Goal: Contribute content: Contribute content

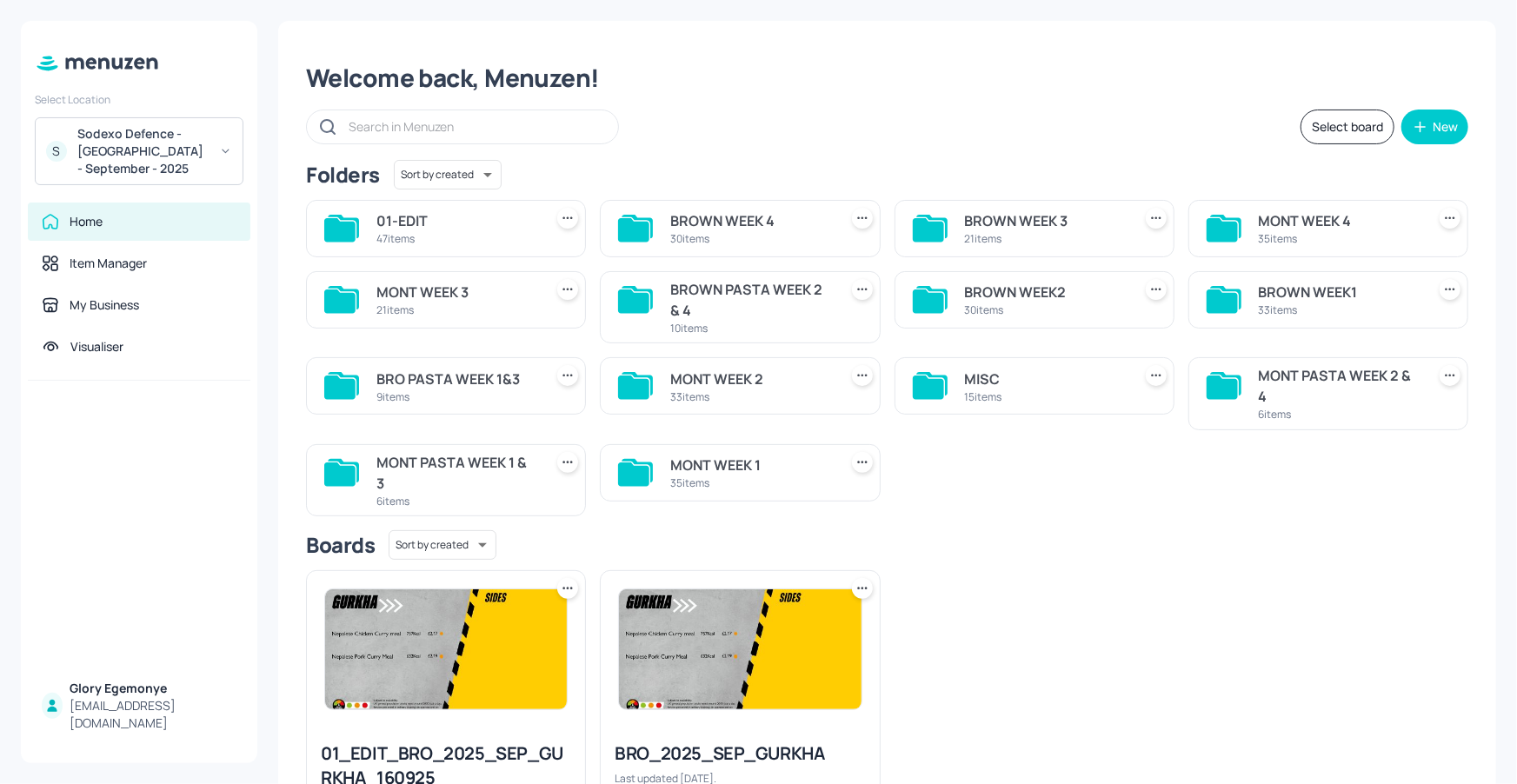
click at [633, 381] on icon at bounding box center [633, 387] width 31 height 24
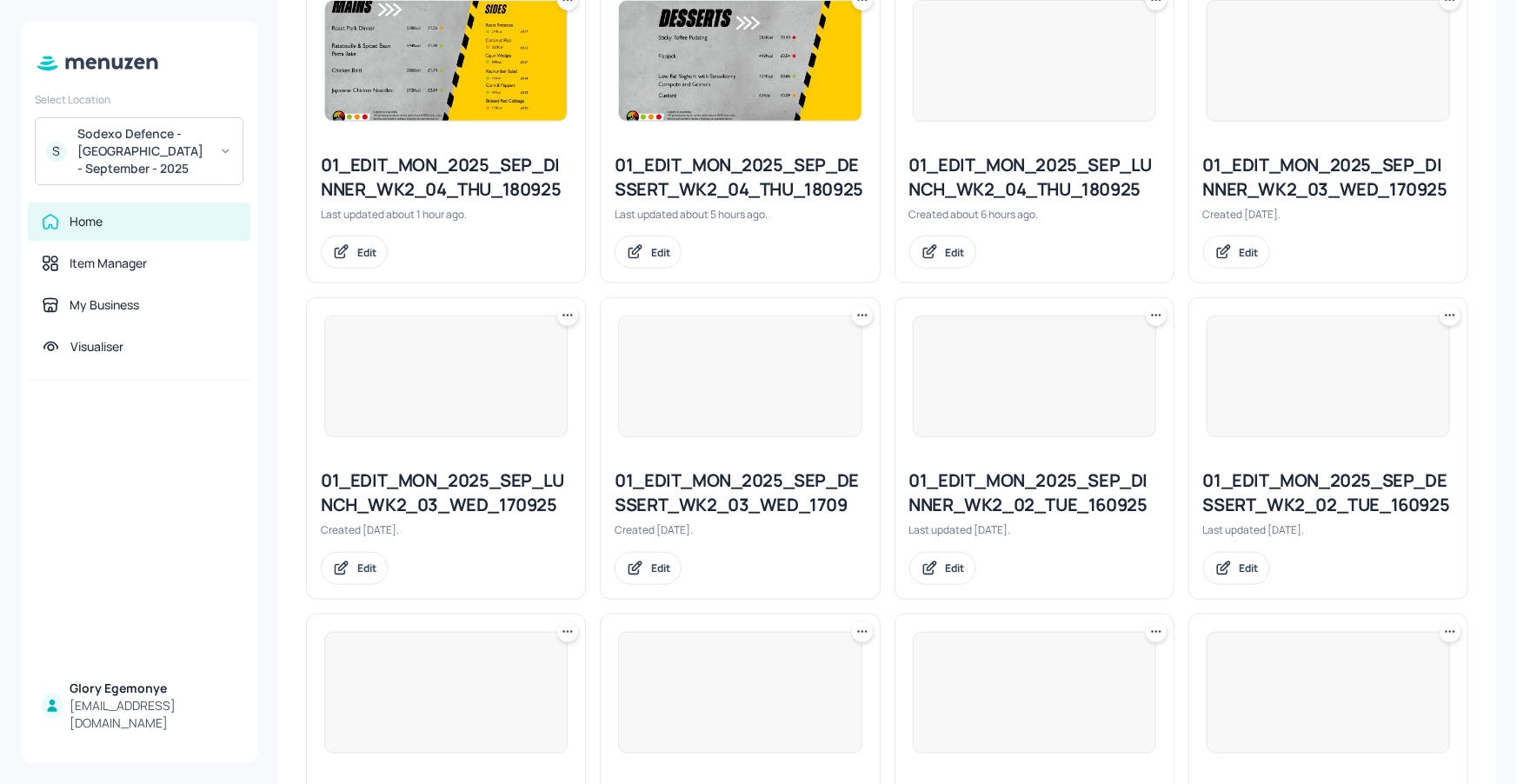
scroll to position [382, 0]
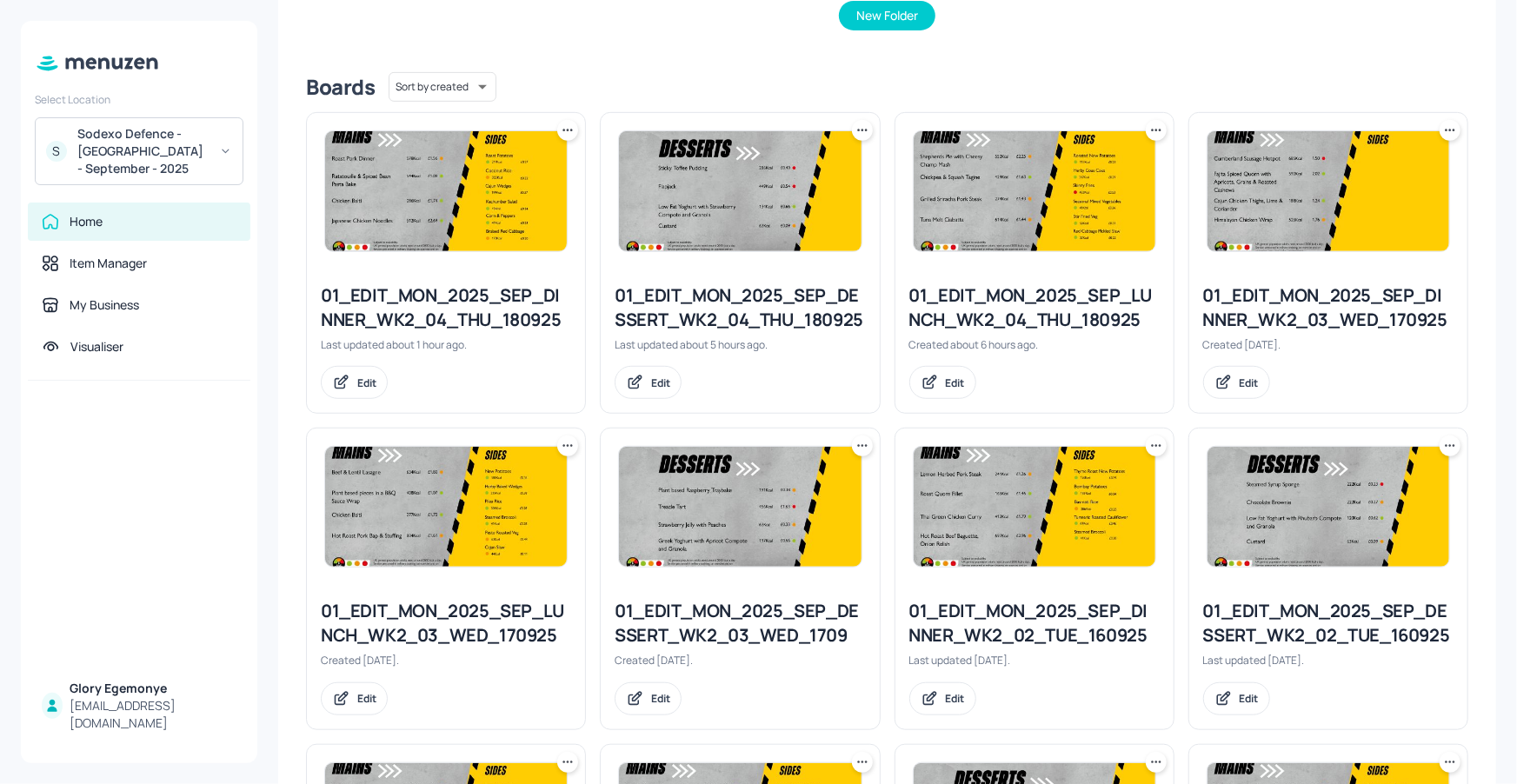
click at [469, 316] on div "01_EDIT_MON_2025_SEP_DINNER_WK2_04_THU_180925" at bounding box center [445, 307] width 250 height 49
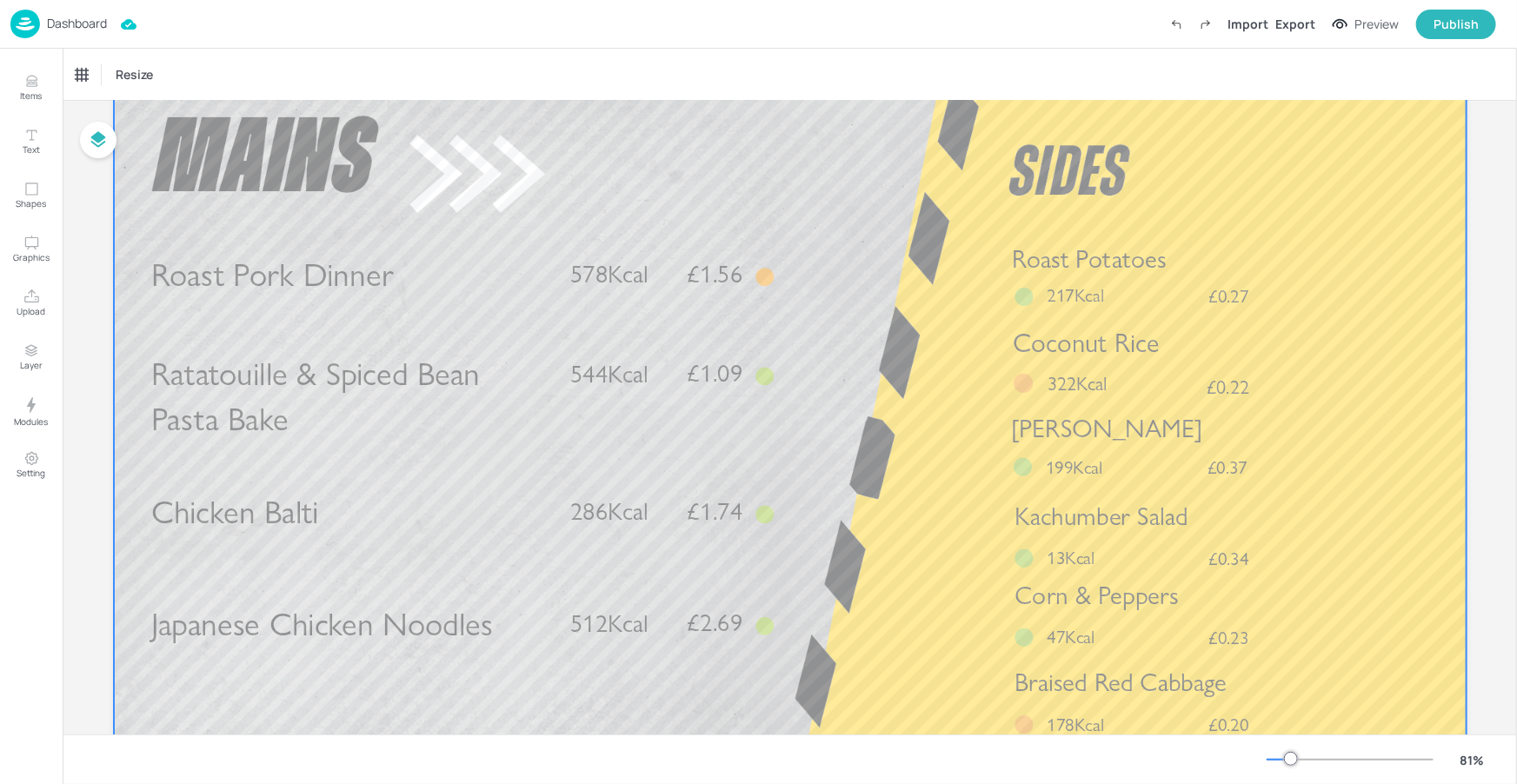
scroll to position [225, 0]
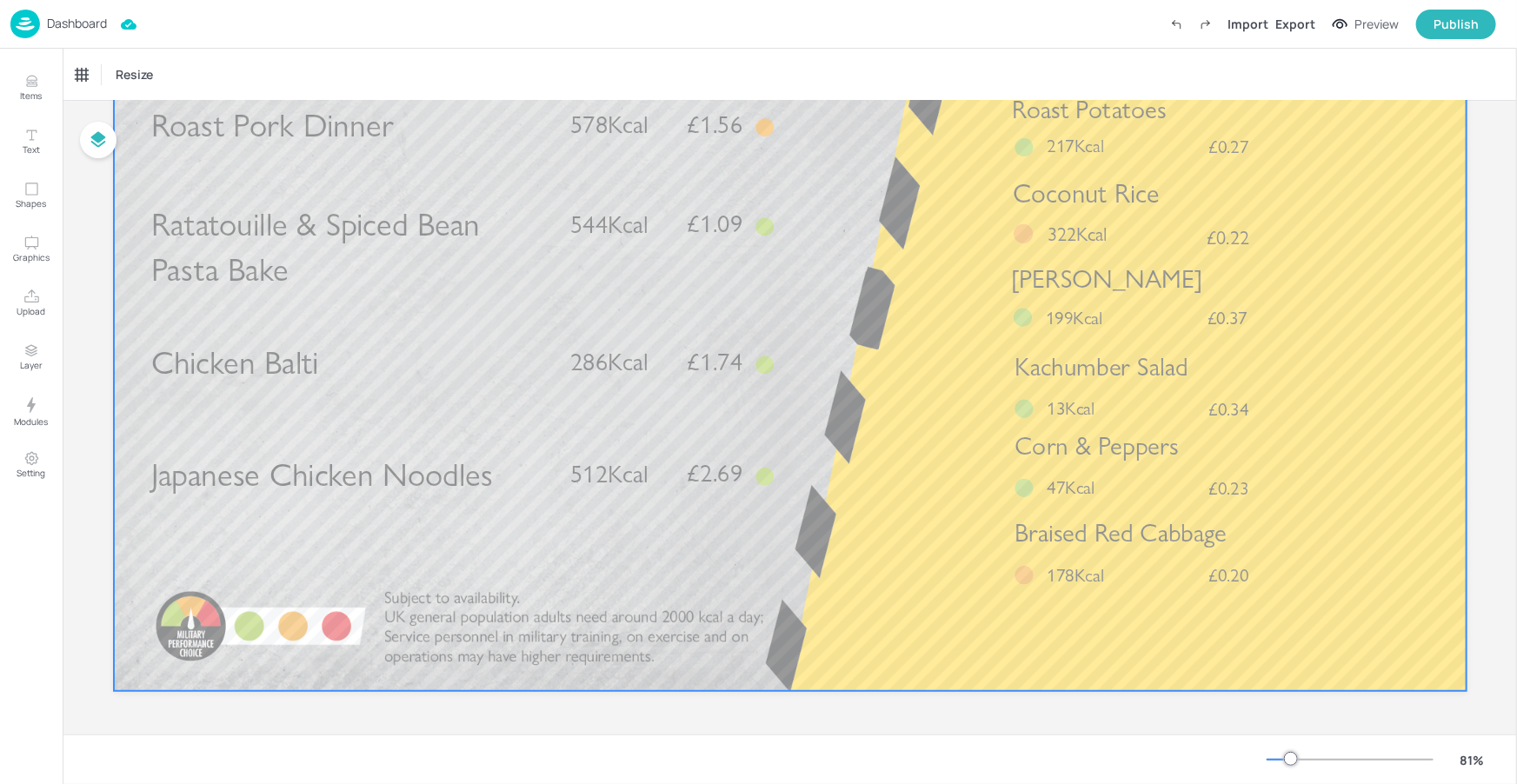
click at [469, 466] on span "Japanese Chicken Noodles" at bounding box center [321, 474] width 342 height 39
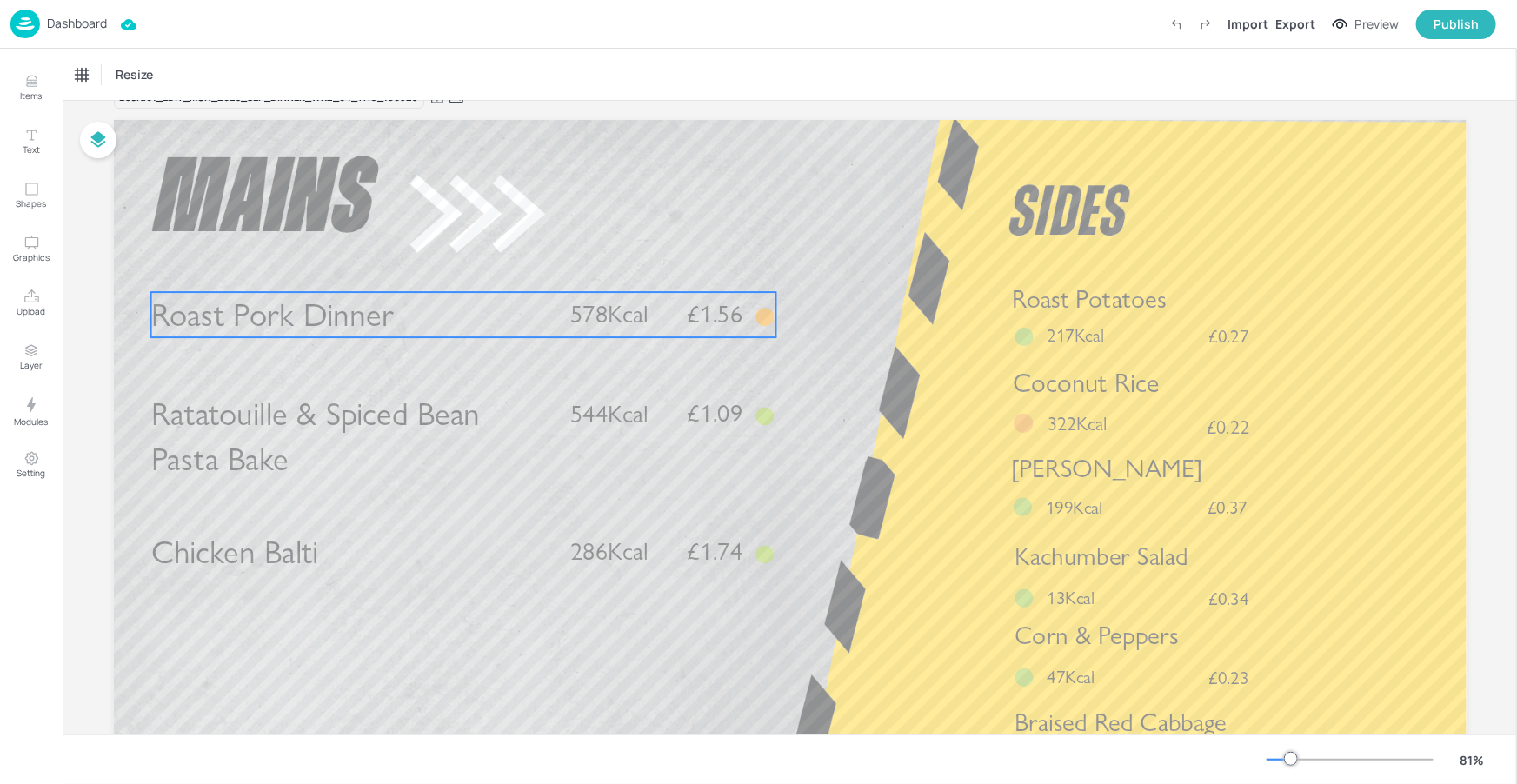
scroll to position [0, 0]
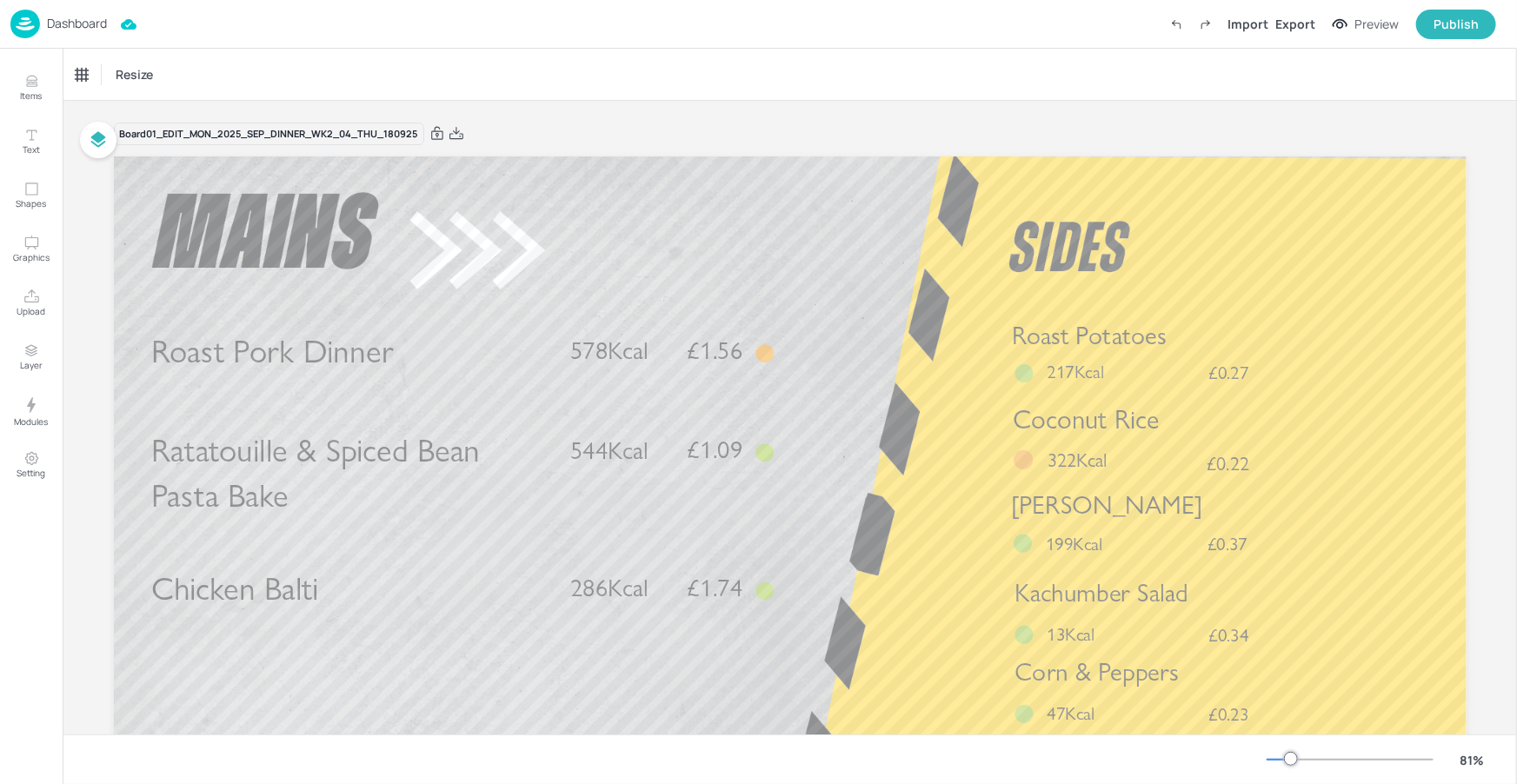
click at [1302, 34] on div "Import Export Preview Publish" at bounding box center [1329, 24] width 335 height 29
click at [1293, 28] on div "Export" at bounding box center [1295, 24] width 40 height 18
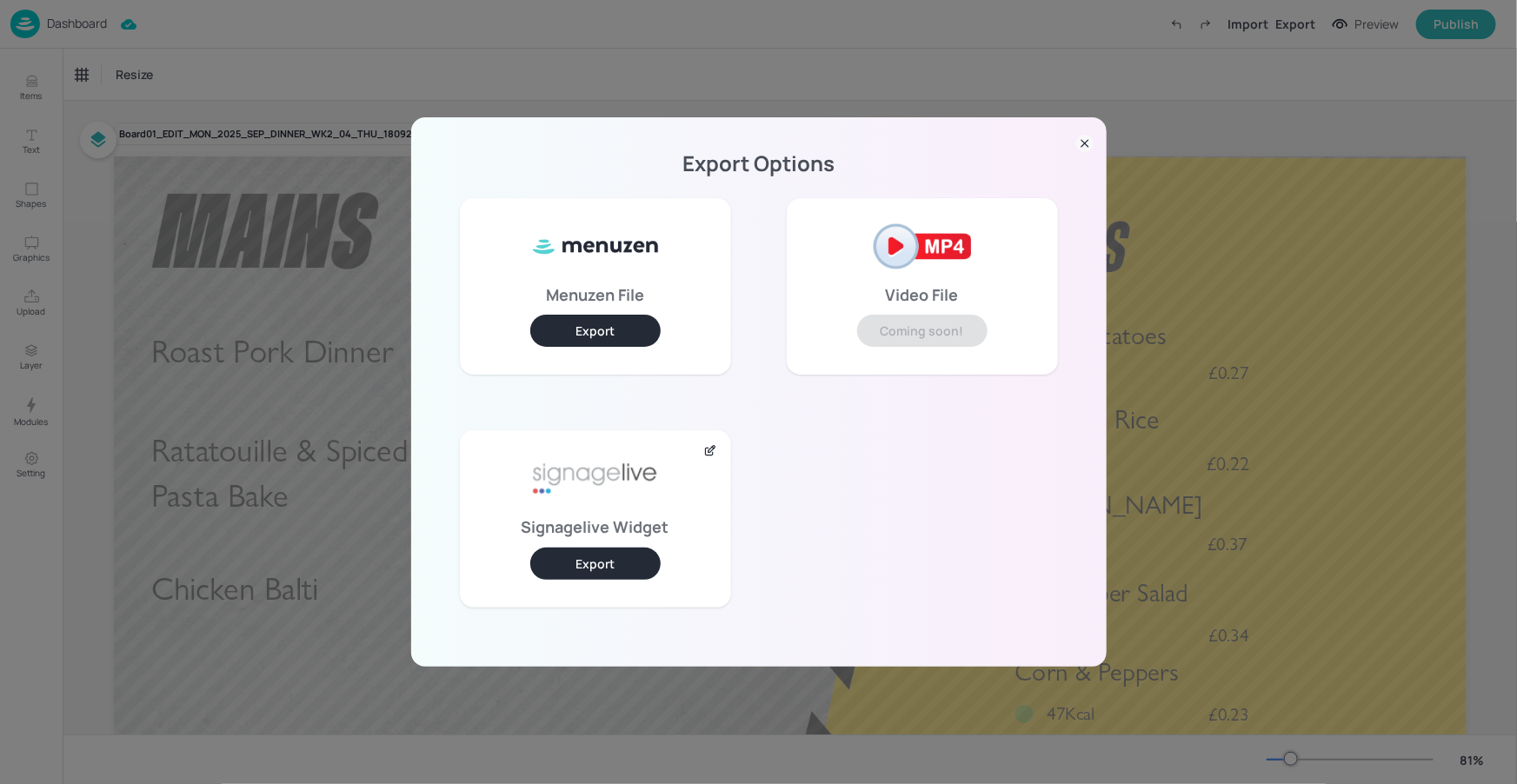
drag, startPoint x: 620, startPoint y: 555, endPoint x: 619, endPoint y: 546, distance: 9.1
click at [619, 555] on button "Export" at bounding box center [595, 563] width 130 height 32
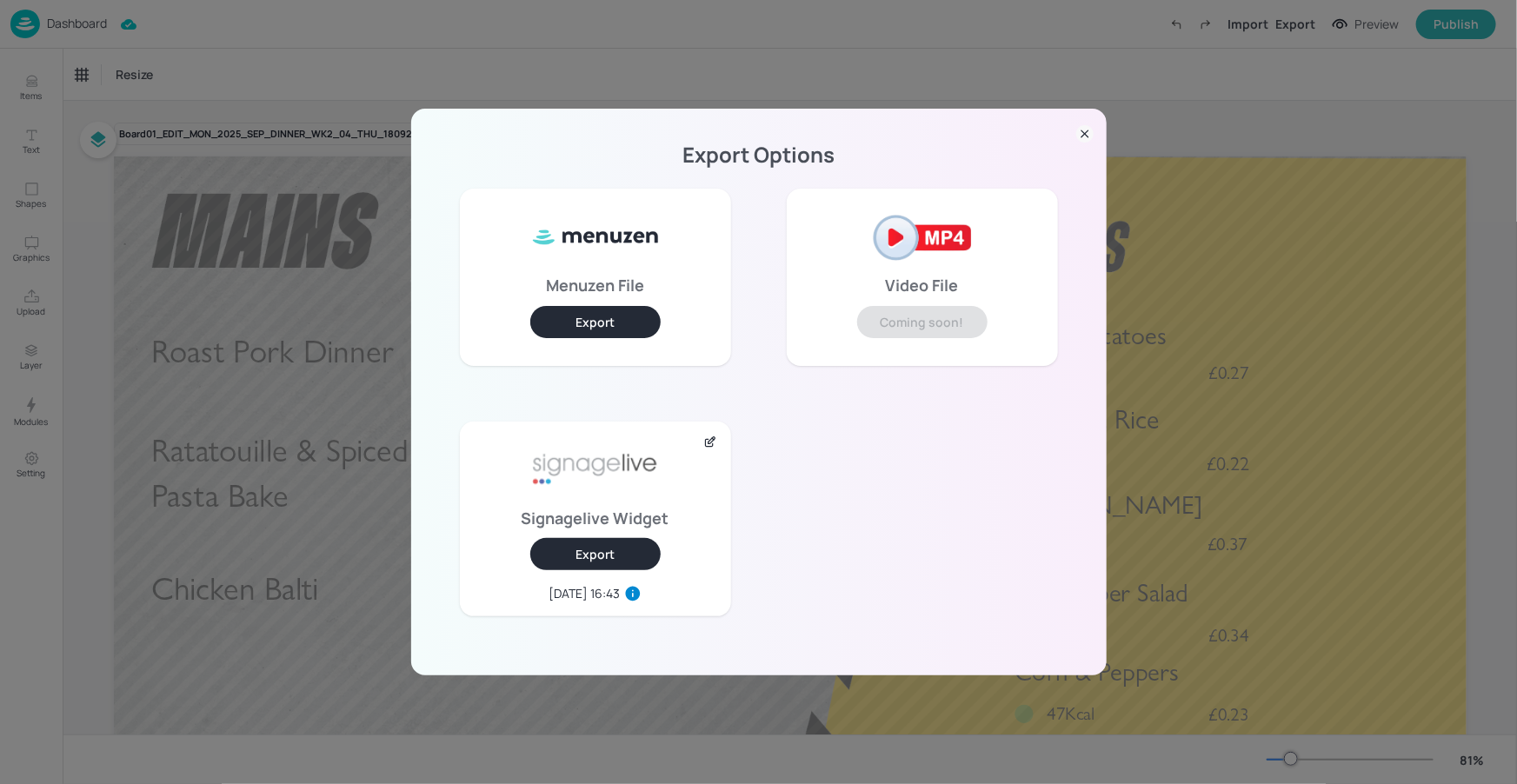
click at [1080, 131] on icon at bounding box center [1085, 134] width 17 height 17
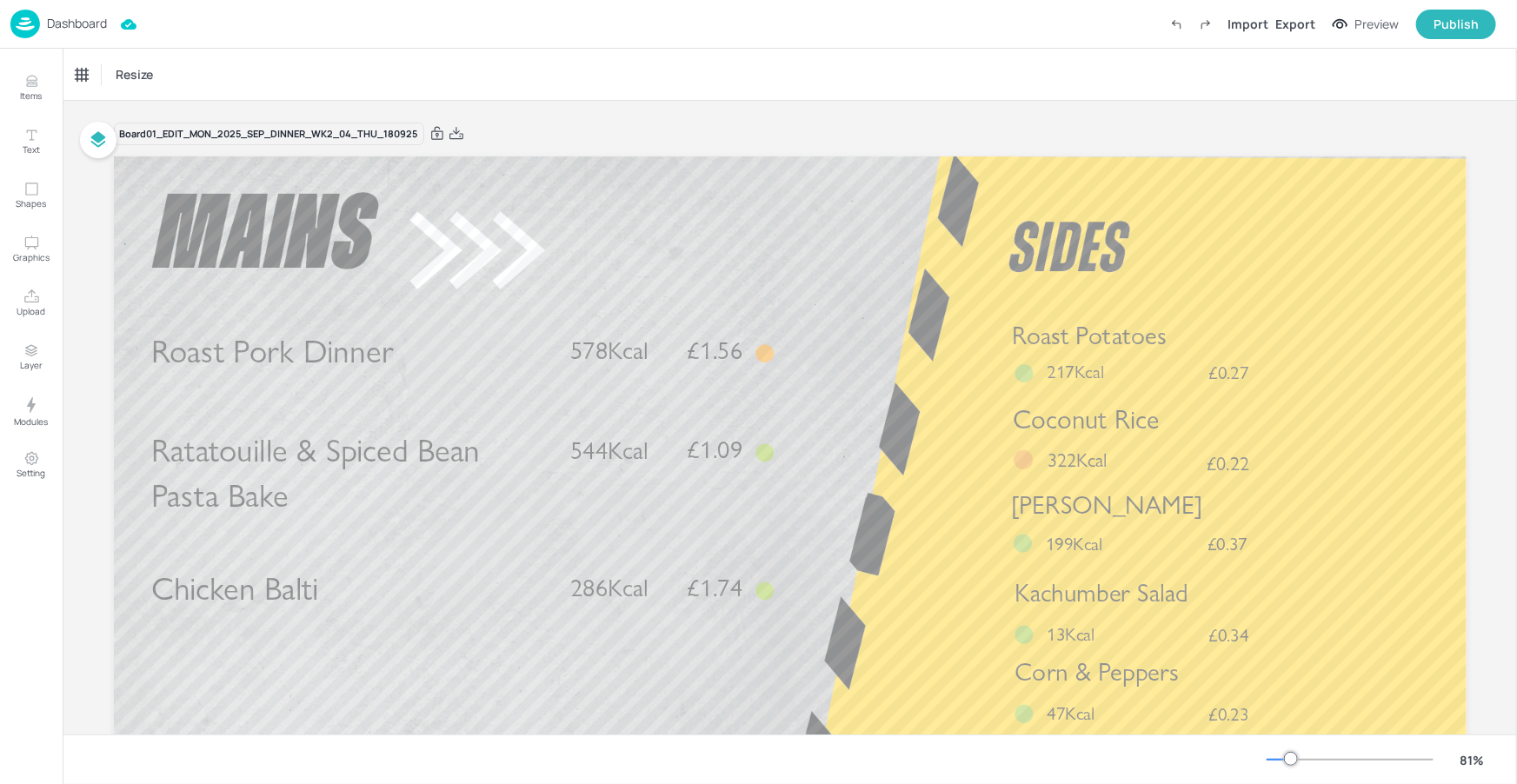
click at [94, 29] on p "Dashboard" at bounding box center [76, 23] width 60 height 12
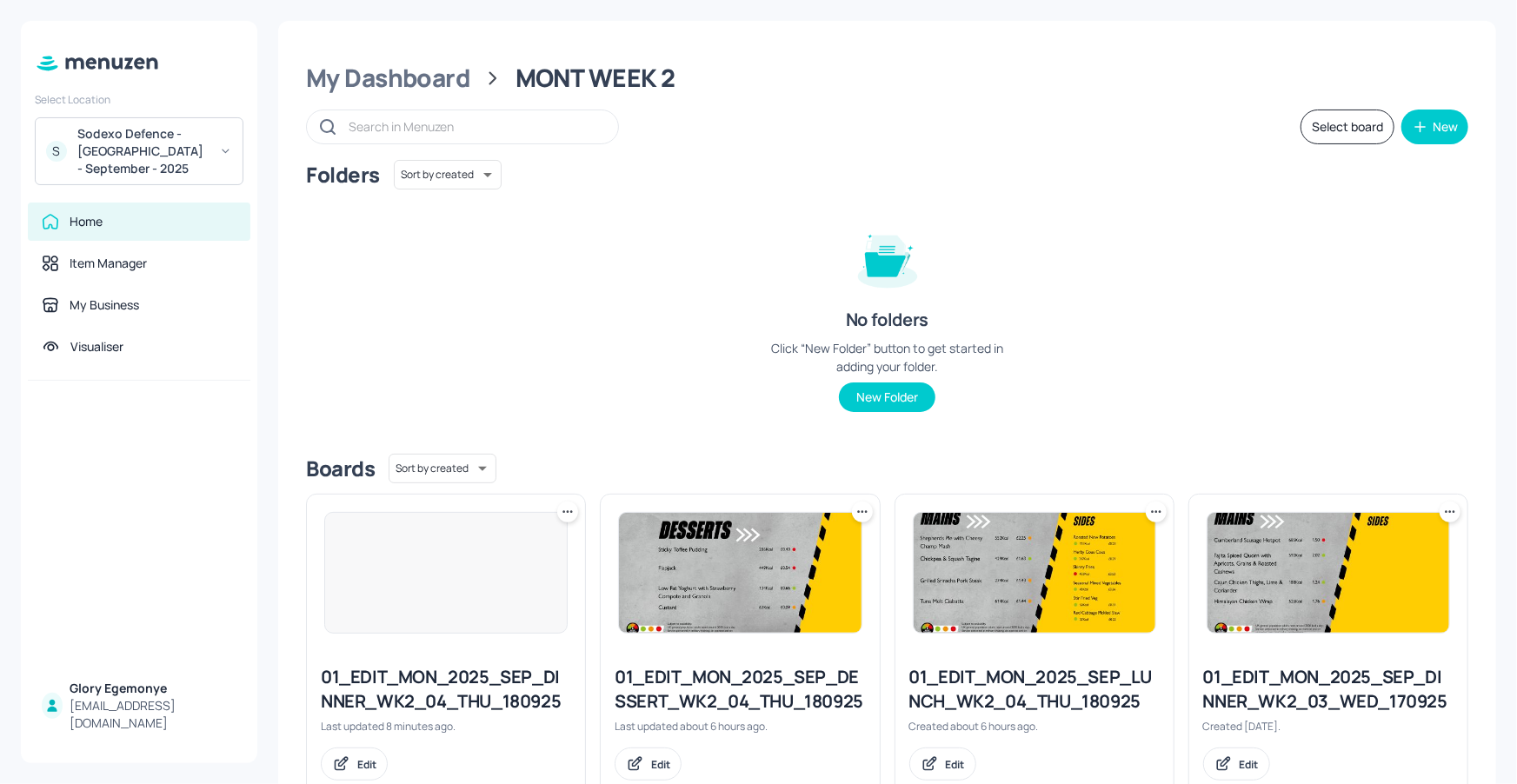
click at [157, 120] on div "S Sodexo Defence - Colchester - September - 2025" at bounding box center [139, 150] width 208 height 68
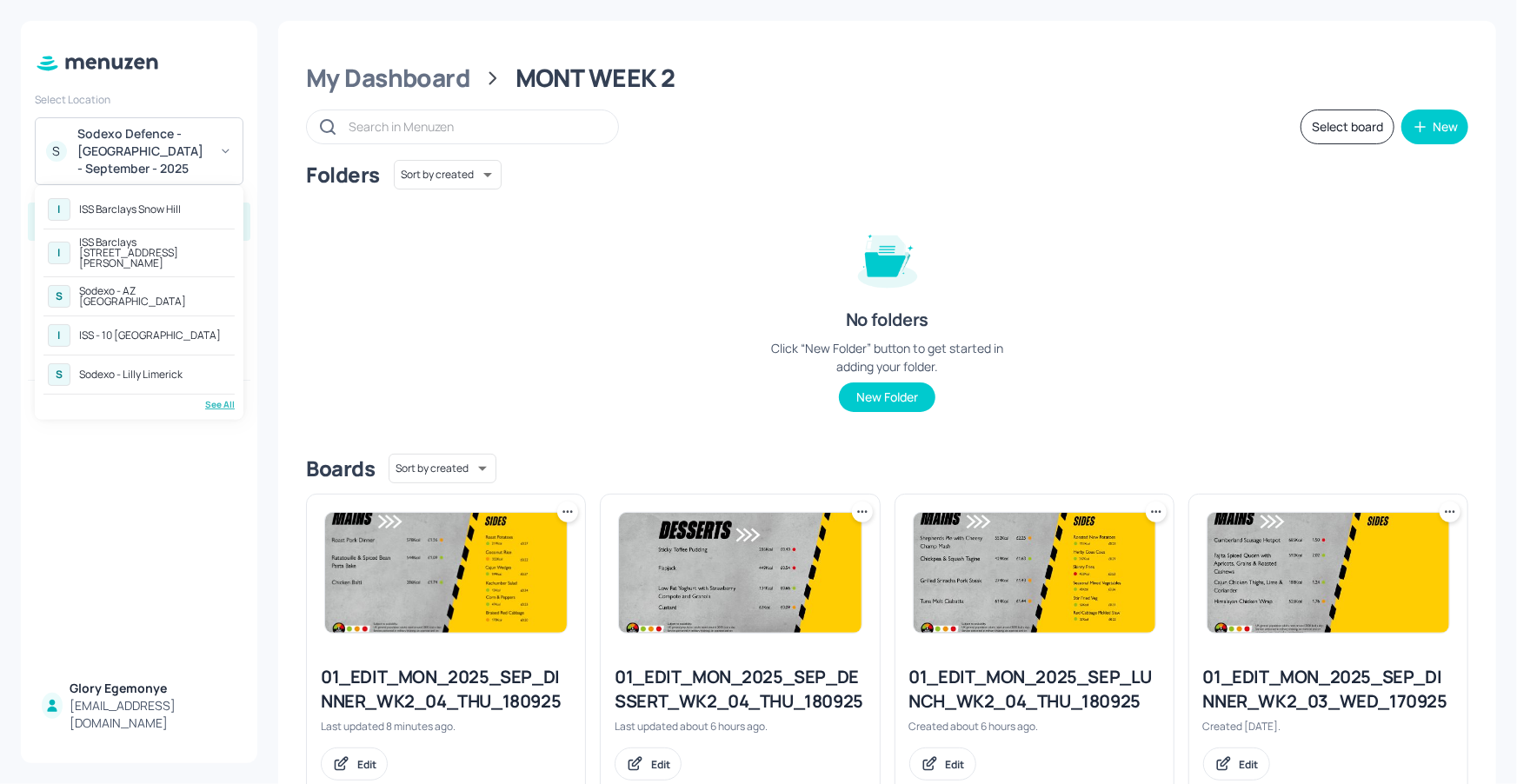
click at [208, 398] on div "See All" at bounding box center [139, 404] width 191 height 13
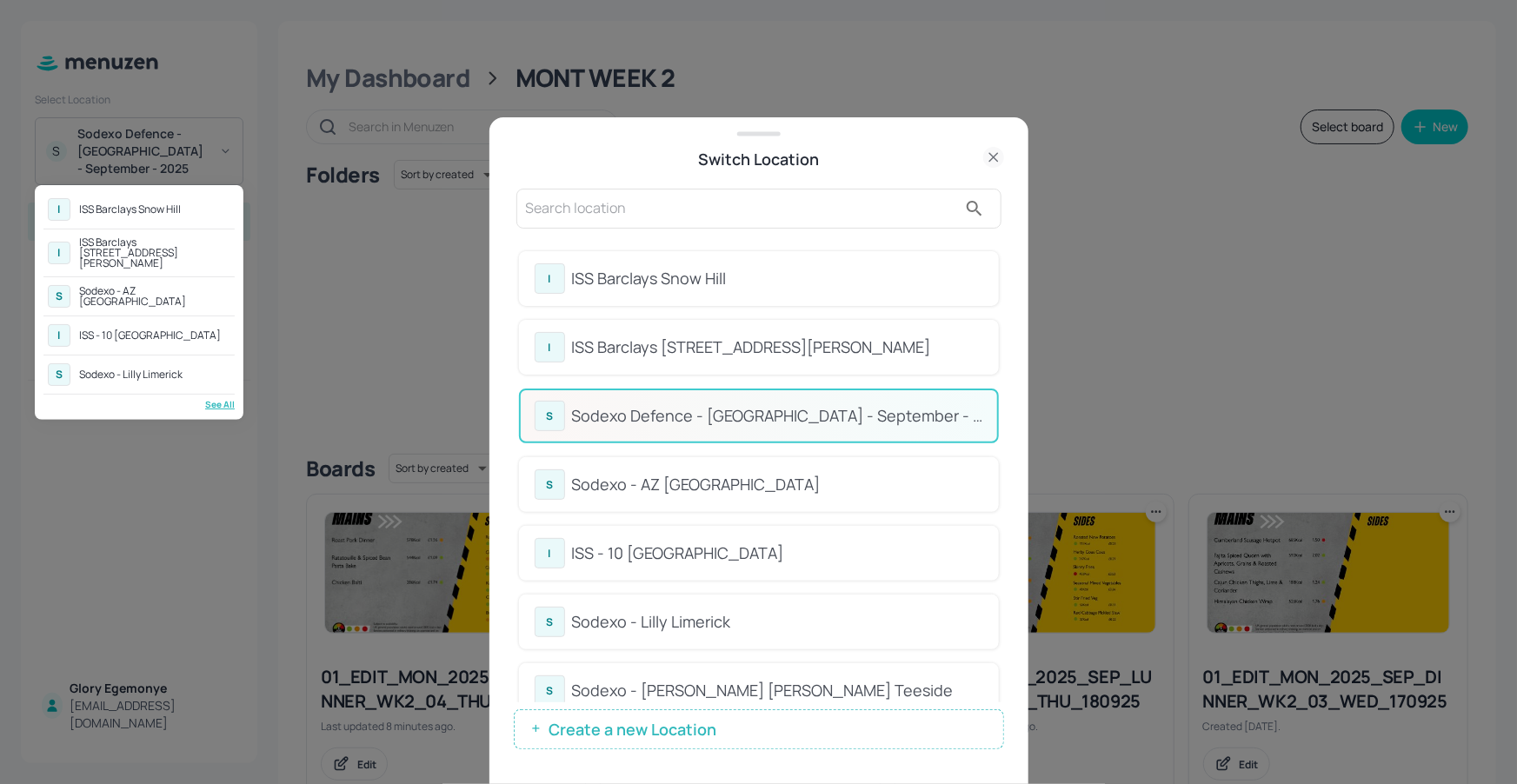
click at [819, 227] on div at bounding box center [758, 392] width 1517 height 784
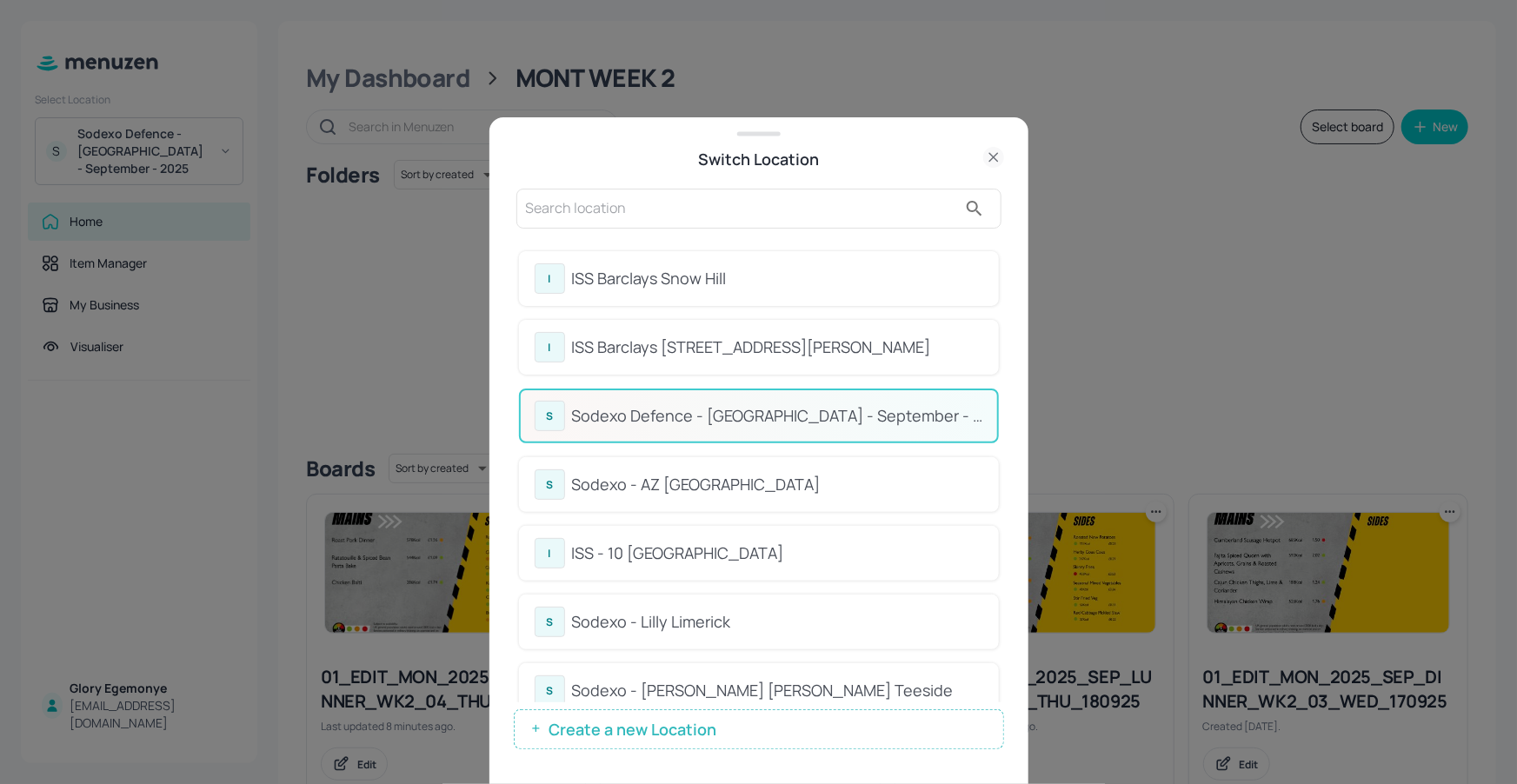
drag, startPoint x: 819, startPoint y: 235, endPoint x: 811, endPoint y: 251, distance: 17.9
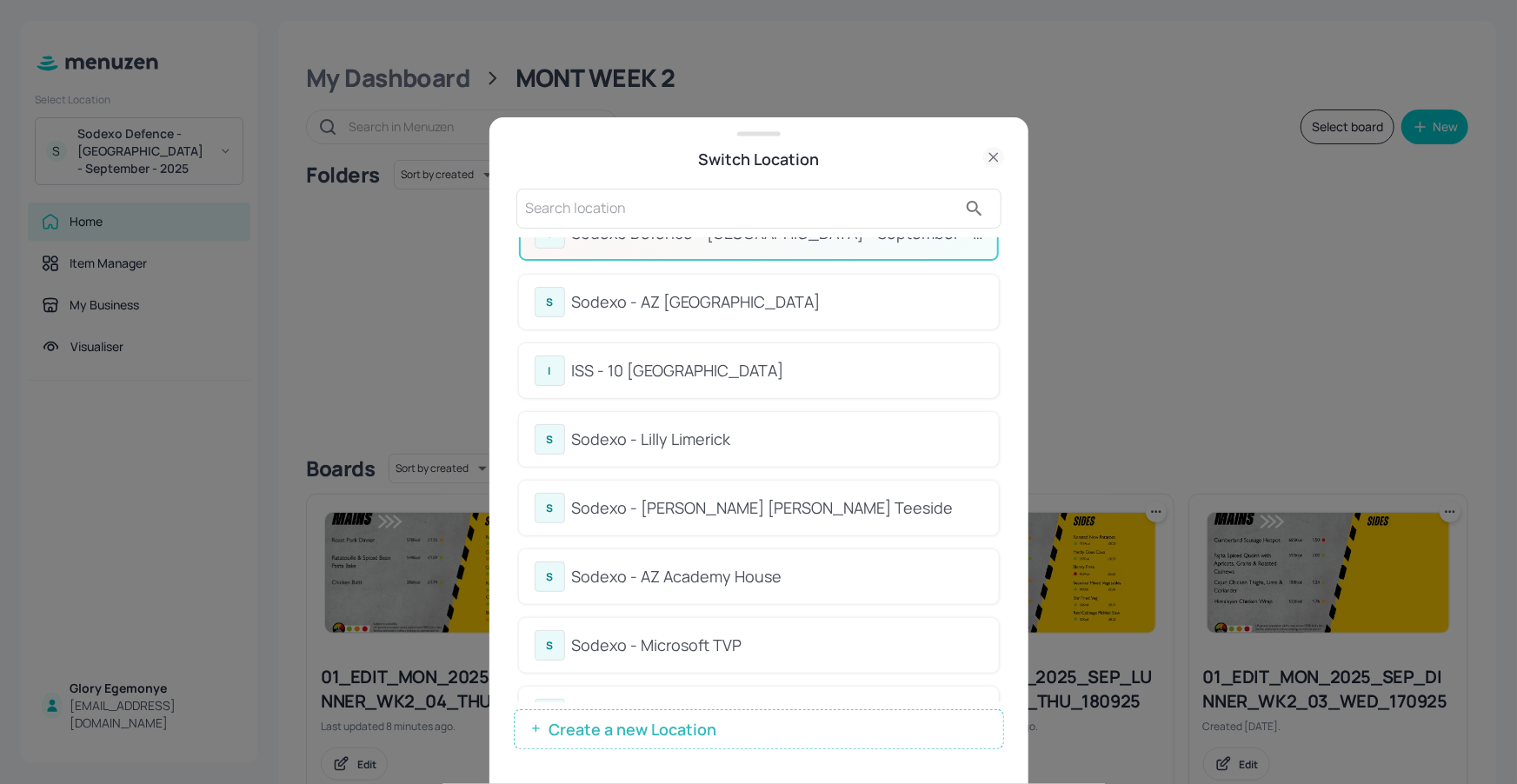
scroll to position [276, 0]
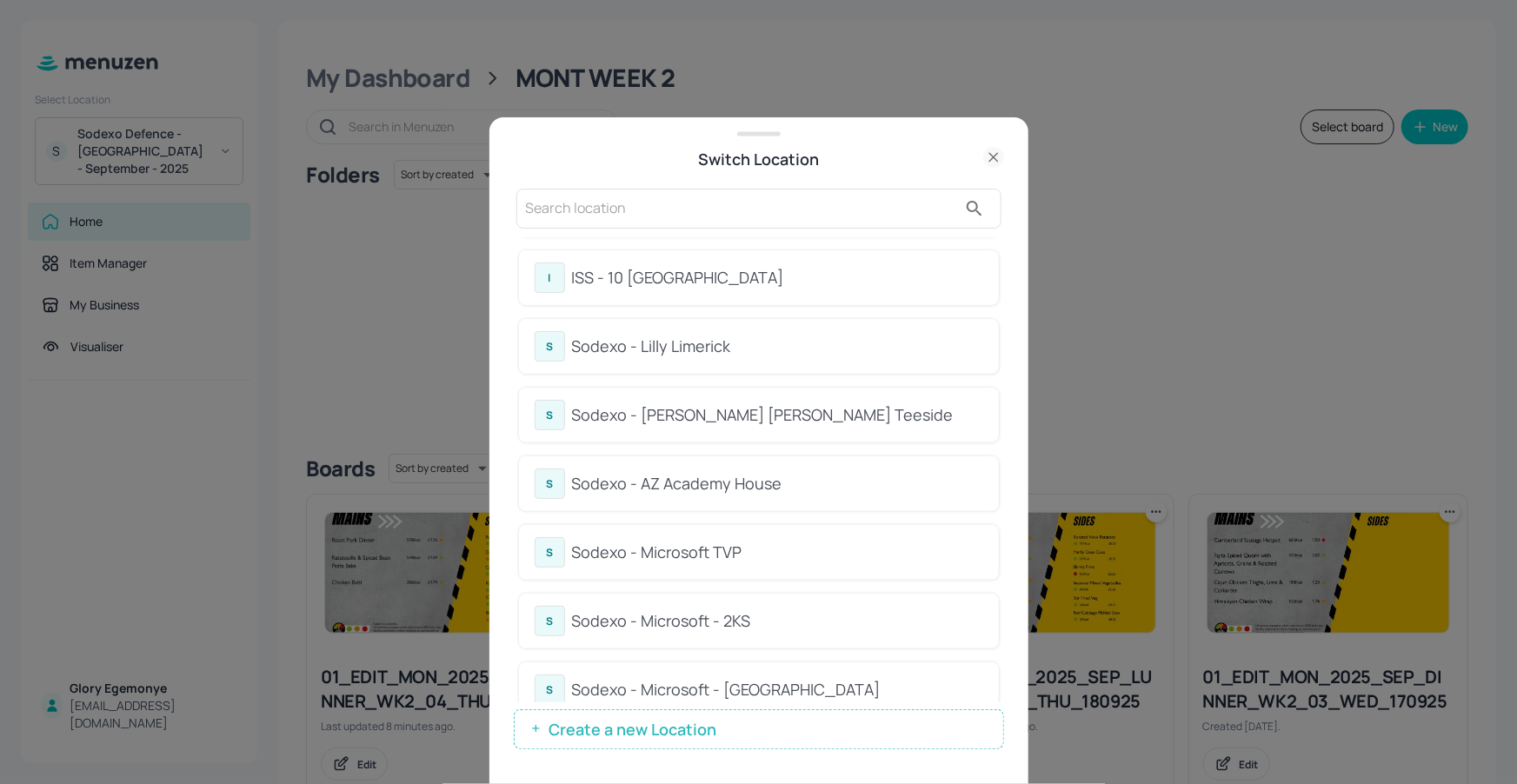
click at [709, 483] on div "Sodexo - AZ Academy House" at bounding box center [778, 483] width 411 height 24
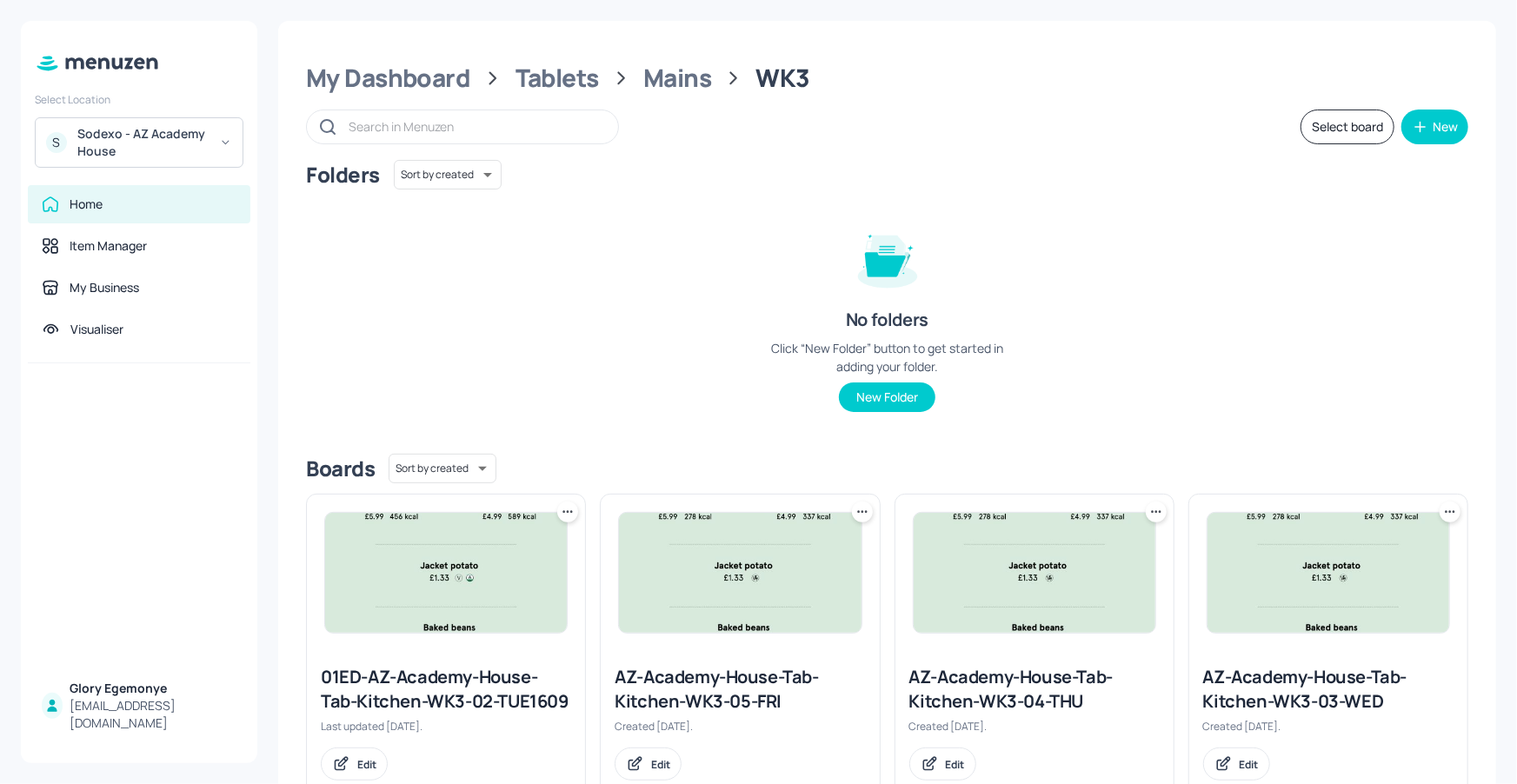
scroll to position [3, 0]
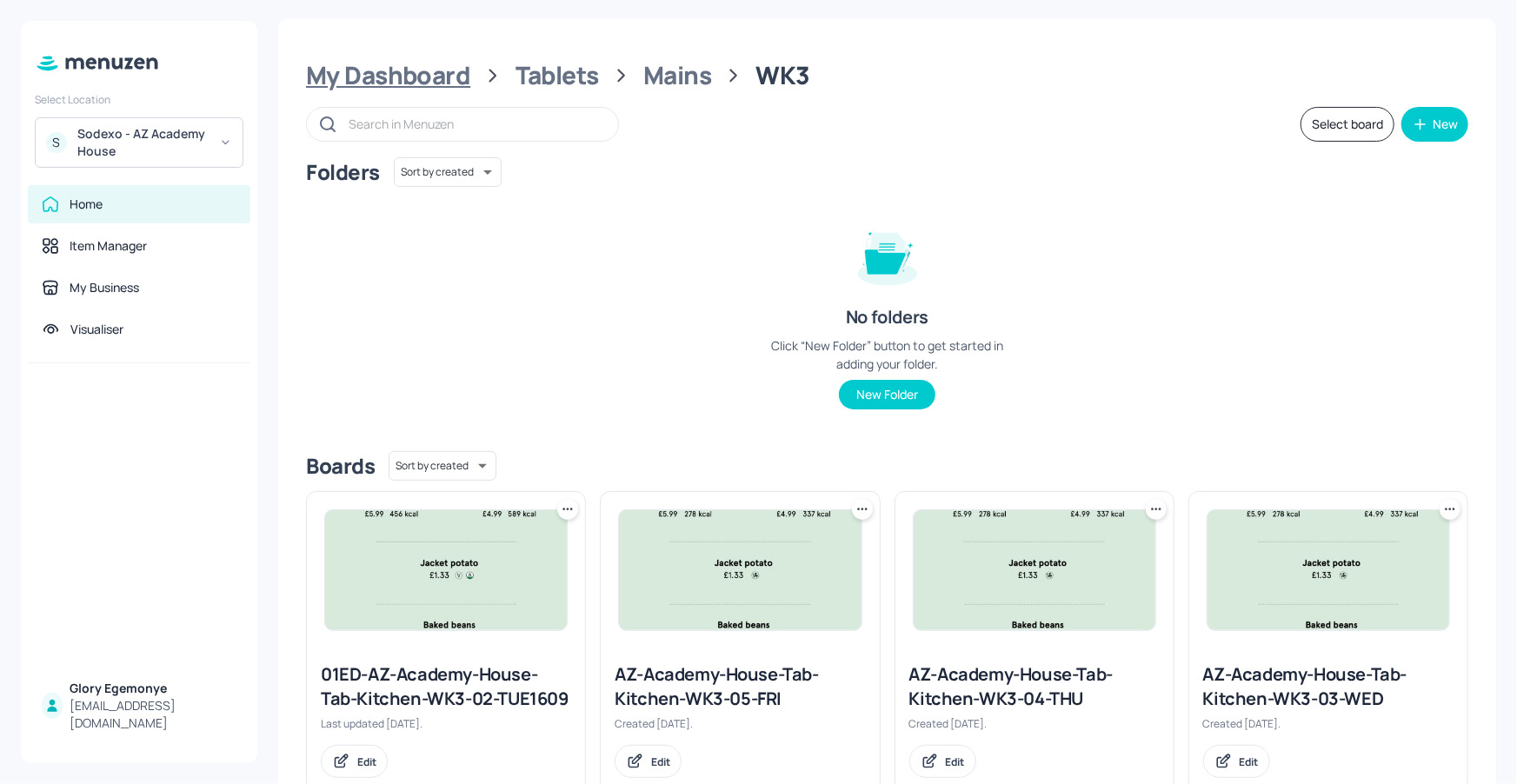
click at [386, 68] on div "My Dashboard" at bounding box center [388, 75] width 165 height 31
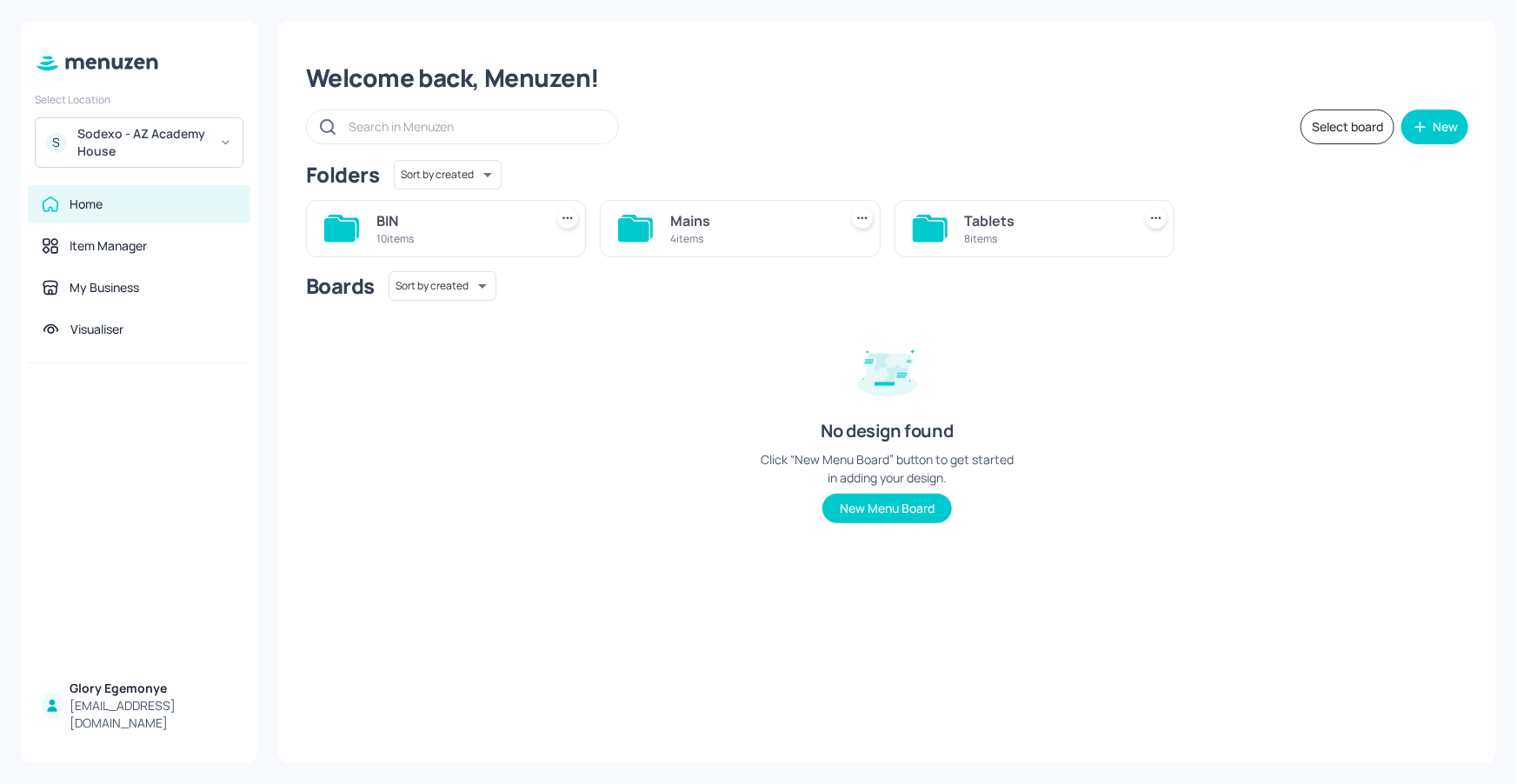
click at [635, 229] on icon at bounding box center [633, 229] width 31 height 24
click at [1210, 225] on icon at bounding box center [1222, 229] width 31 height 24
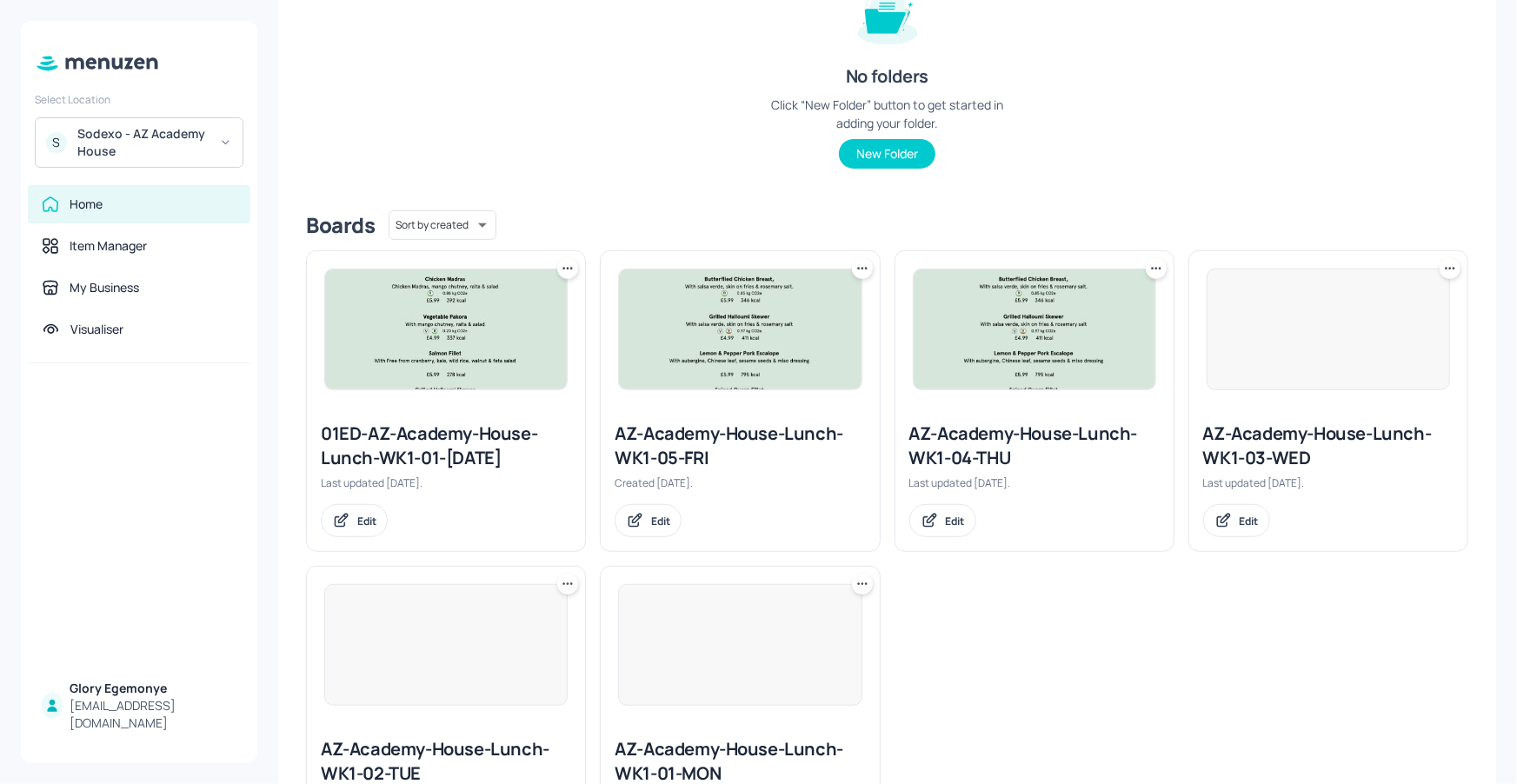
scroll to position [367, 0]
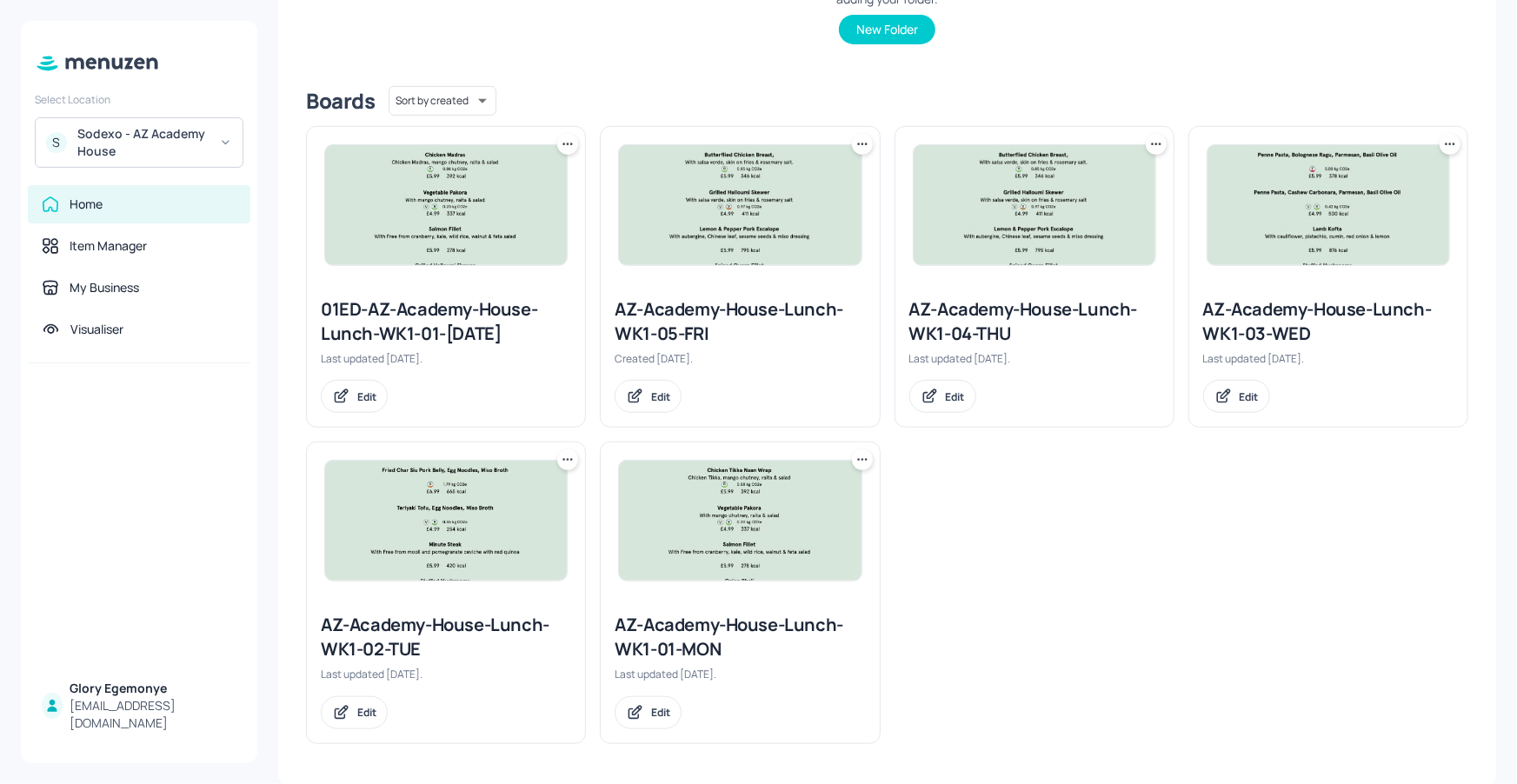
click at [731, 631] on div "AZ-Academy-House-Lunch-WK1-01-MON" at bounding box center [739, 637] width 250 height 49
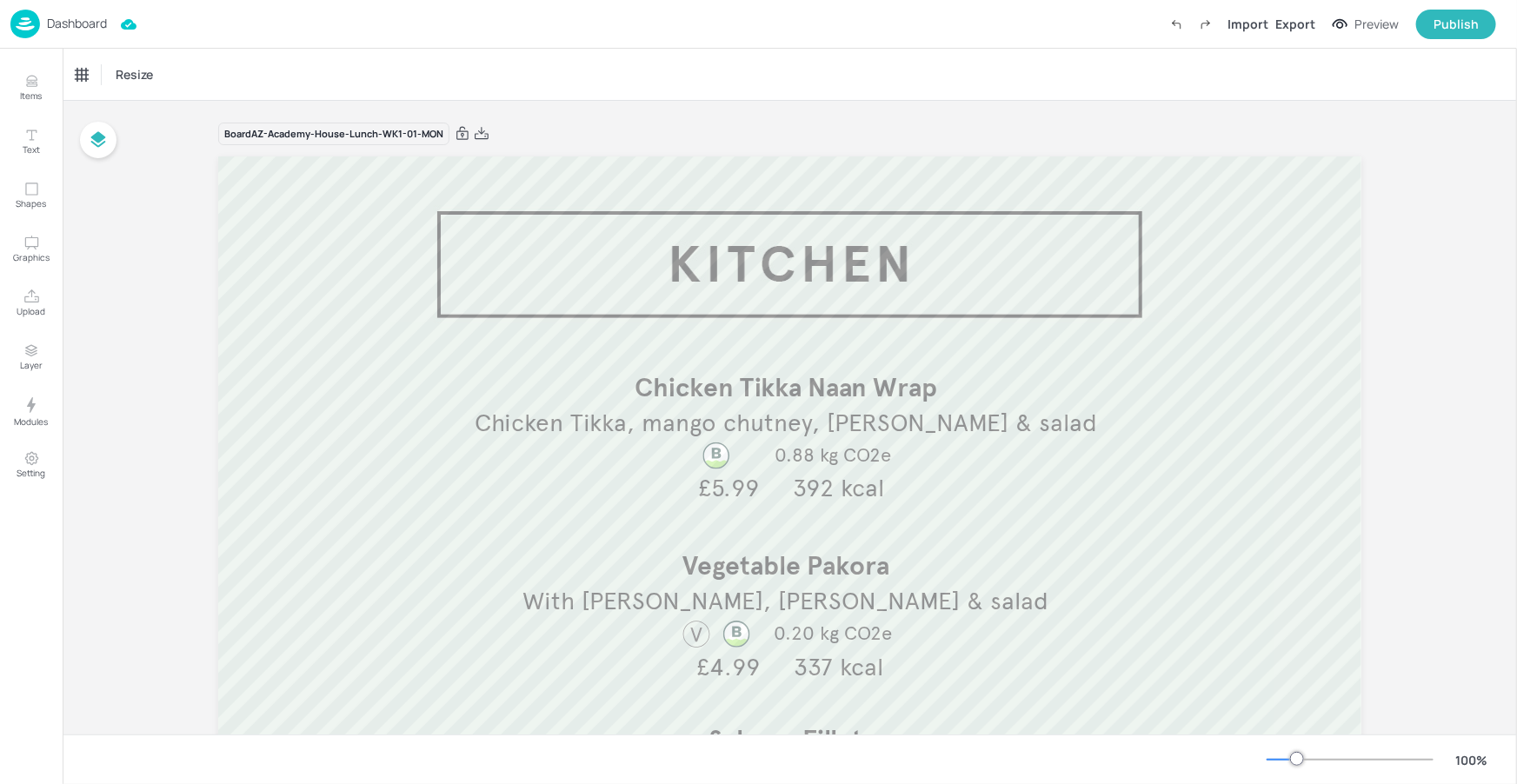
click at [91, 29] on p "Dashboard" at bounding box center [76, 23] width 60 height 12
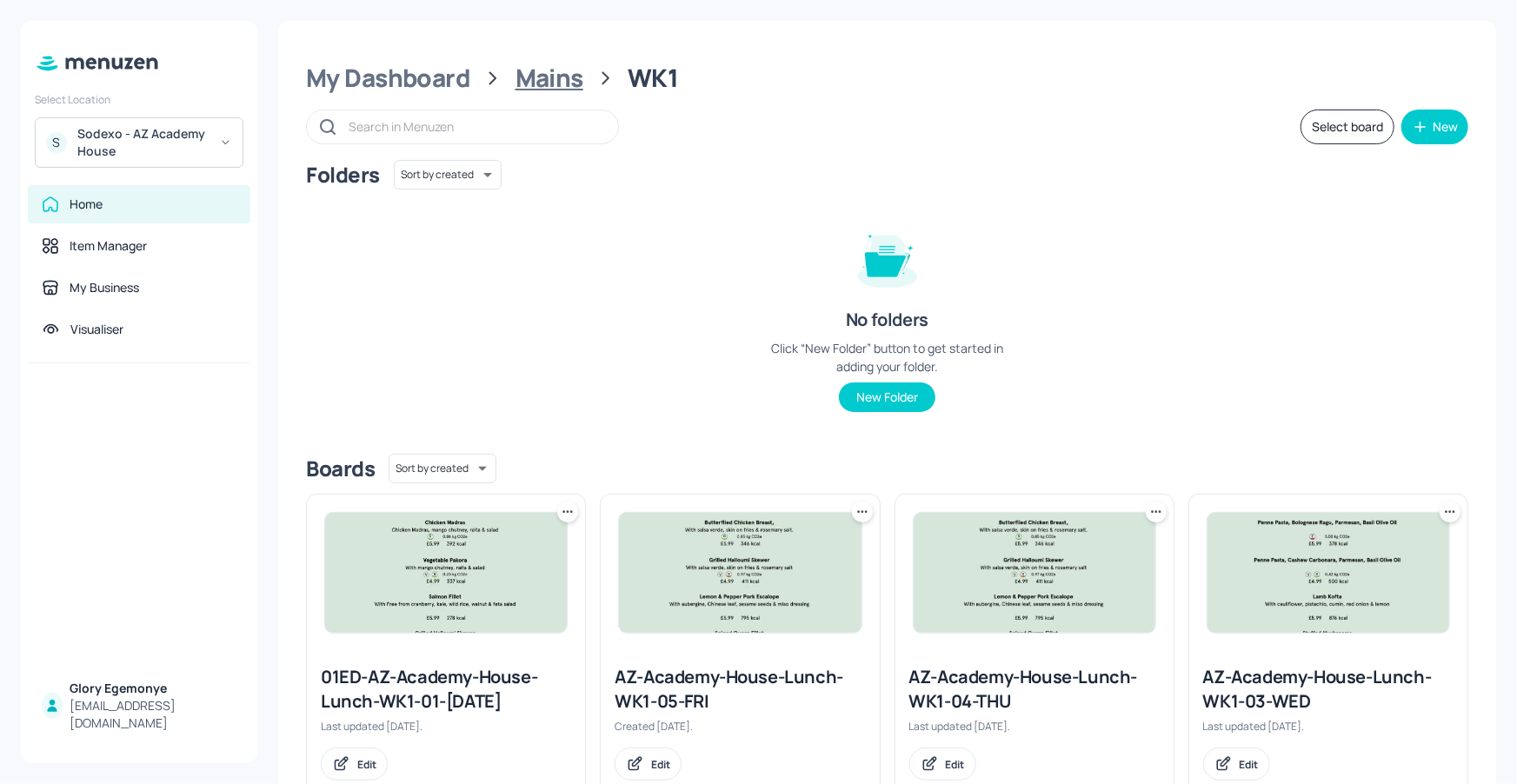
click at [542, 78] on div "Mains" at bounding box center [549, 78] width 68 height 31
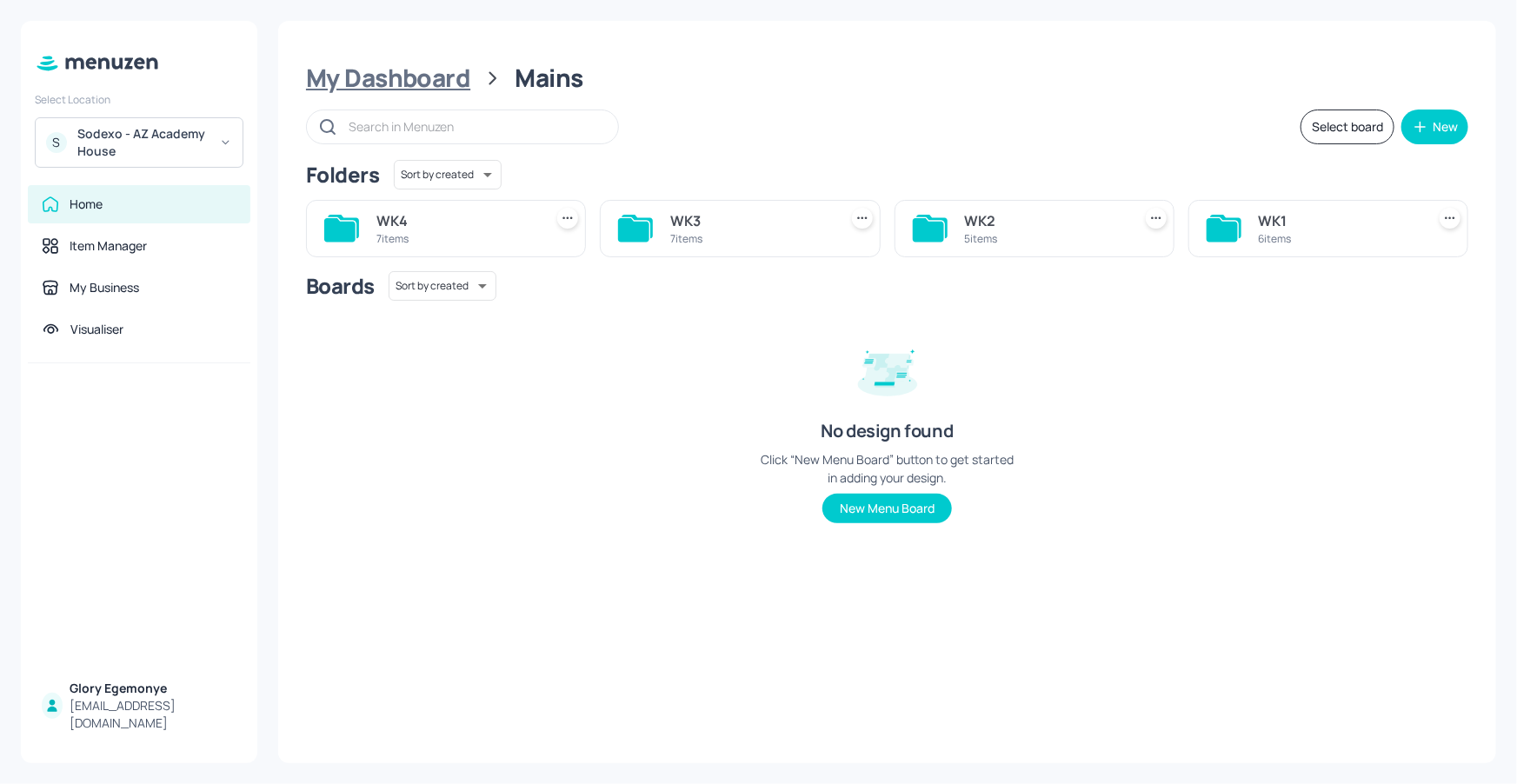
click at [418, 81] on div "My Dashboard" at bounding box center [388, 78] width 165 height 31
click at [928, 228] on icon at bounding box center [928, 229] width 31 height 24
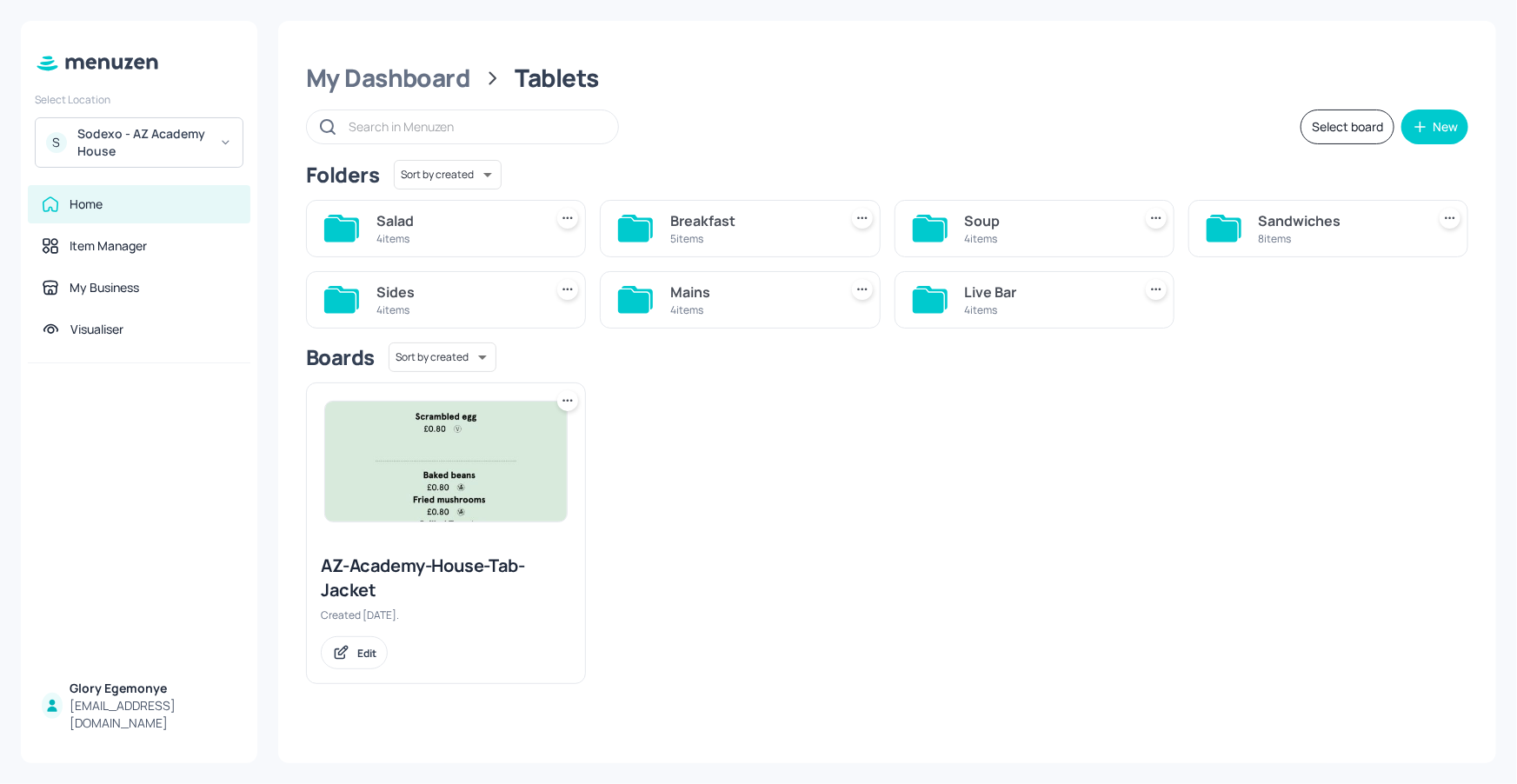
click at [915, 299] on icon at bounding box center [928, 301] width 31 height 24
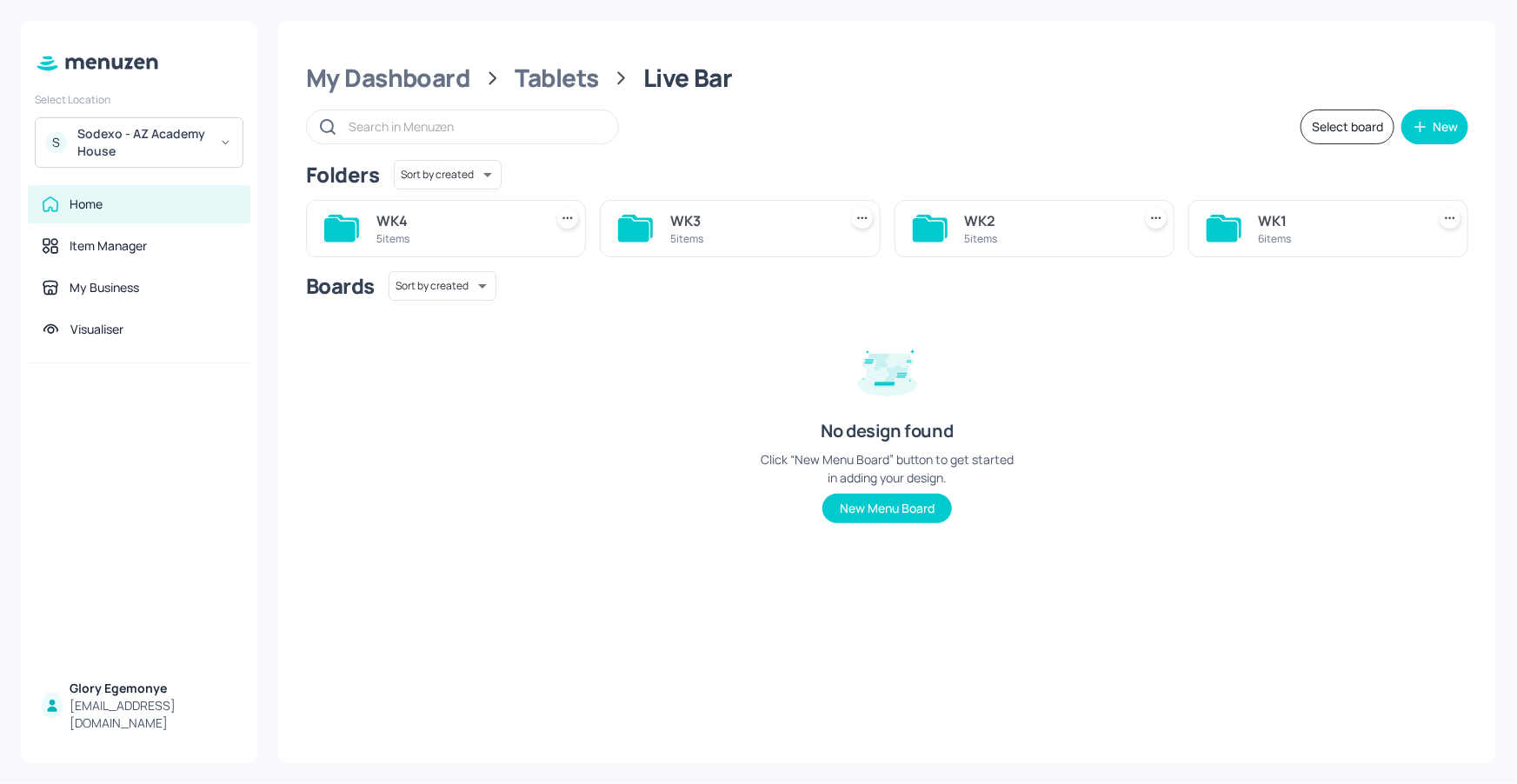
click at [347, 221] on icon at bounding box center [340, 229] width 31 height 24
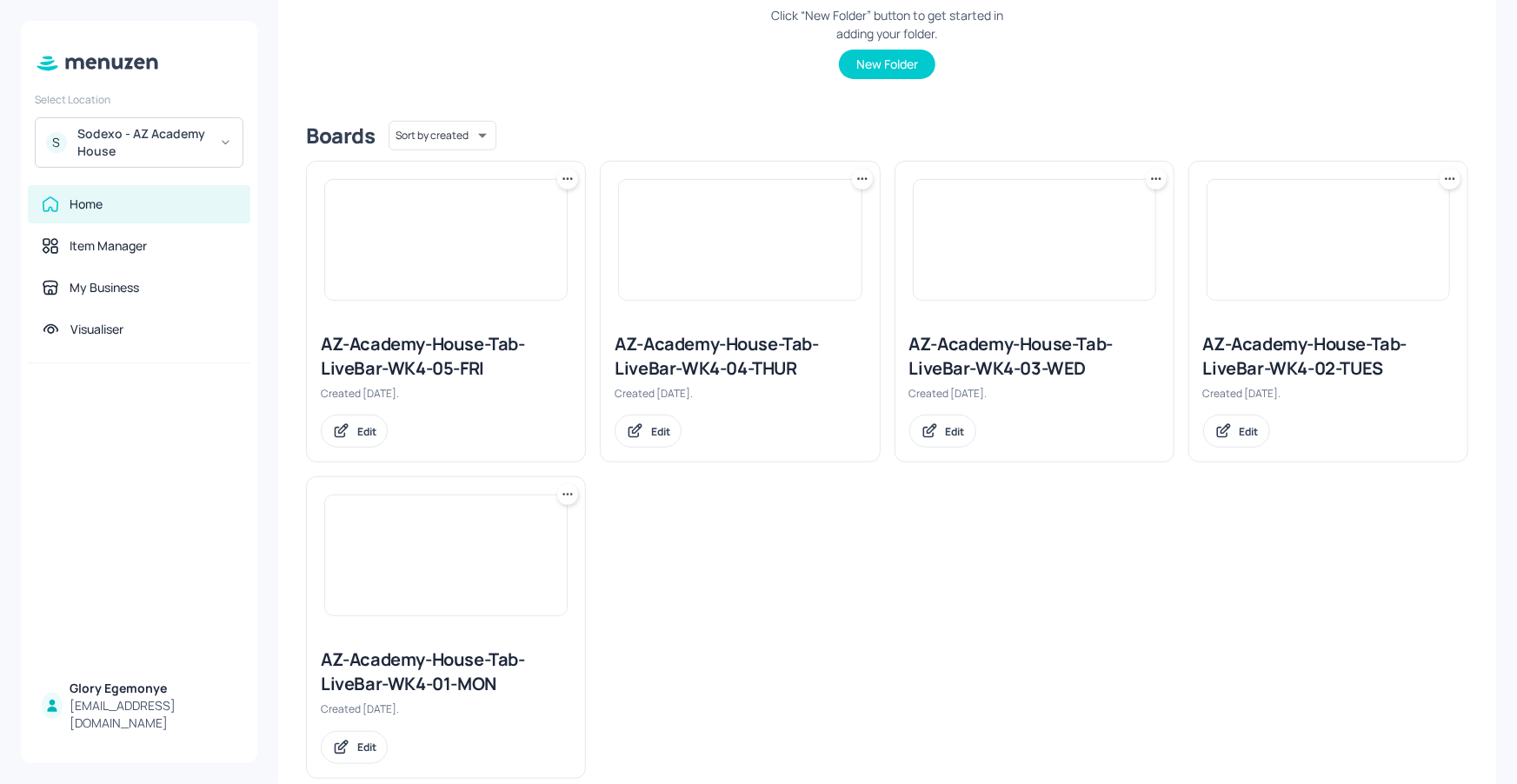
scroll to position [367, 0]
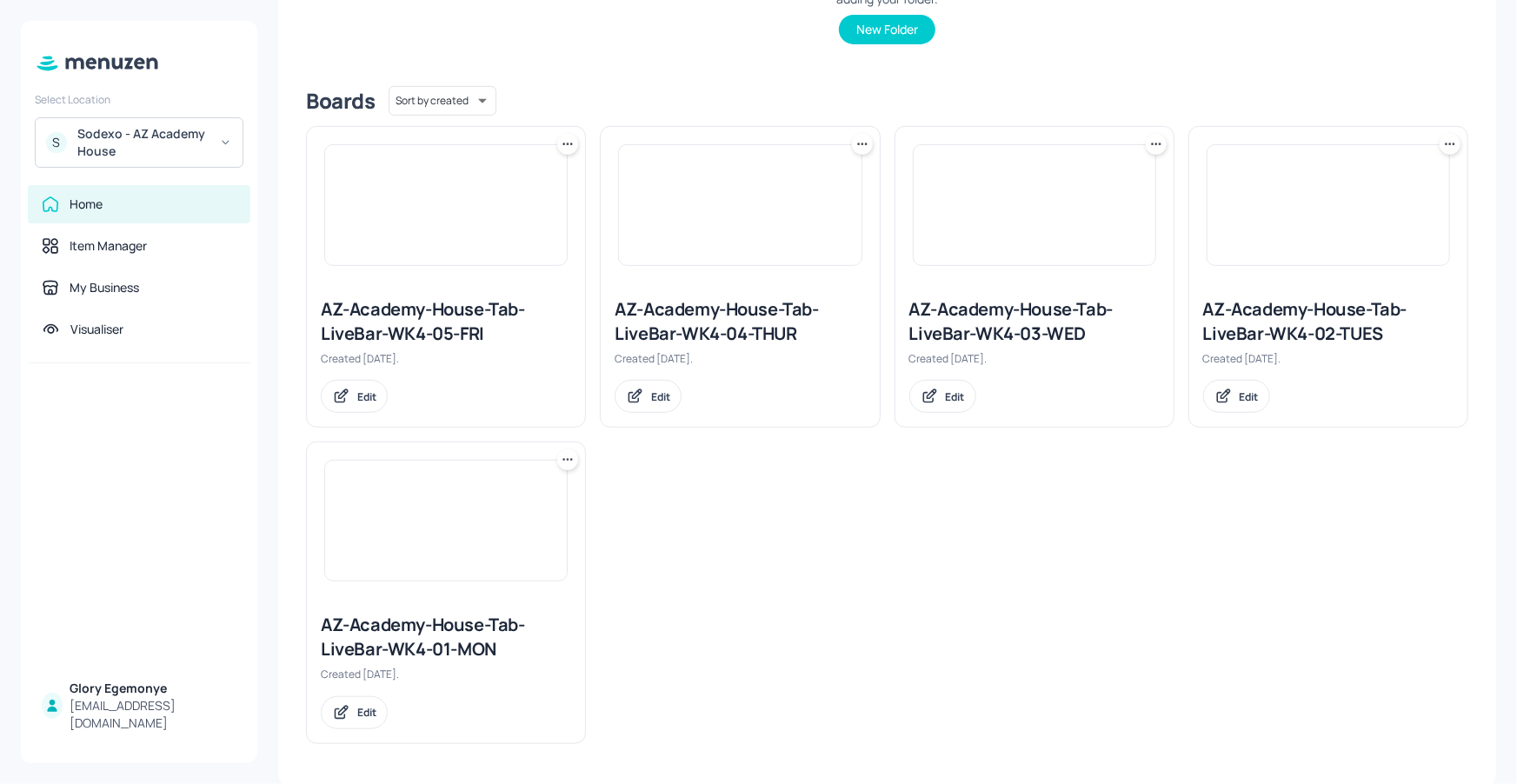
click at [459, 630] on div "AZ-Academy-House-Tab-LiveBar-WK4-01-MON" at bounding box center [445, 637] width 250 height 49
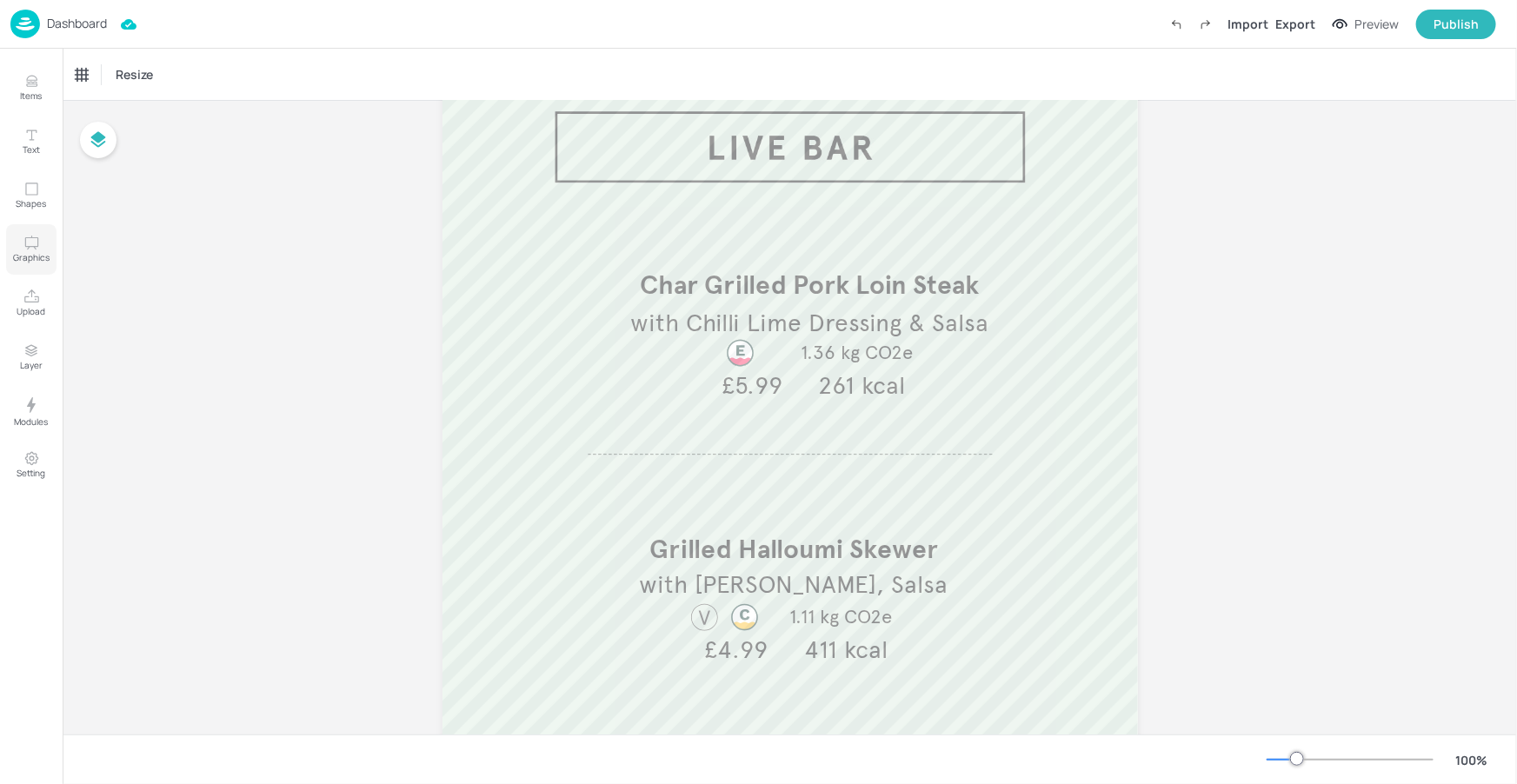
scroll to position [118, 0]
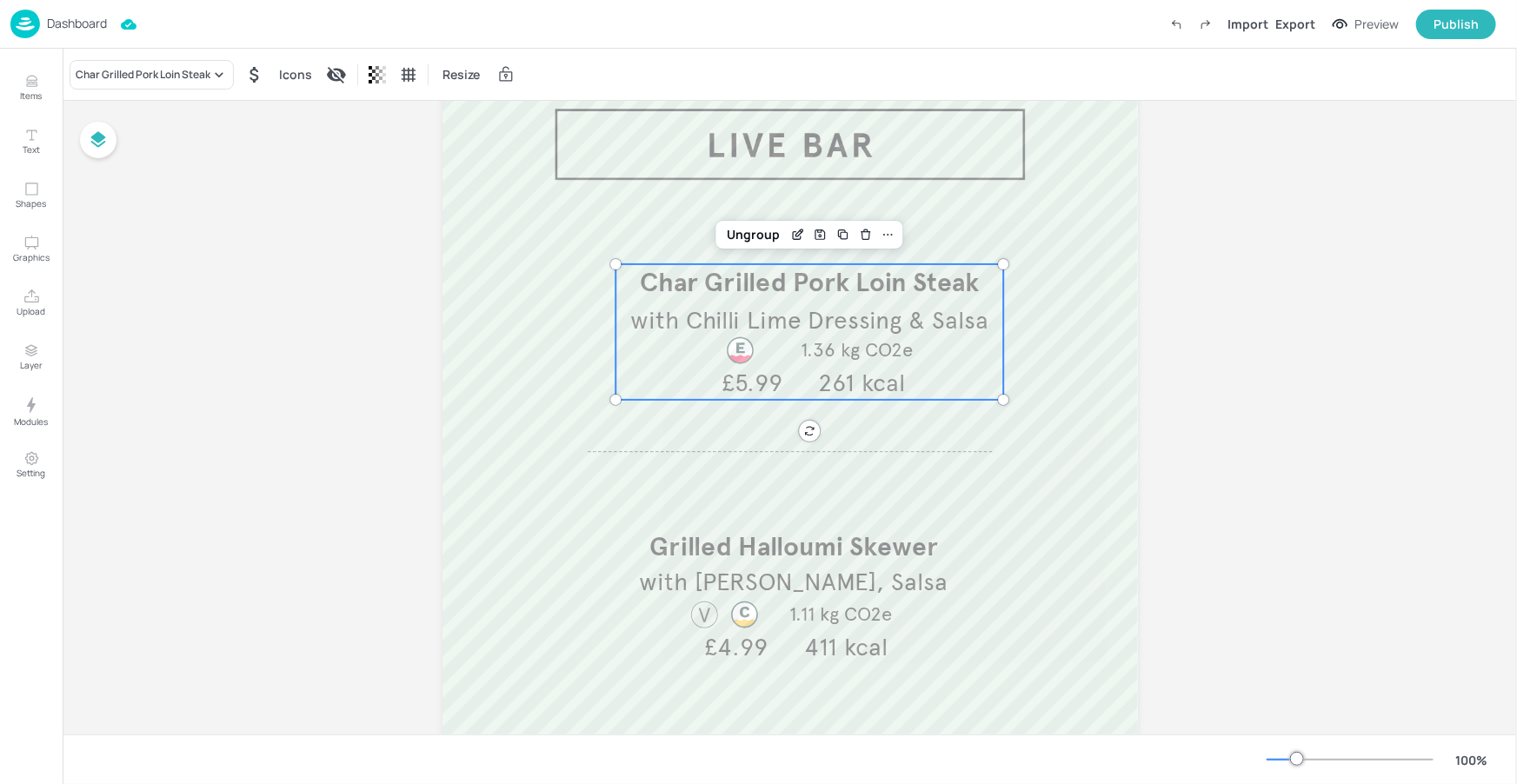
click at [806, 286] on span "Char Grilled Pork Loin Steak" at bounding box center [809, 283] width 339 height 32
click at [89, 23] on p "Dashboard" at bounding box center [76, 23] width 60 height 12
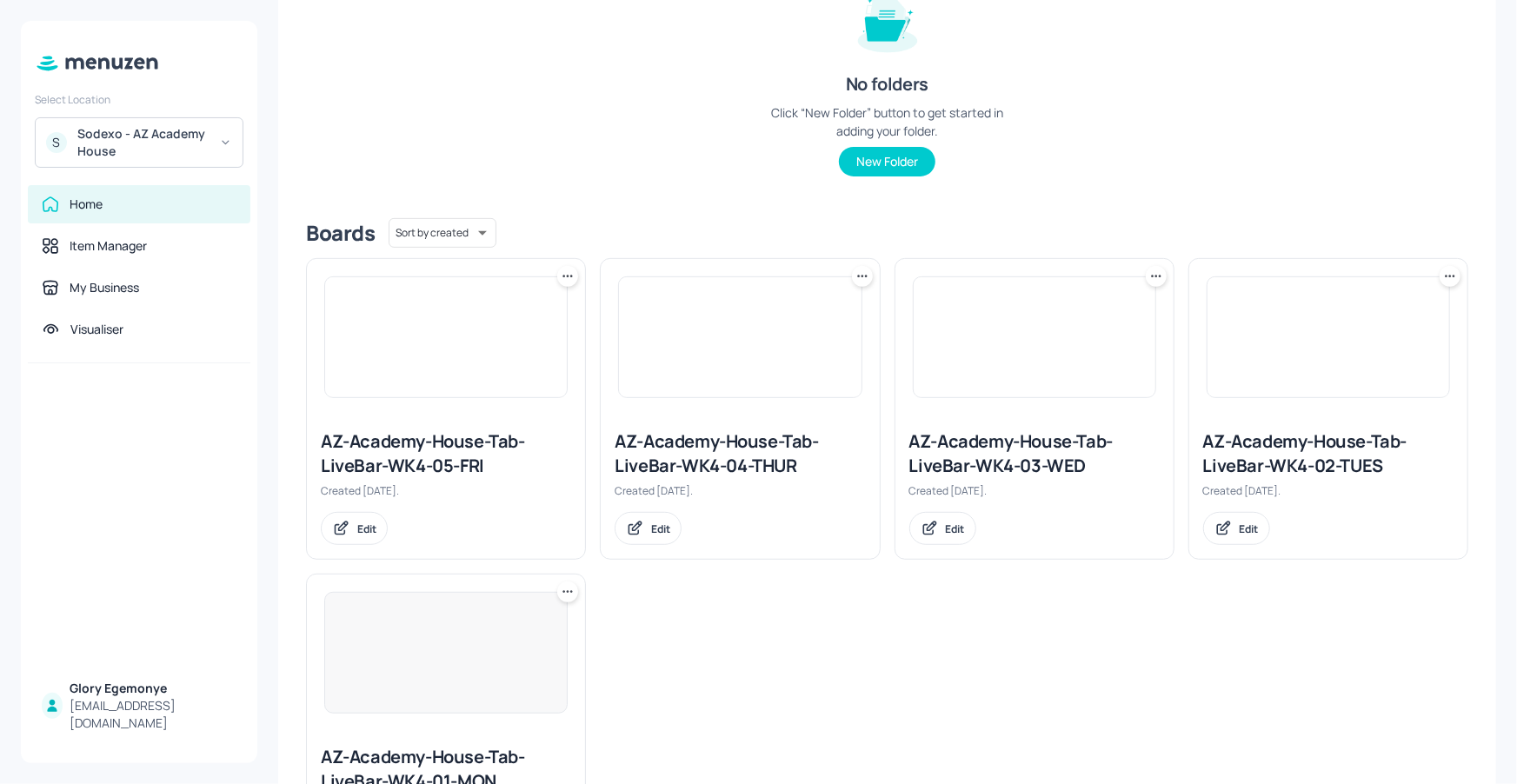
scroll to position [367, 0]
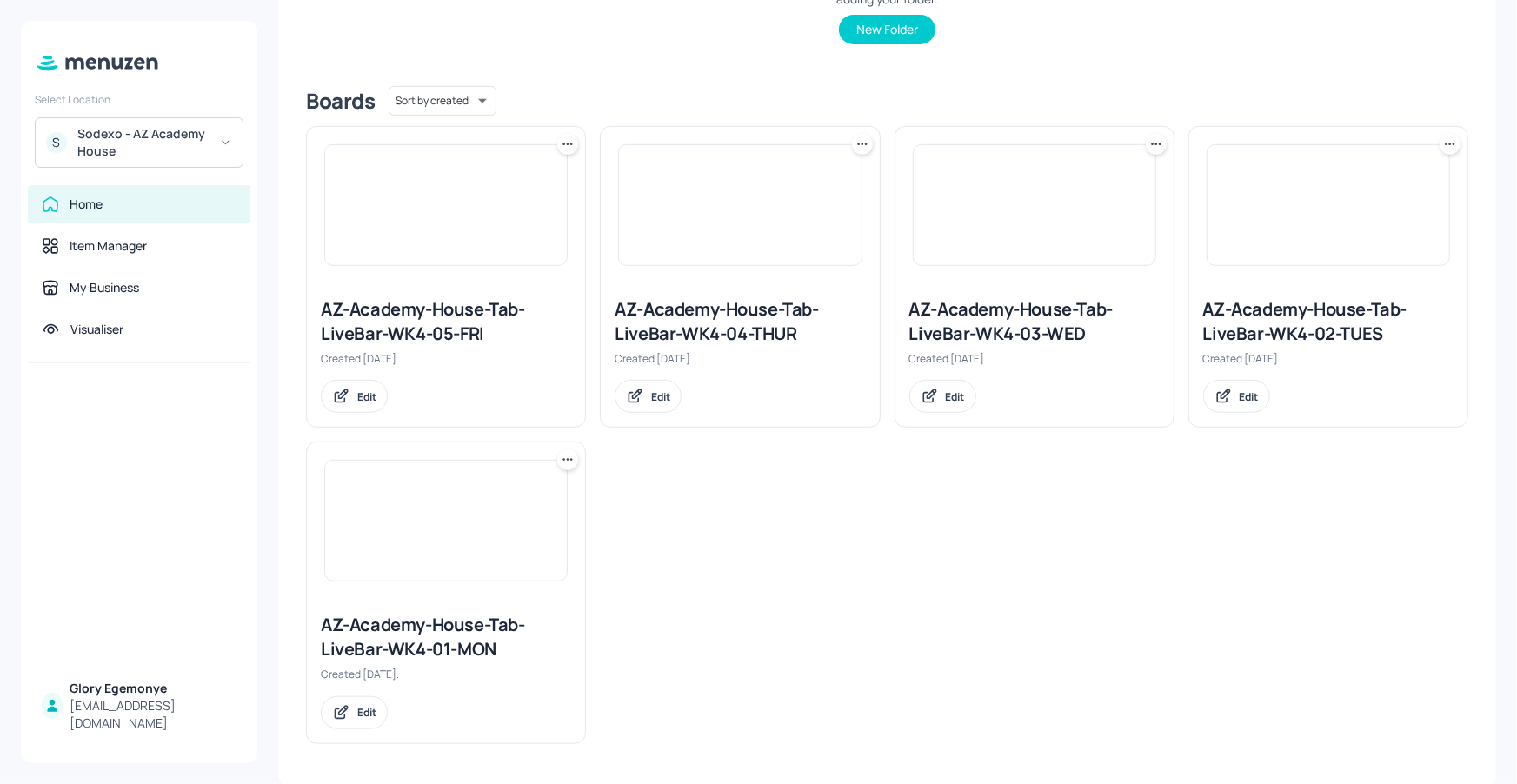
click at [1297, 327] on div "AZ-Academy-House-Tab-LiveBar-WK4-02-TUES" at bounding box center [1328, 321] width 250 height 49
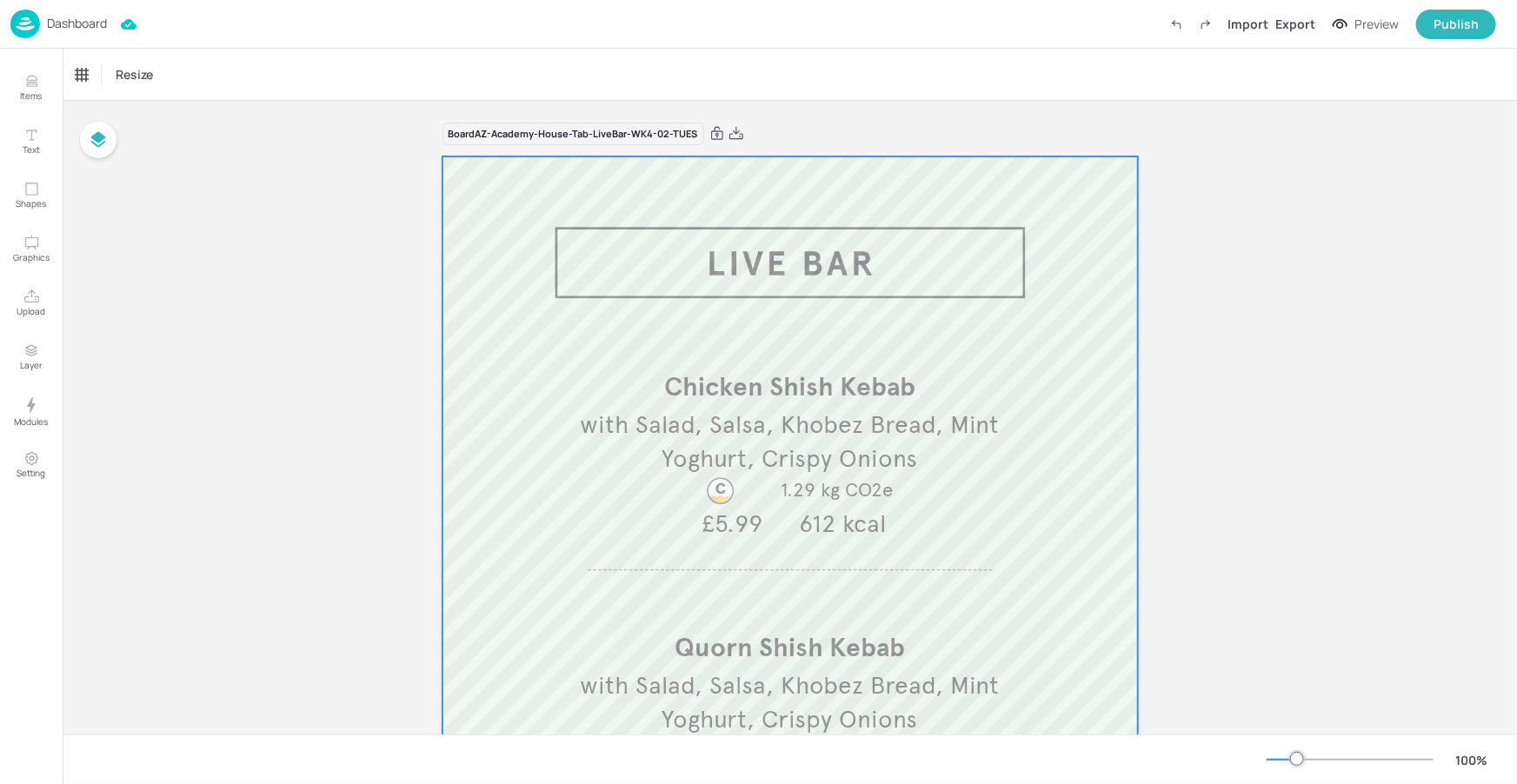
scroll to position [130, 0]
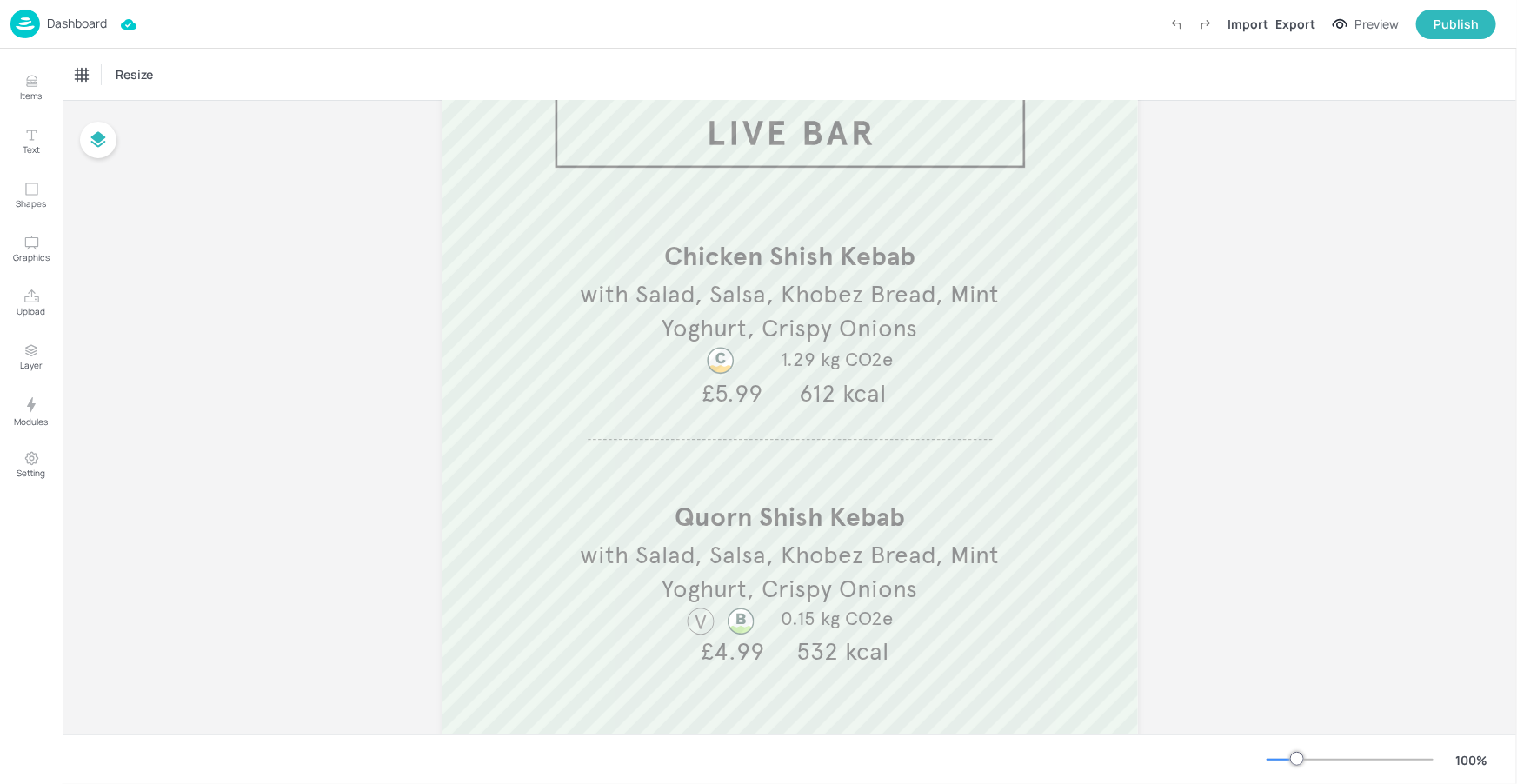
click at [104, 24] on p "Dashboard" at bounding box center [76, 23] width 60 height 12
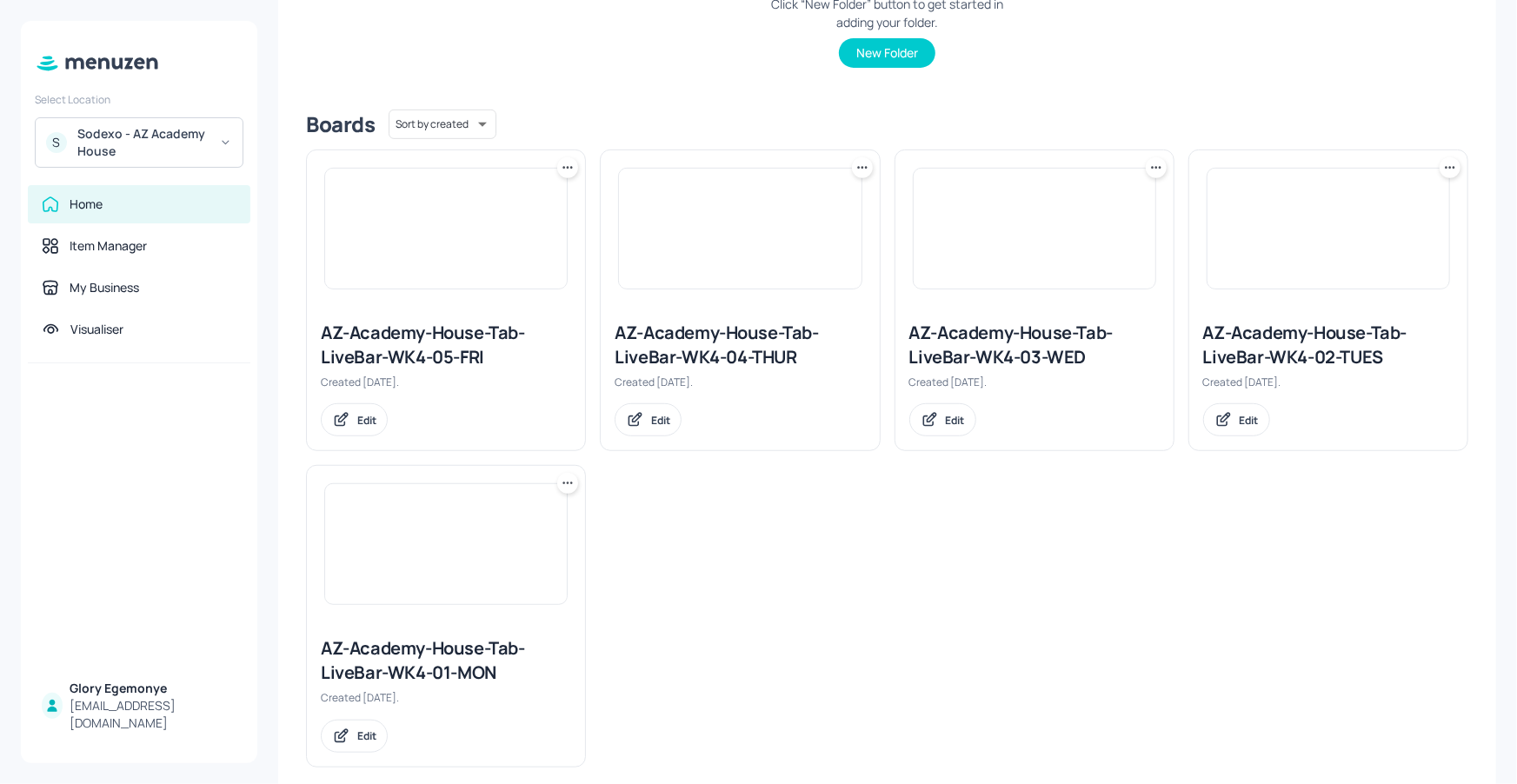
scroll to position [367, 0]
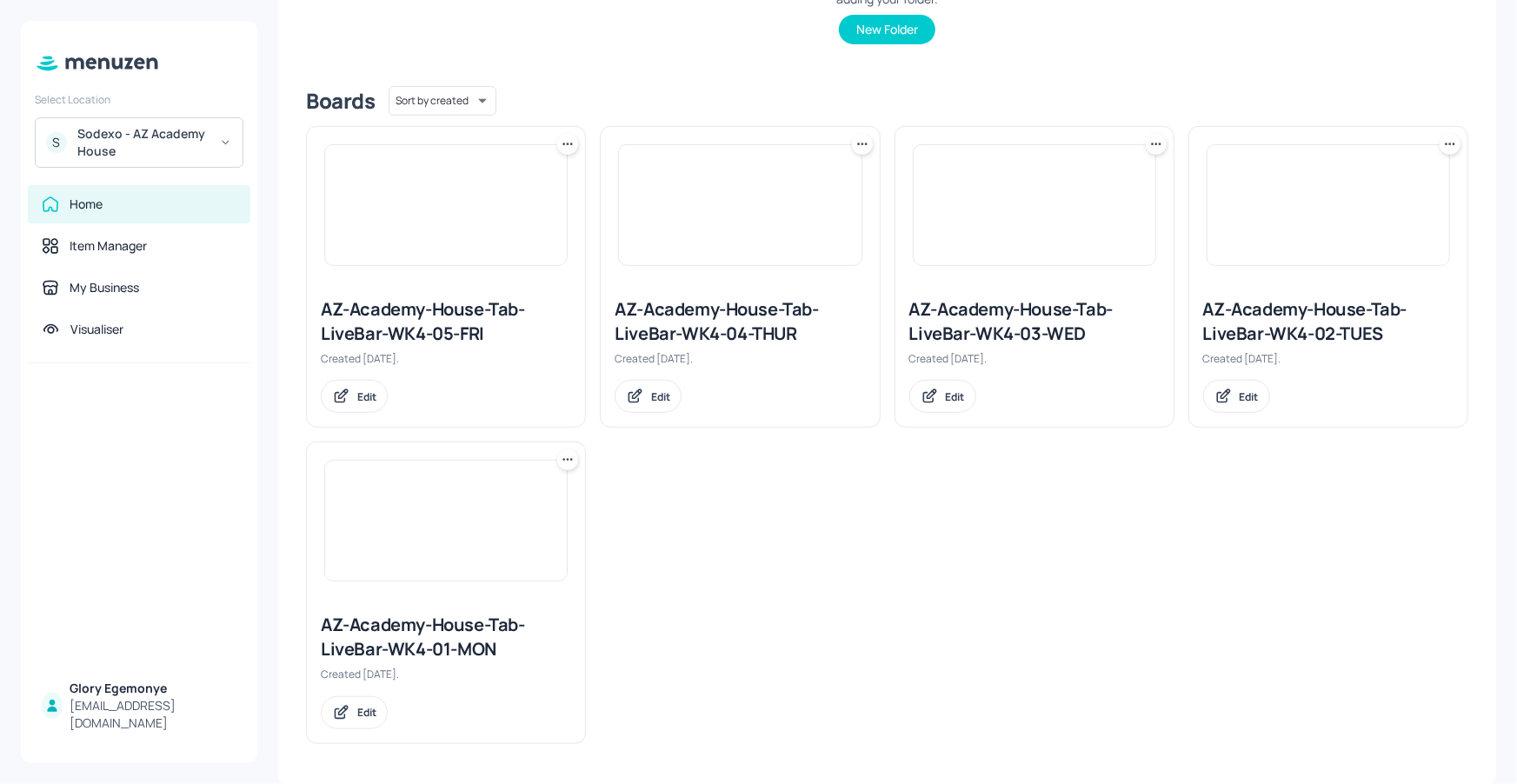
click at [430, 645] on div "AZ-Academy-House-Tab-LiveBar-WK4-01-MON" at bounding box center [445, 637] width 250 height 49
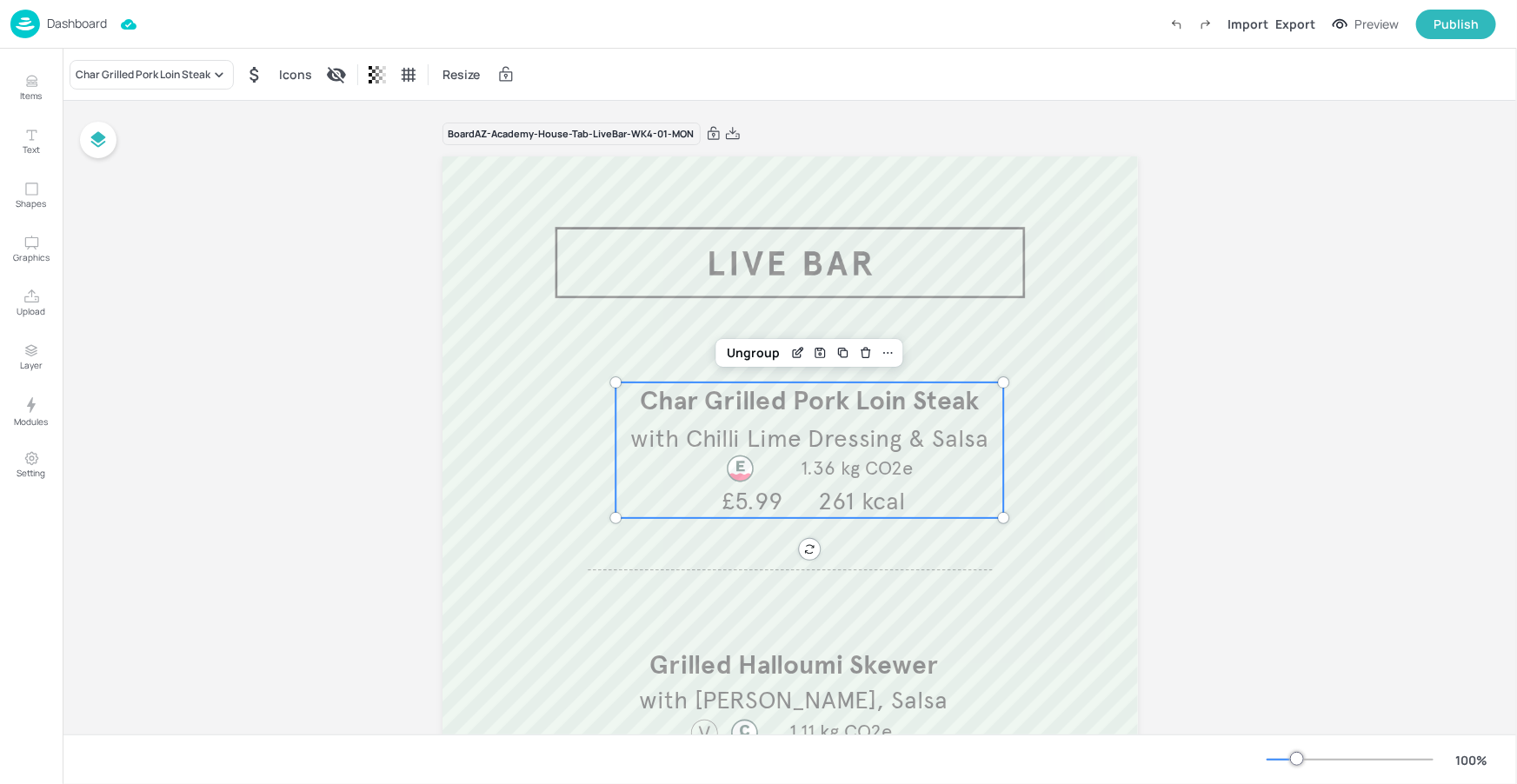
click at [862, 411] on span "Char Grilled Pork Loin Steak" at bounding box center [809, 401] width 339 height 32
click at [157, 53] on div "Char Grilled Pork Loin Steak Icons Resize" at bounding box center [790, 74] width 1454 height 51
click at [158, 80] on div "Char Grilled Pork Loin Steak" at bounding box center [143, 74] width 135 height 15
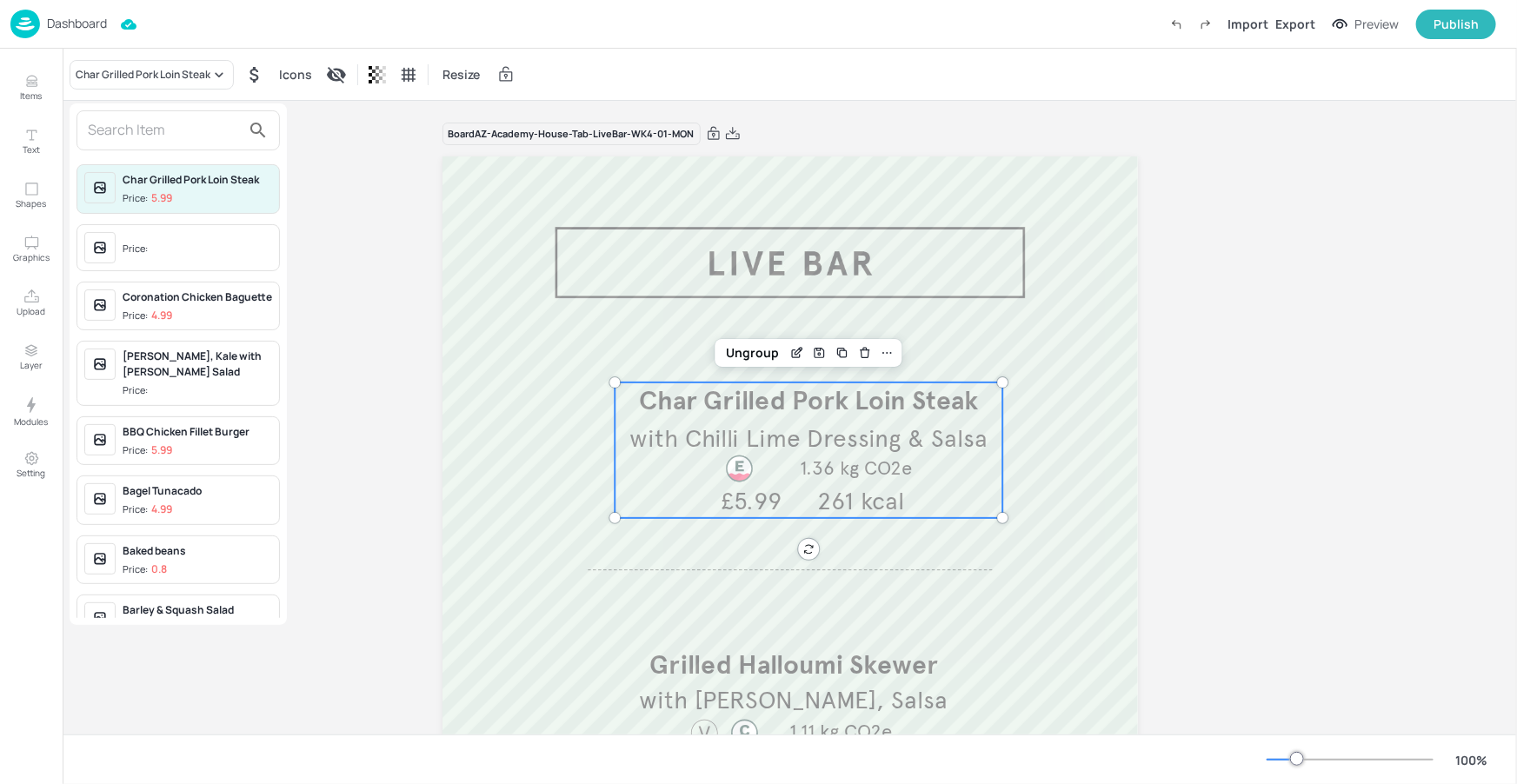
drag, startPoint x: 163, startPoint y: 125, endPoint x: 148, endPoint y: 125, distance: 15.0
click at [163, 125] on input "text" at bounding box center [164, 129] width 153 height 28
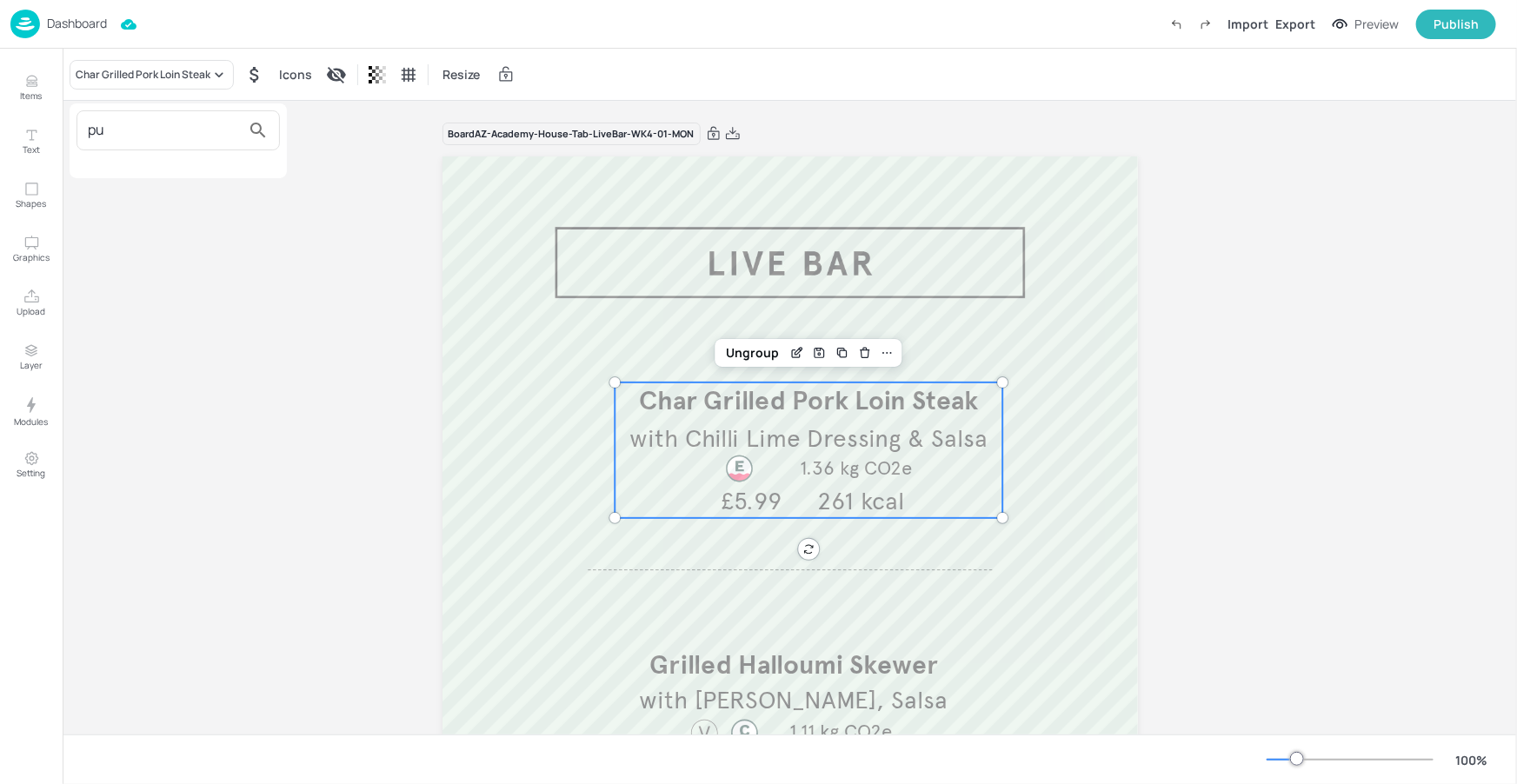
type input "p"
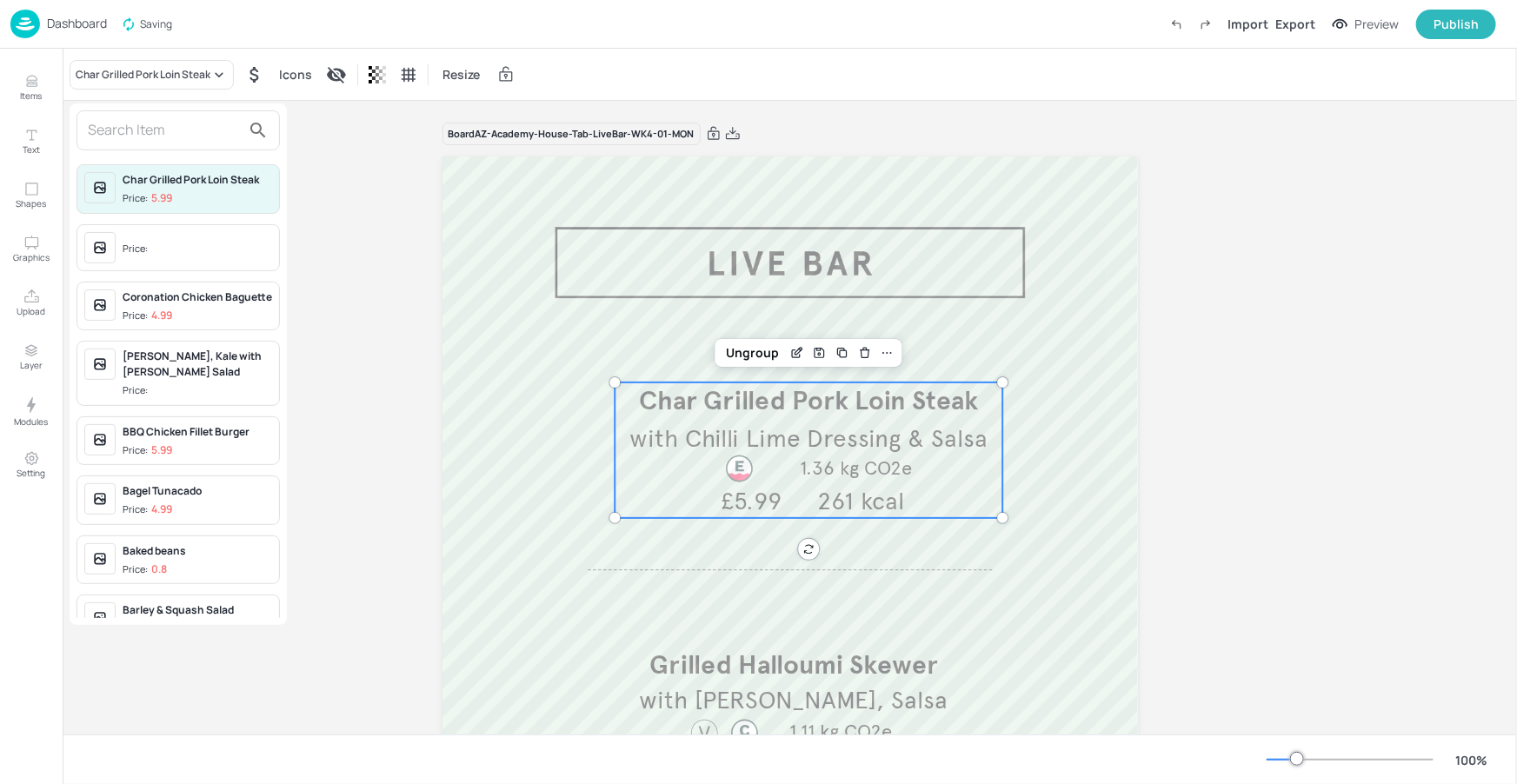
click at [35, 96] on div at bounding box center [758, 392] width 1517 height 784
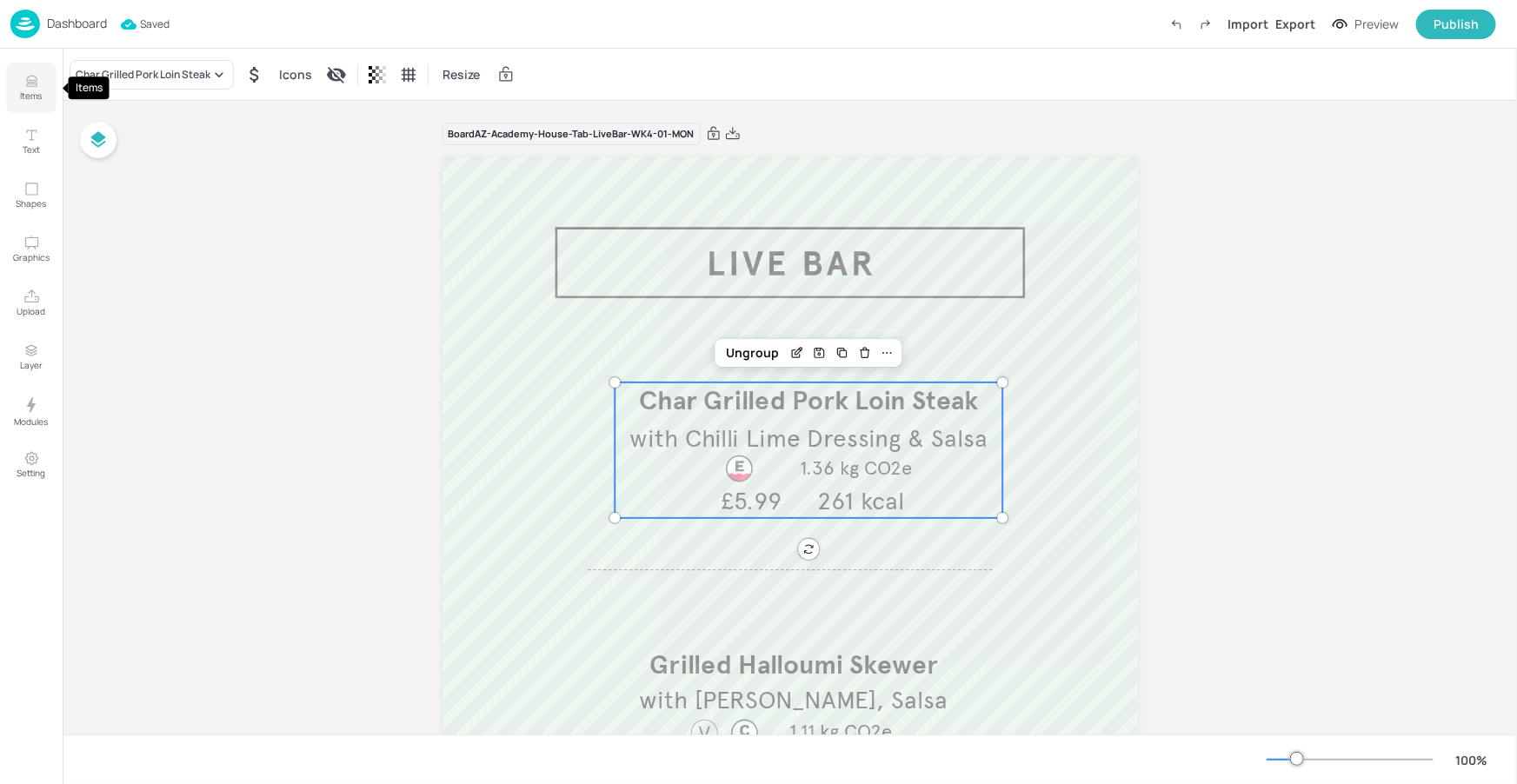
click at [35, 87] on icon "Items" at bounding box center [31, 81] width 16 height 16
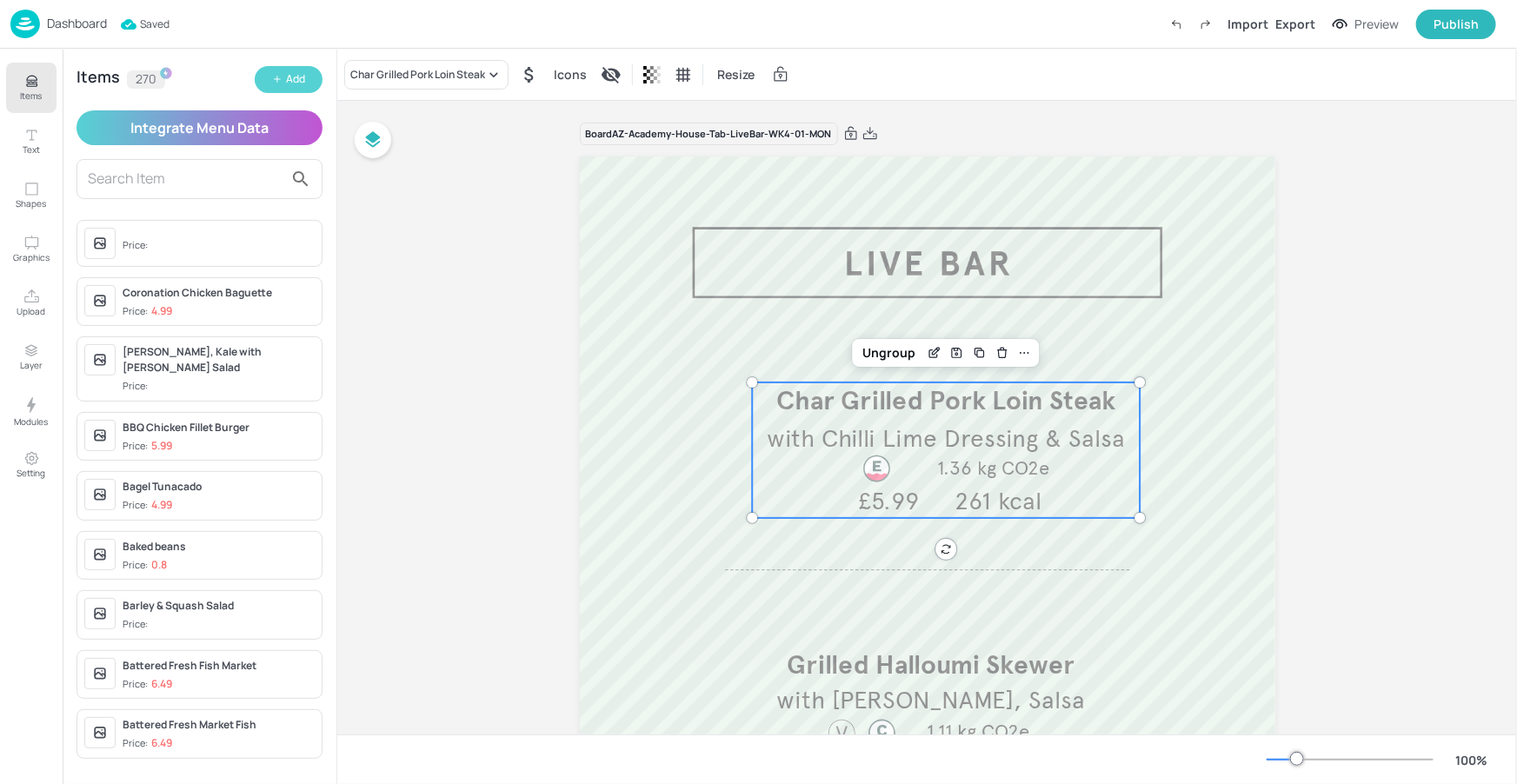
click at [284, 79] on button "Add" at bounding box center [288, 79] width 68 height 27
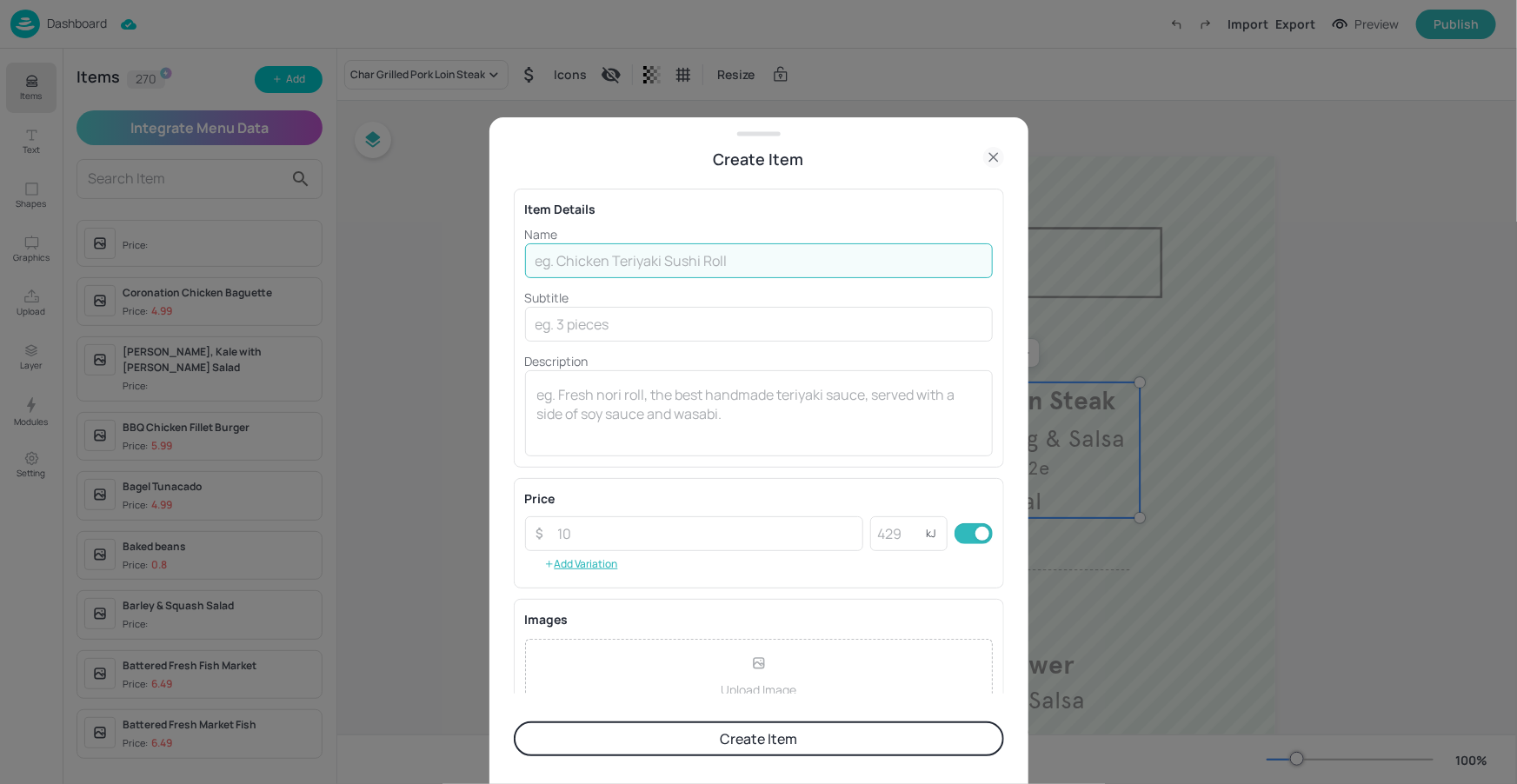
click at [638, 269] on input "text" at bounding box center [758, 261] width 467 height 35
type input "Pulled Pork Shoulder"
click at [567, 323] on input "text" at bounding box center [758, 323] width 467 height 35
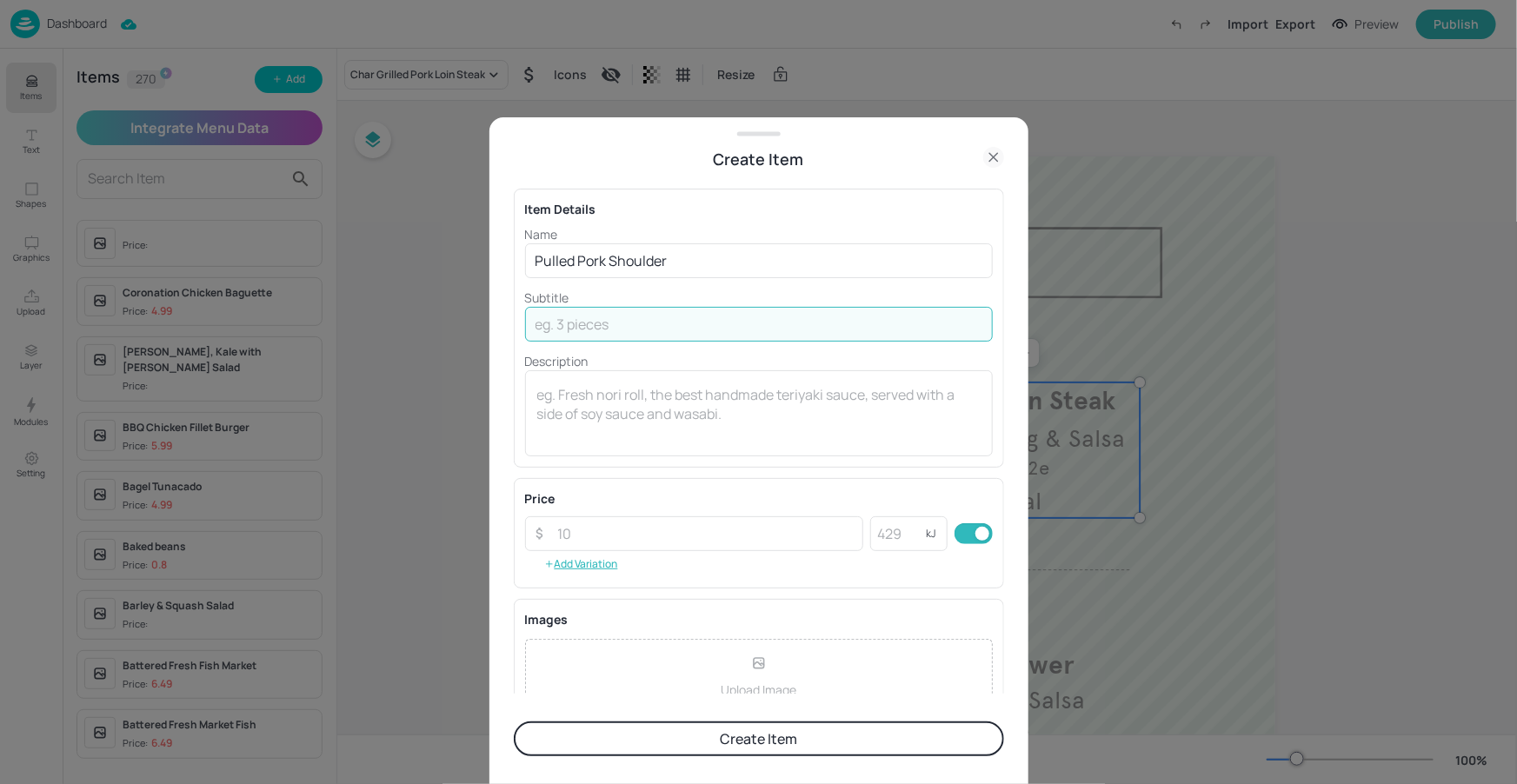
paste input "Chilli Lime dressing, wedges, Salsa"
click at [575, 324] on input "Chilli Lime dressing, wedges, Salsa" at bounding box center [758, 323] width 467 height 35
click at [542, 325] on input "Chilli lime dressing, wedges, Salsa" at bounding box center [758, 323] width 467 height 35
click at [726, 328] on input "chilli lime dressing, wedges, Salsa" at bounding box center [758, 323] width 467 height 35
type input "chilli lime dressing, wedges & salsa"
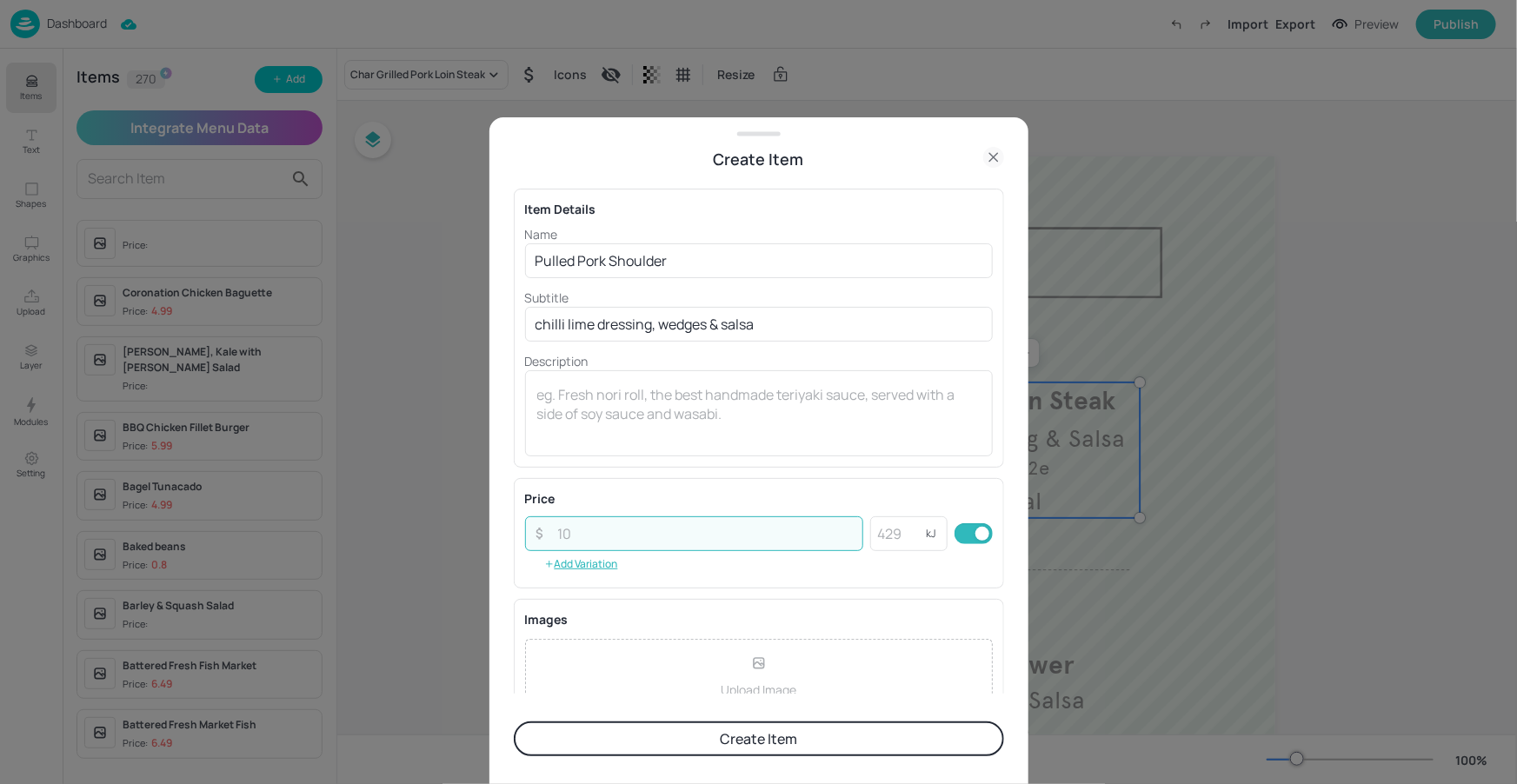
click at [728, 529] on input "number" at bounding box center [705, 534] width 316 height 35
type input "5.99"
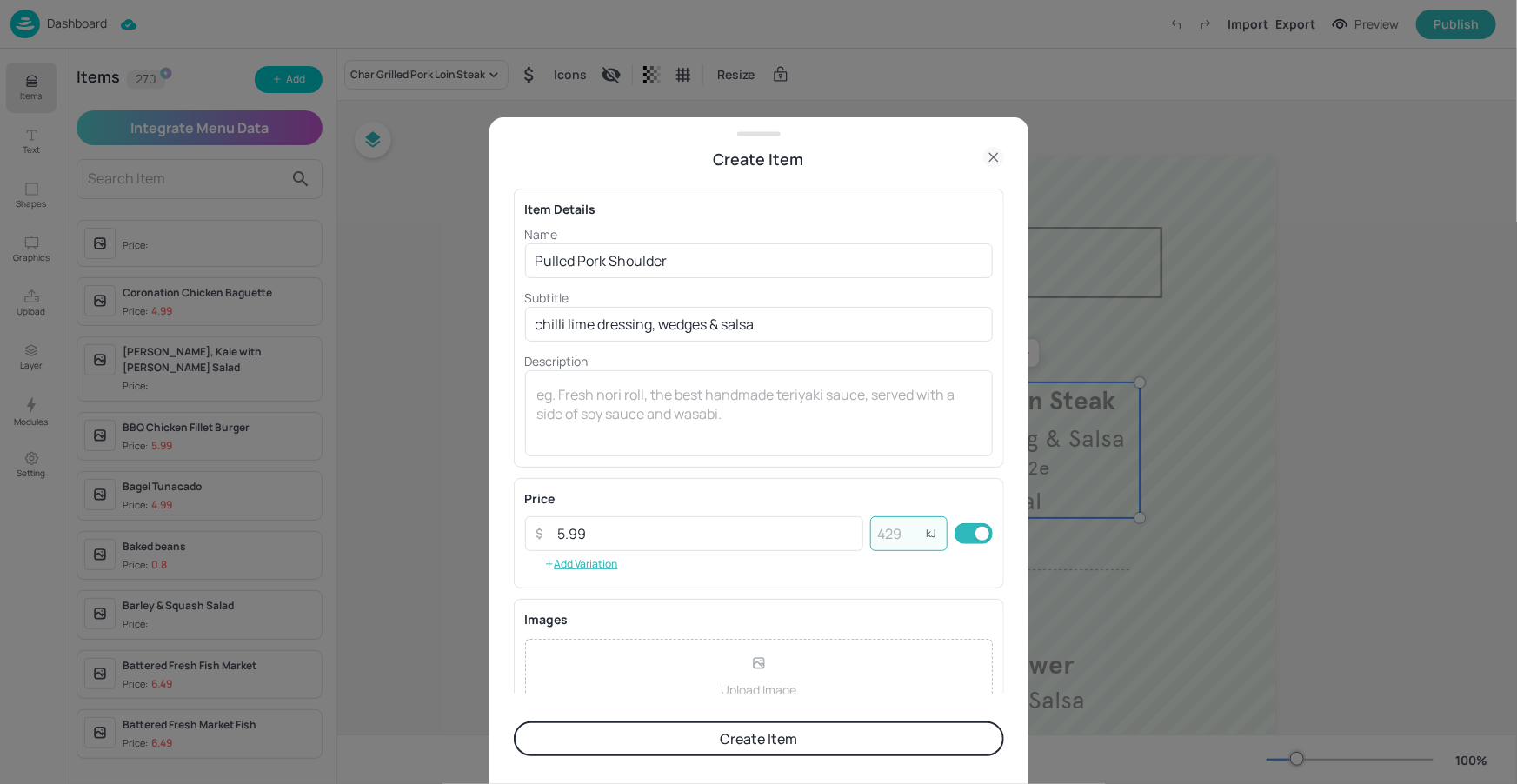
click at [902, 530] on input "number" at bounding box center [897, 534] width 55 height 35
type input "261"
click at [870, 474] on div "Item Details Name Pulled Pork Shoulder ​ Subtitle chilli lime dressing, wedges …" at bounding box center [758, 432] width 490 height 522
click at [718, 729] on button "Create Item" at bounding box center [758, 738] width 490 height 35
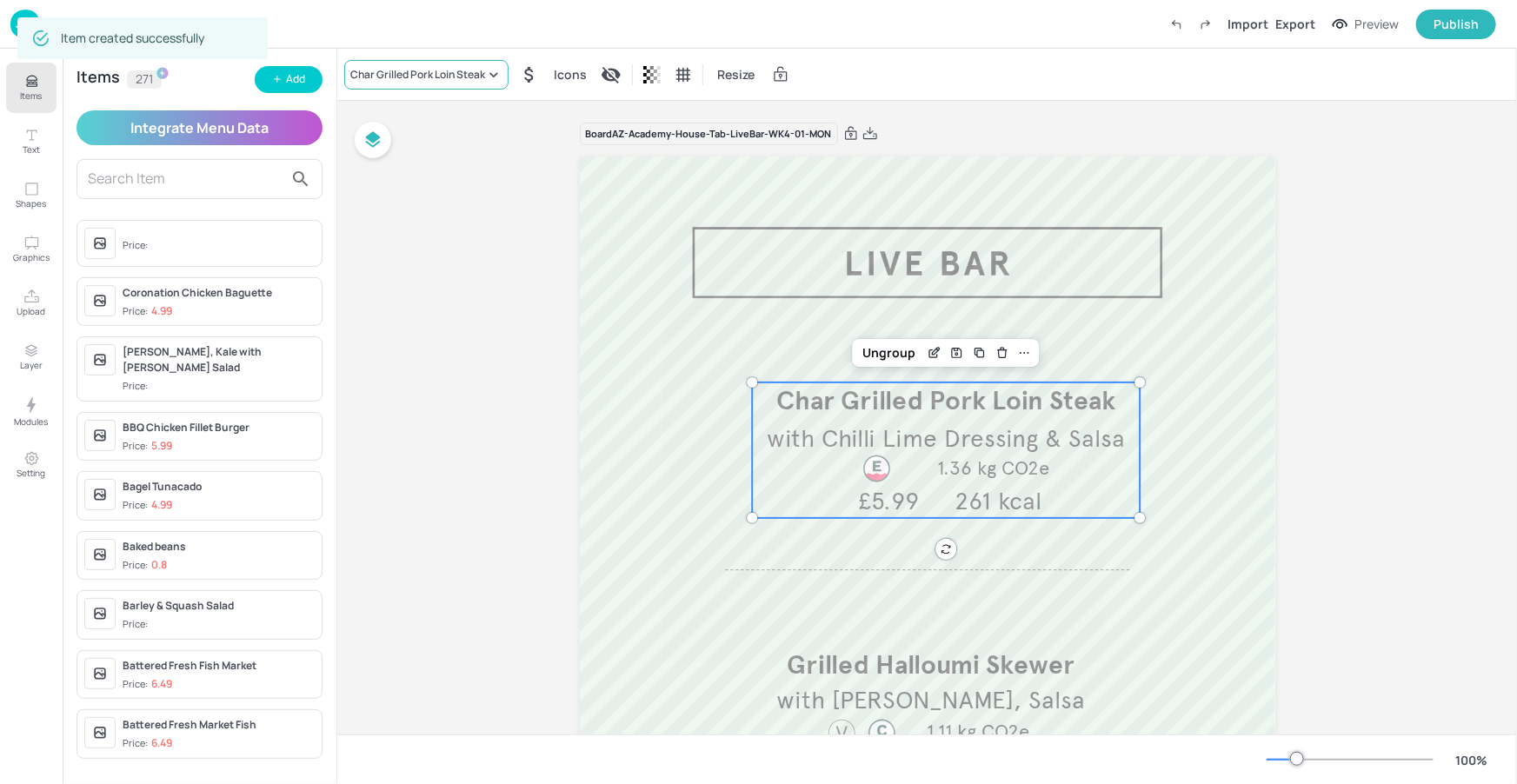
click at [453, 70] on div "Char Grilled Pork Loin Steak" at bounding box center [418, 74] width 135 height 15
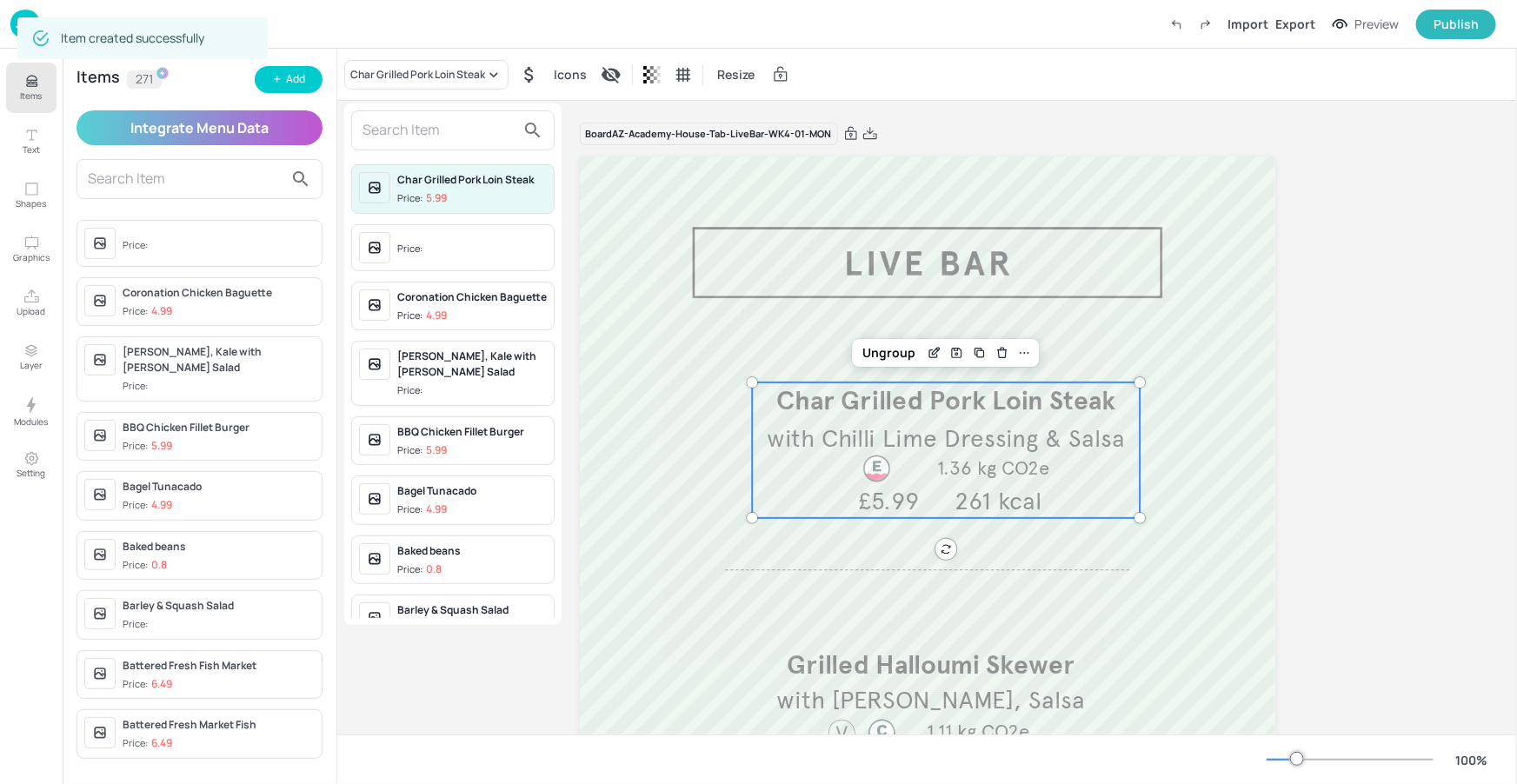
click at [463, 135] on input "text" at bounding box center [439, 129] width 153 height 28
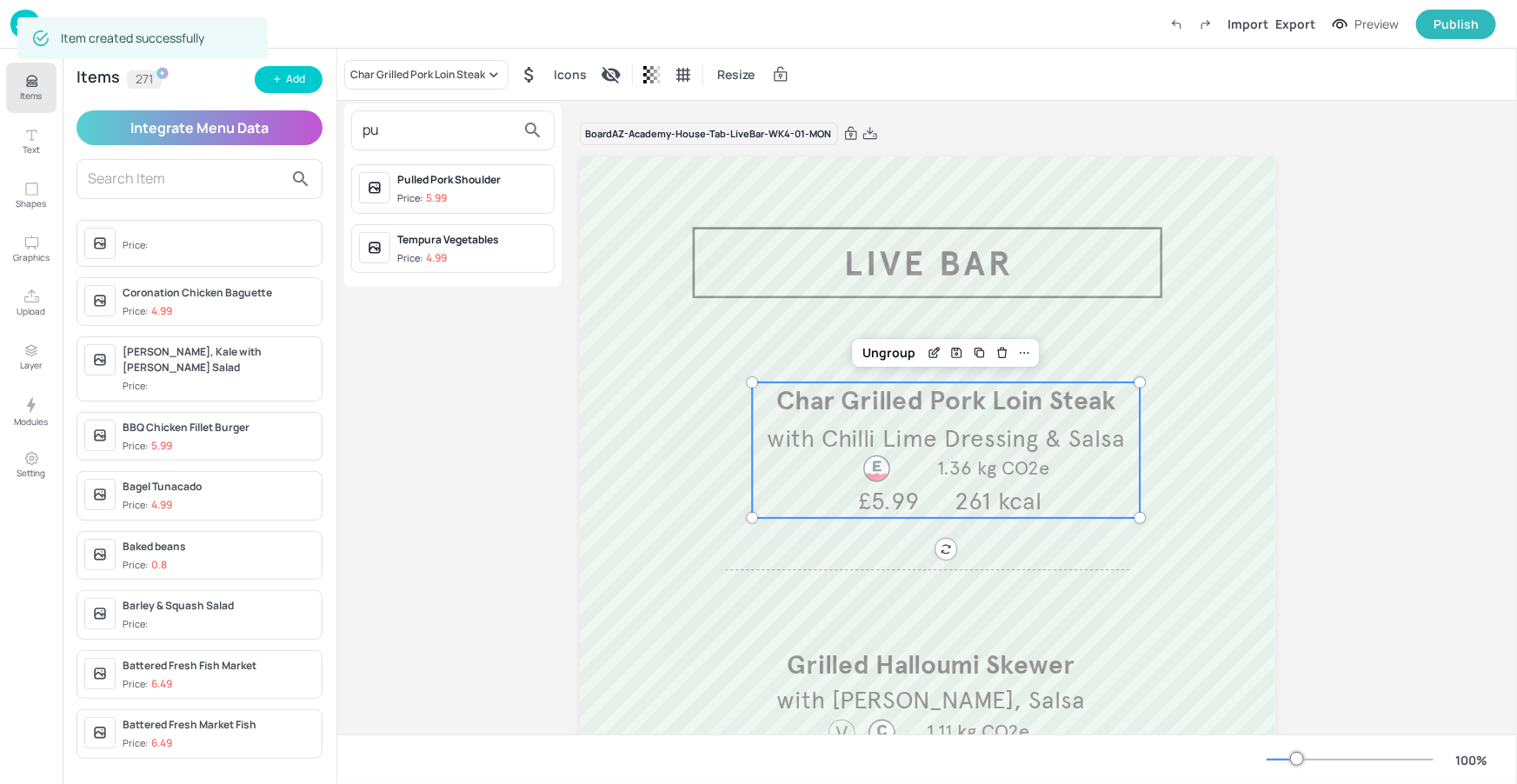
type input "pu"
click at [501, 188] on div "Pulled Pork Shoulder Price: 5.99" at bounding box center [471, 189] width 149 height 34
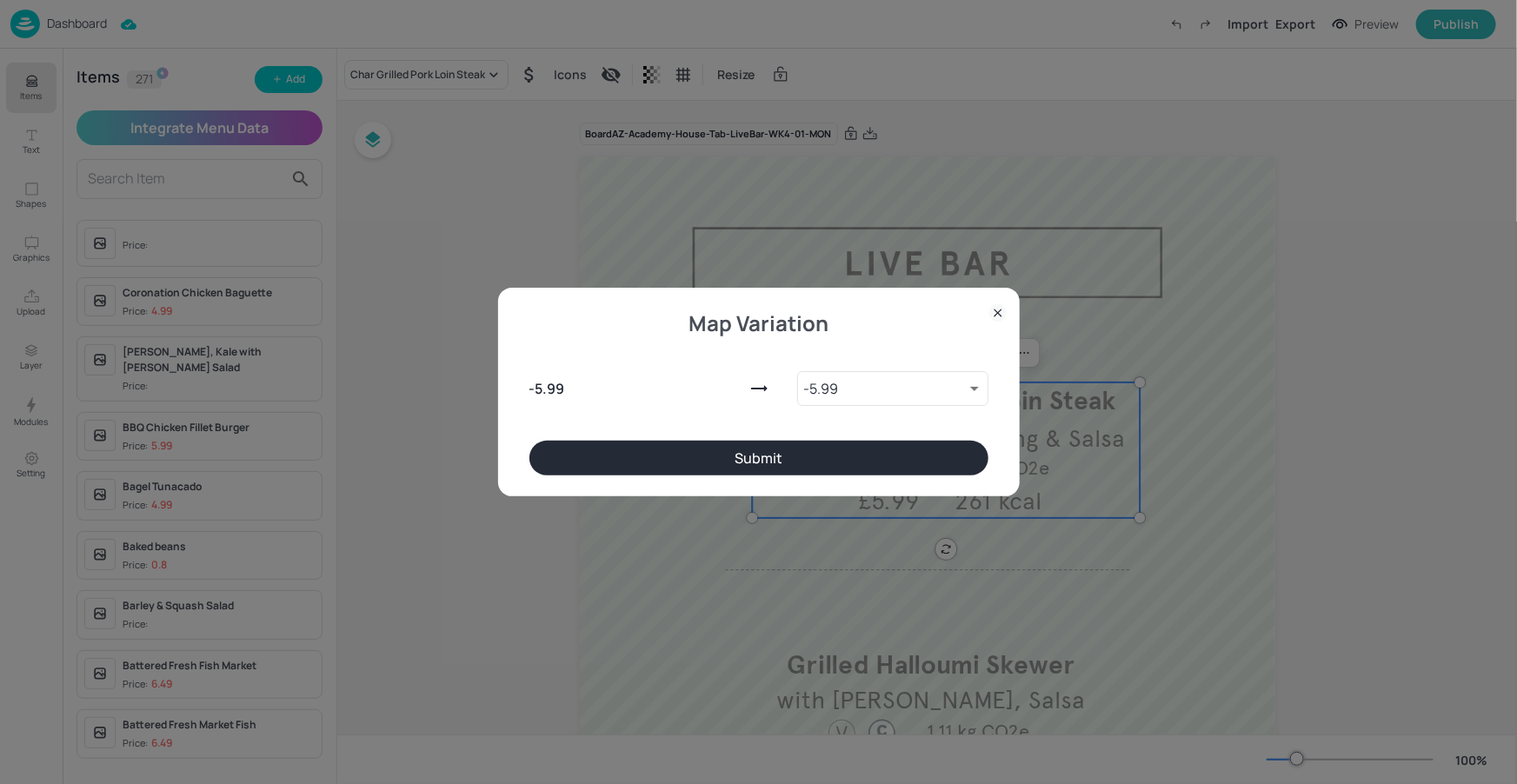
click at [858, 437] on div "- 5.99 - 5.99 9757460 ​" at bounding box center [758, 384] width 459 height 111
click at [850, 450] on button "Submit" at bounding box center [758, 458] width 459 height 35
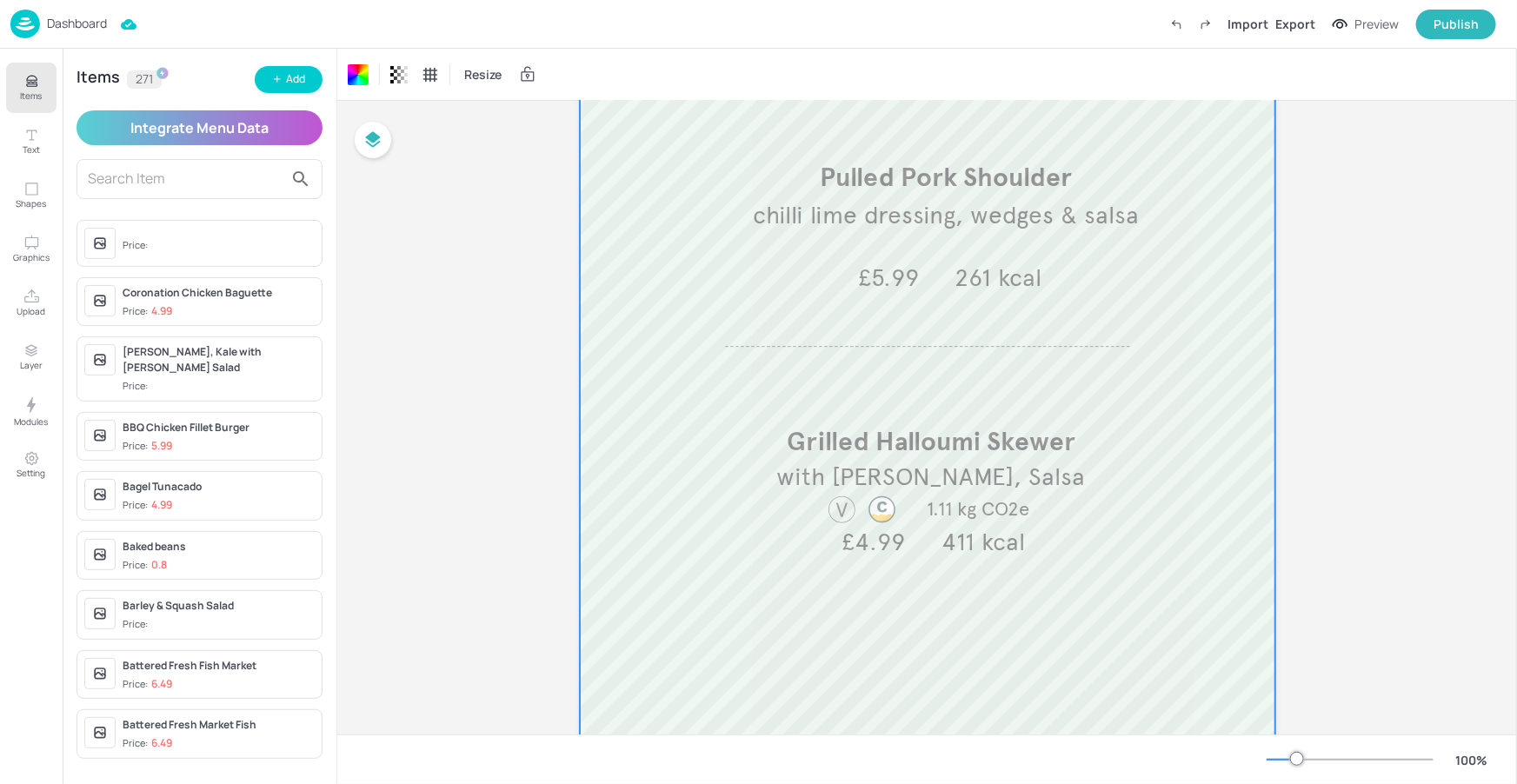
scroll to position [326, 0]
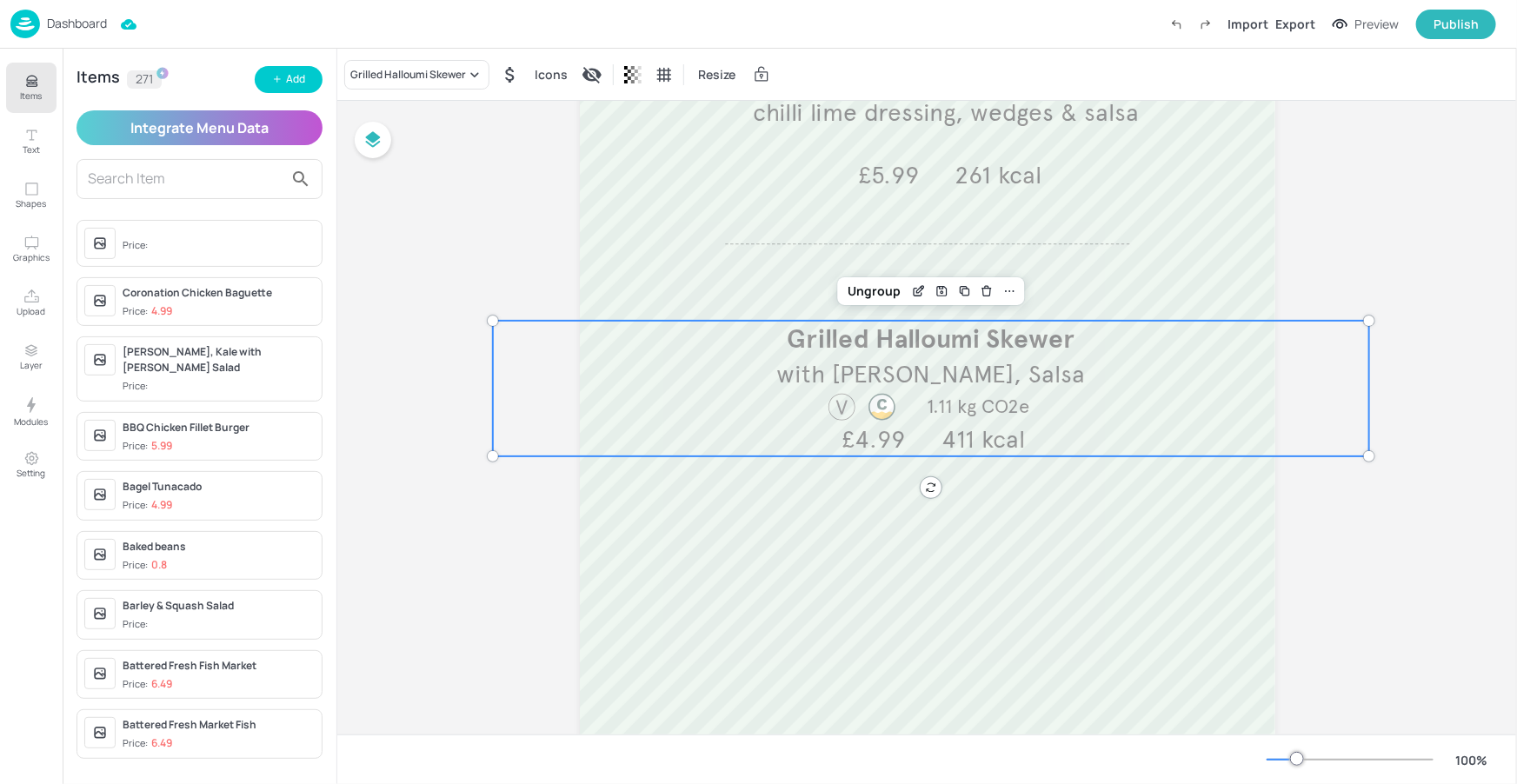
click at [909, 382] on span "with [PERSON_NAME], Salsa" at bounding box center [931, 374] width 308 height 30
click at [280, 81] on icon "button" at bounding box center [277, 79] width 10 height 10
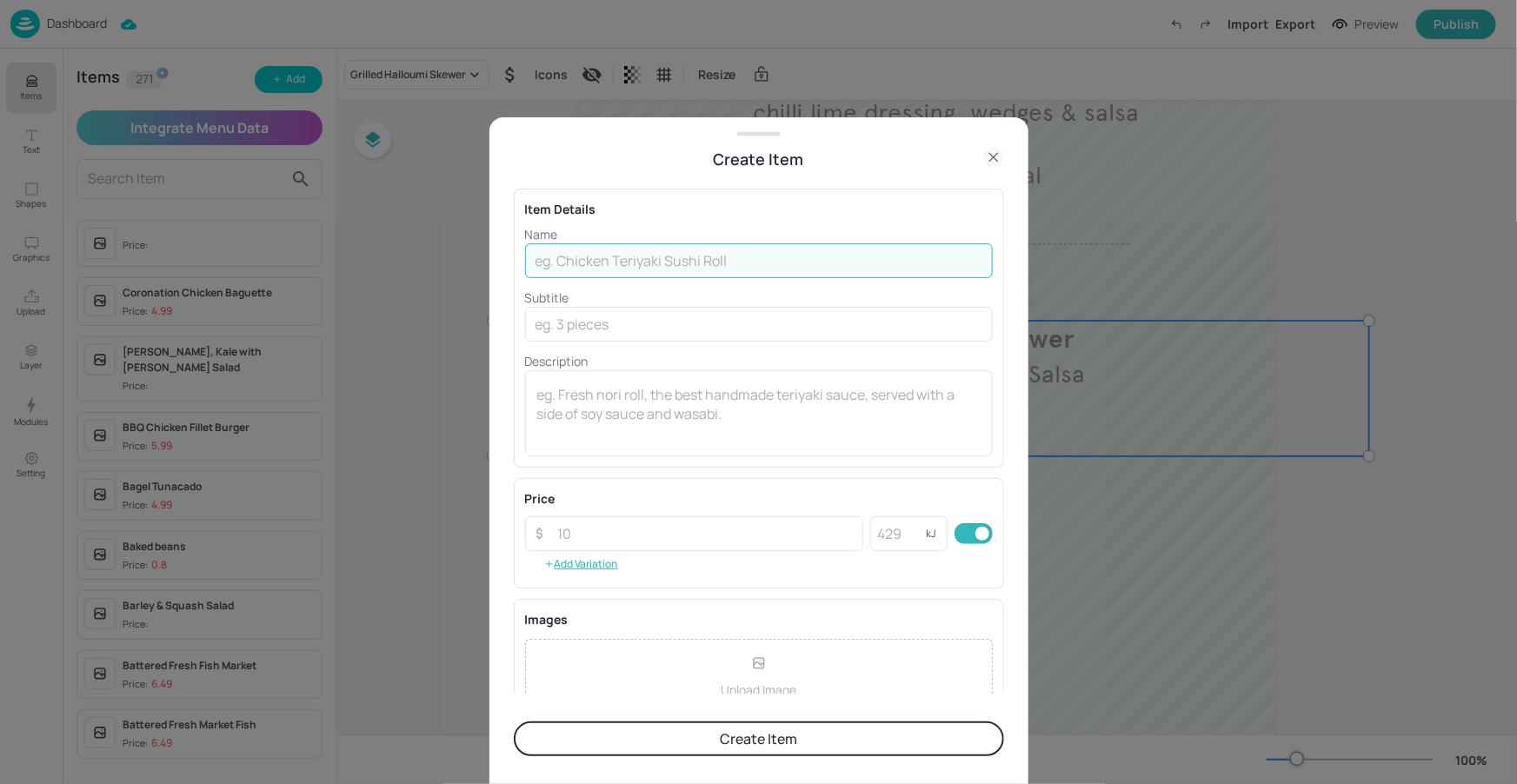
click at [681, 247] on input "text" at bounding box center [758, 261] width 467 height 35
click at [564, 264] on input "text" at bounding box center [758, 261] width 467 height 35
paste input "Cauliflower BBQ Bites"
type input "Cauliflower BBQ Bites"
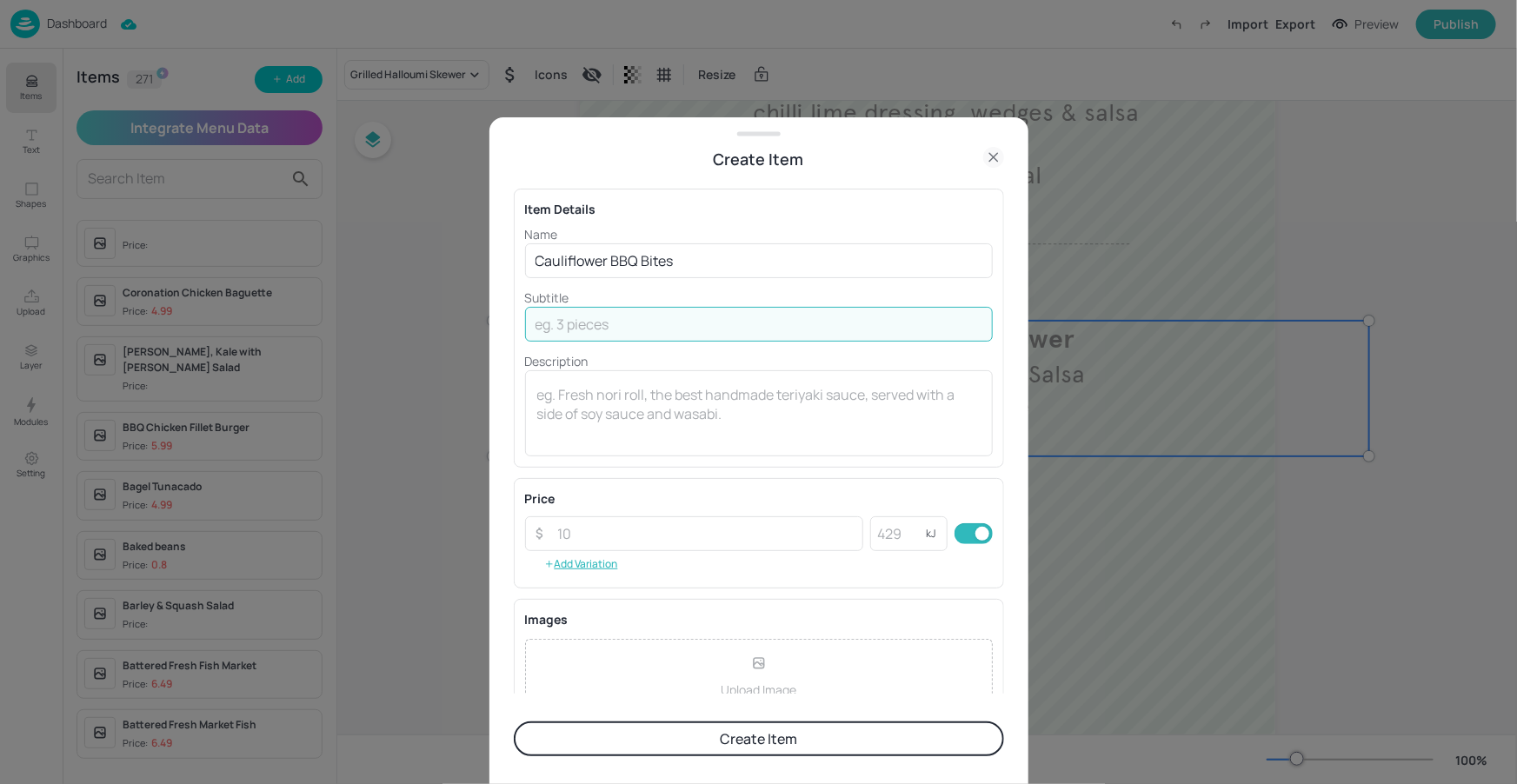
click at [601, 321] on input "text" at bounding box center [758, 323] width 467 height 35
type input "Jacket Wedges & Salsa"
click at [626, 522] on input "number" at bounding box center [705, 534] width 316 height 35
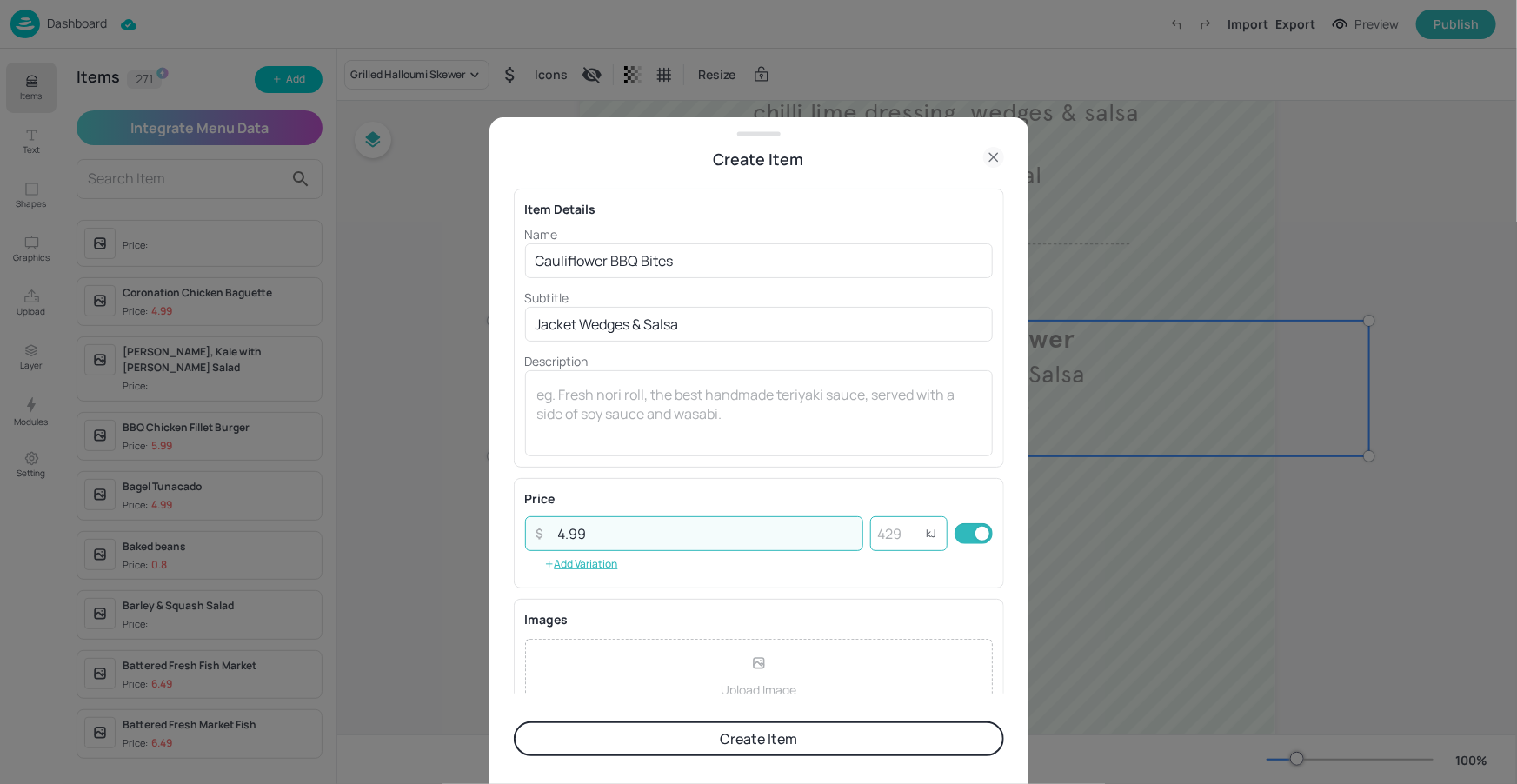
type input "4.99"
click at [880, 542] on input "number" at bounding box center [897, 534] width 55 height 35
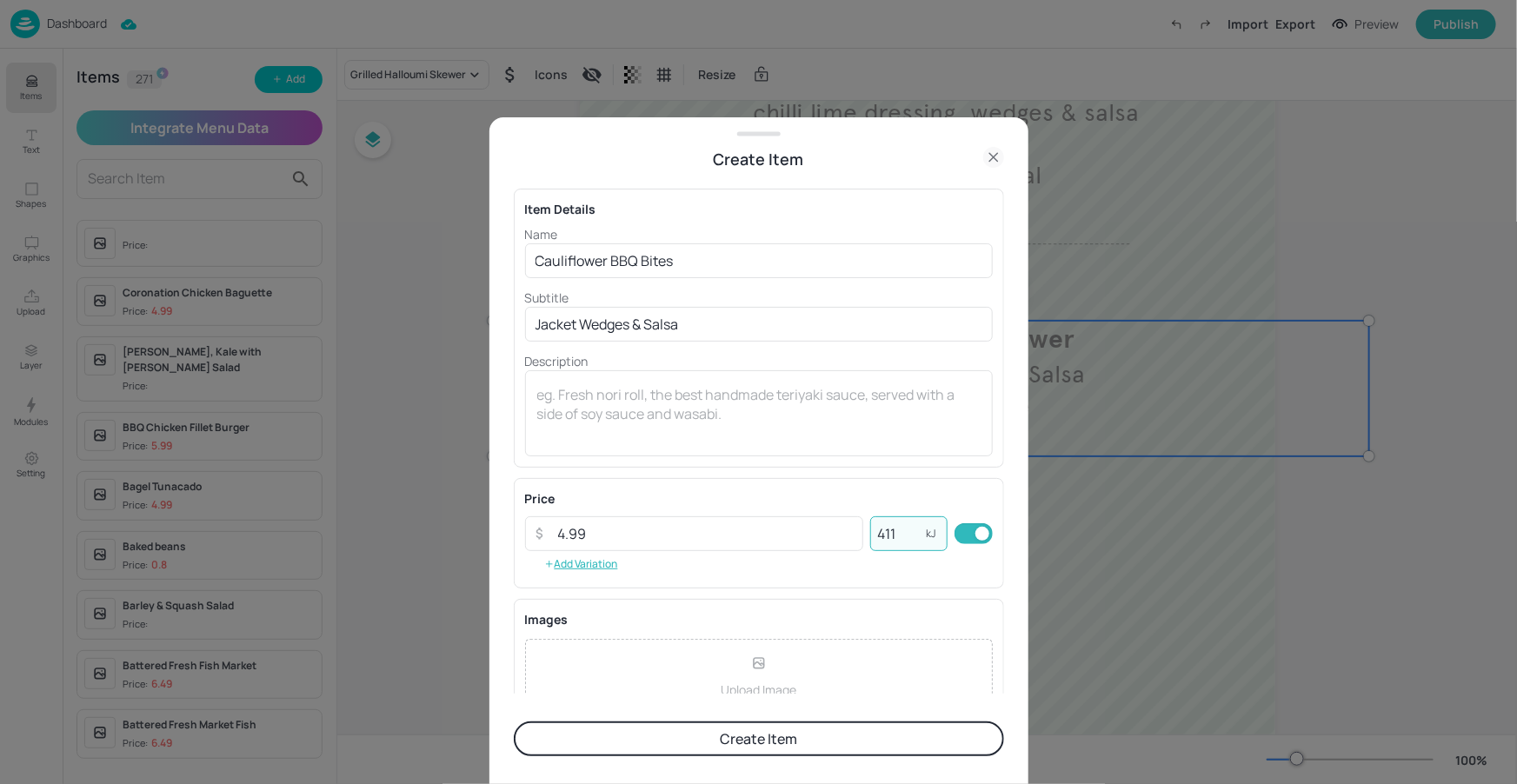
type input "411"
click at [854, 463] on div "Item Details Name Cauliflower BBQ Bites ​ Subtitle Jacket Wedges & Salsa ​ Desc…" at bounding box center [758, 327] width 490 height 279
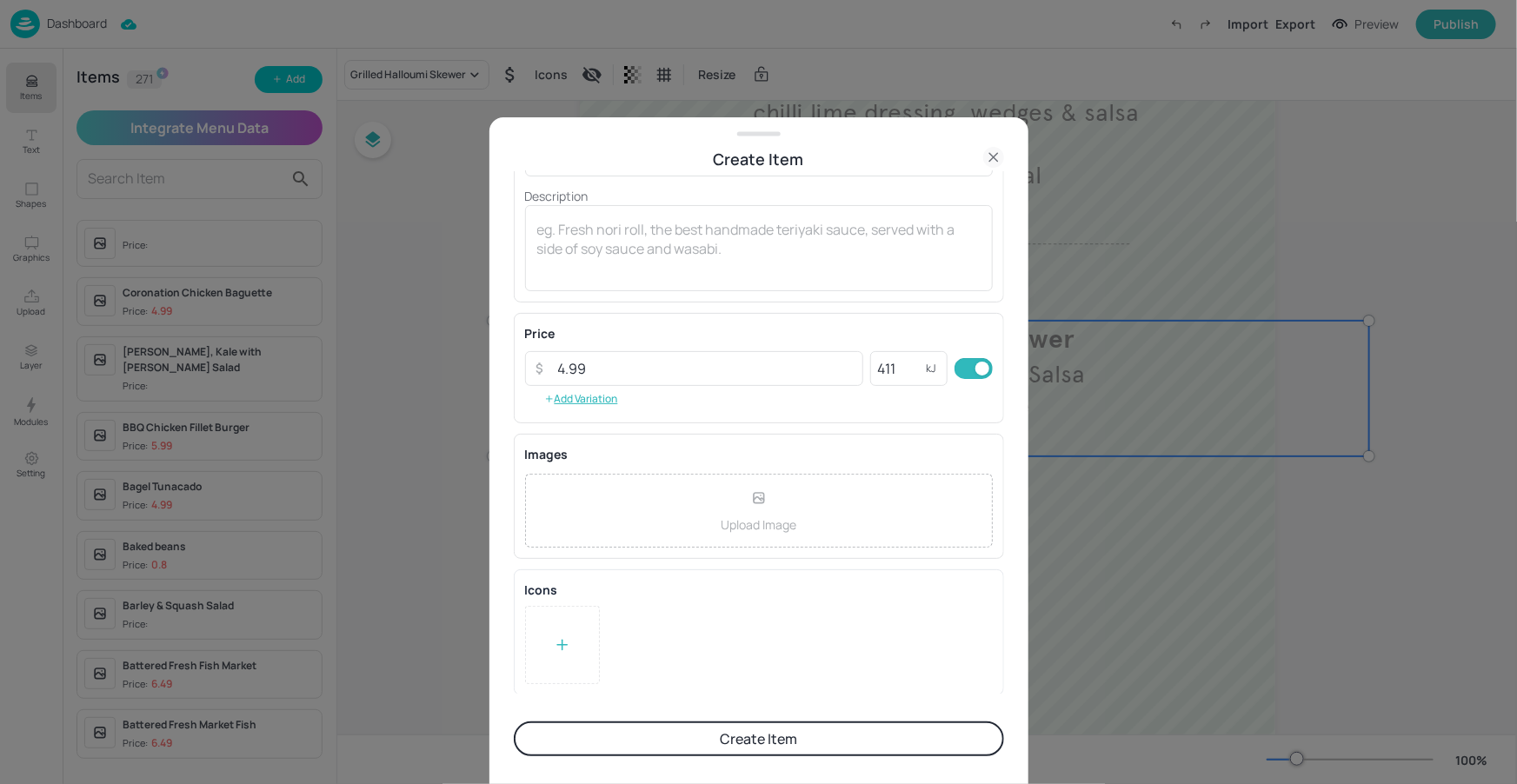
click at [559, 638] on icon at bounding box center [562, 645] width 17 height 17
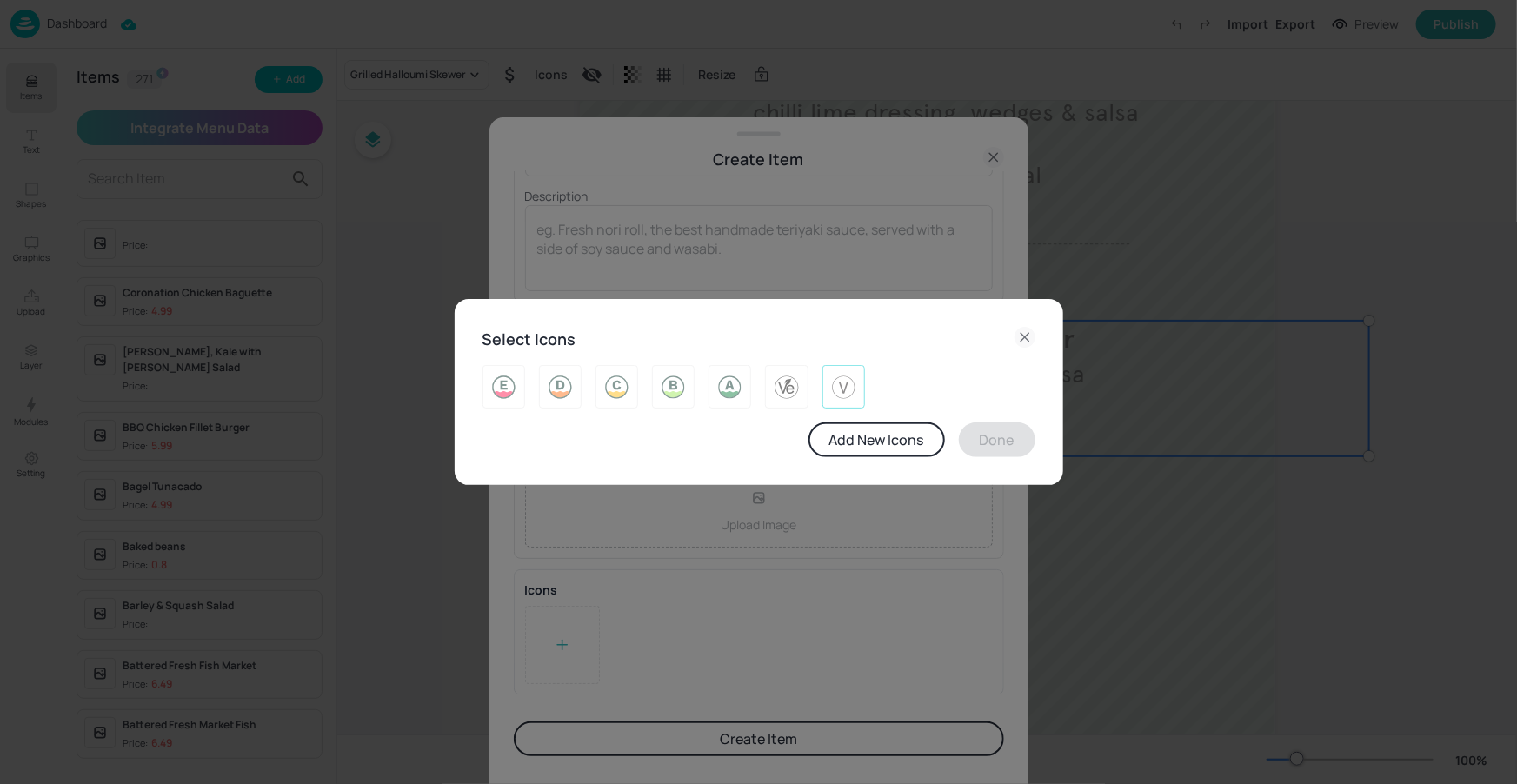
click at [850, 382] on img at bounding box center [843, 386] width 27 height 28
click at [989, 437] on button "Done" at bounding box center [997, 440] width 76 height 35
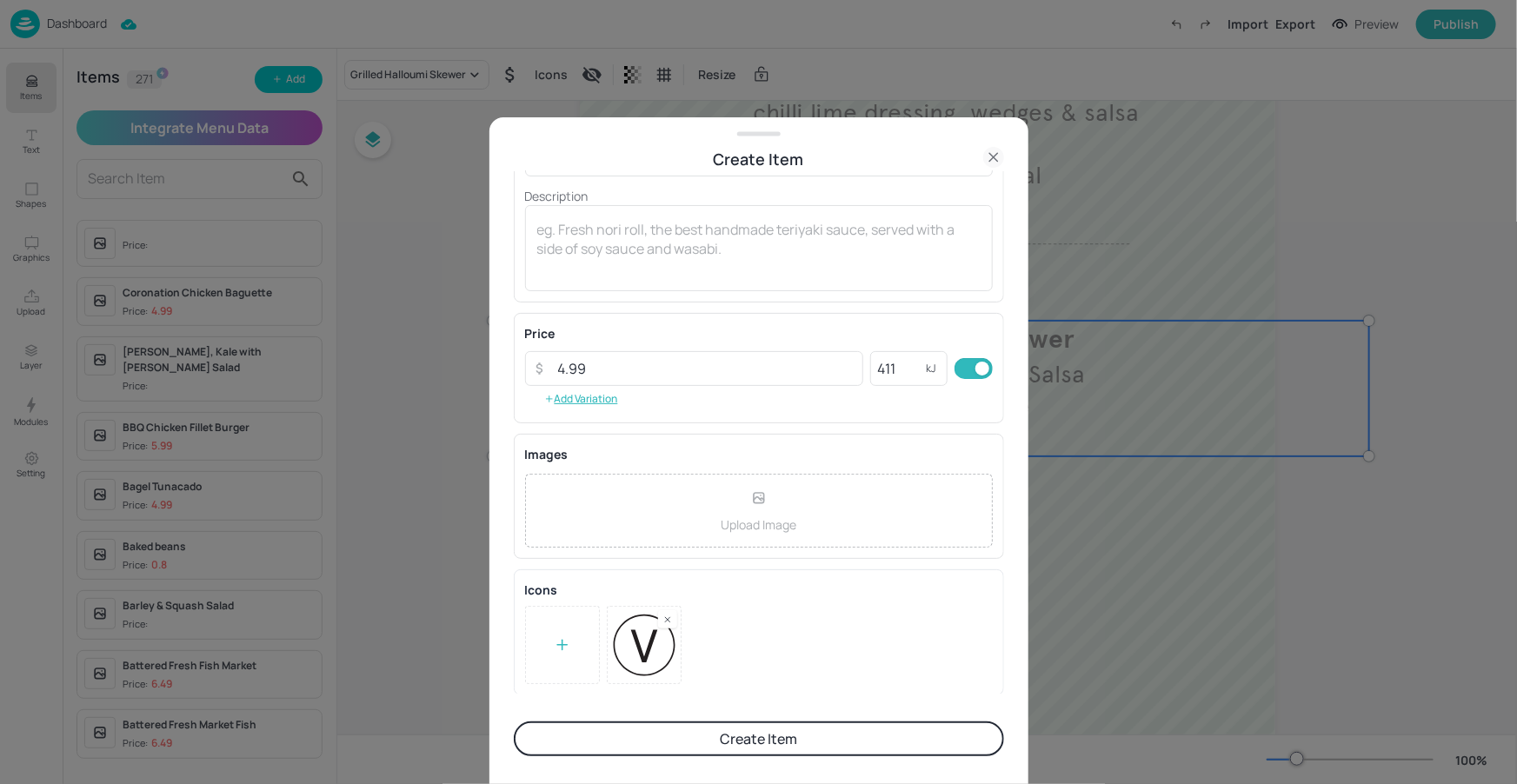
click at [791, 748] on button "Create Item" at bounding box center [758, 738] width 490 height 35
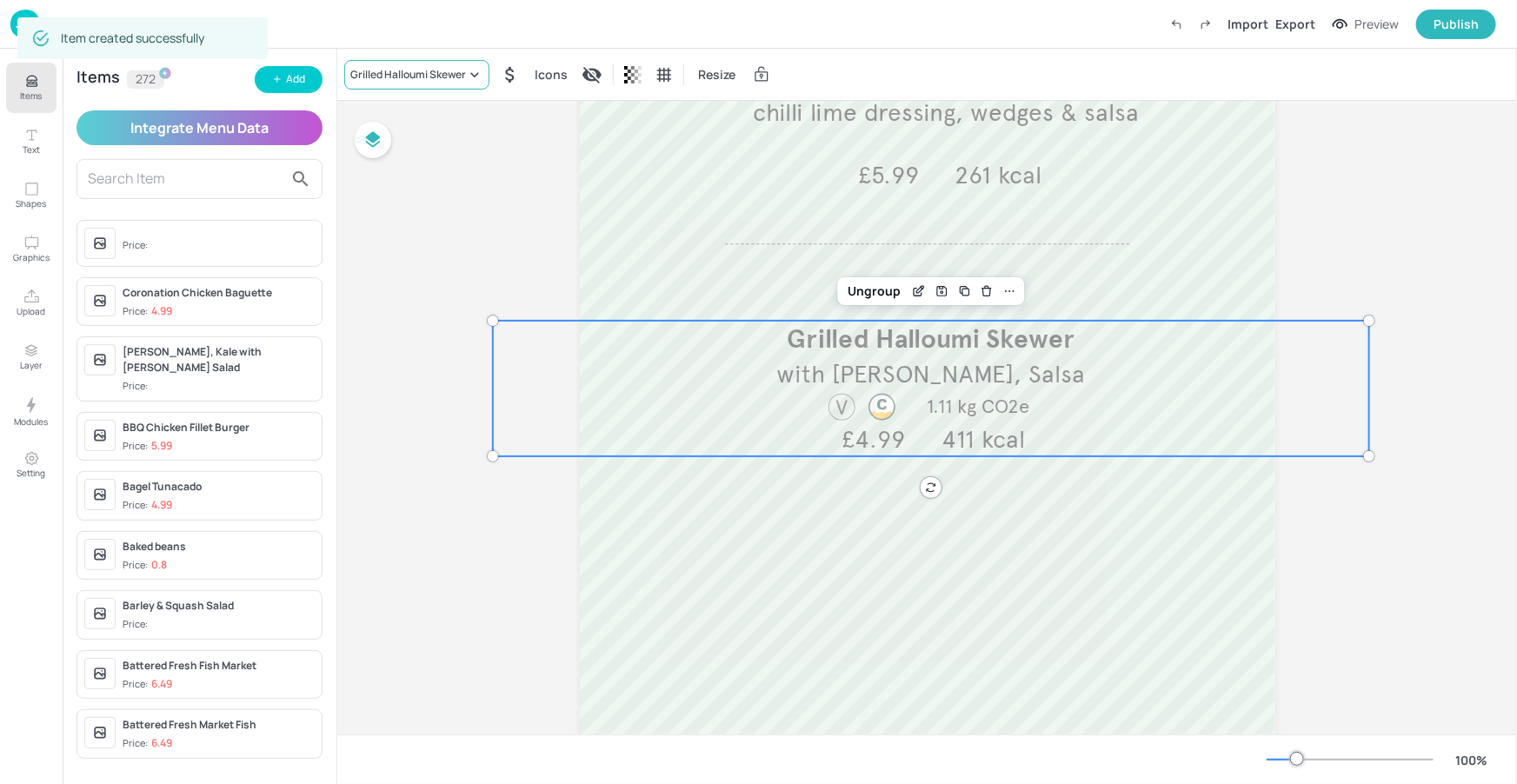
click at [428, 67] on div "Grilled Halloumi Skewer" at bounding box center [407, 74] width 115 height 15
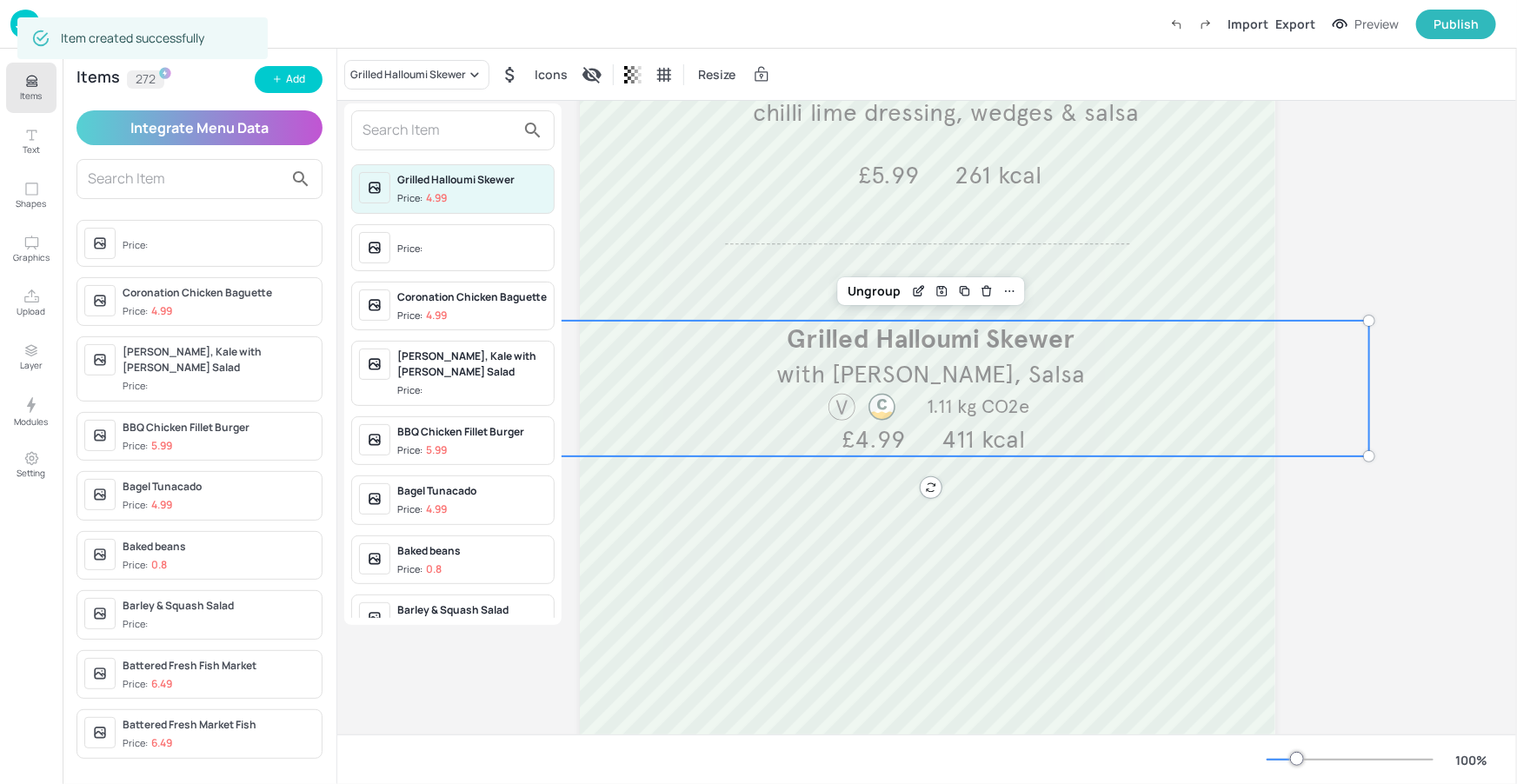
click at [426, 126] on input "text" at bounding box center [439, 129] width 153 height 28
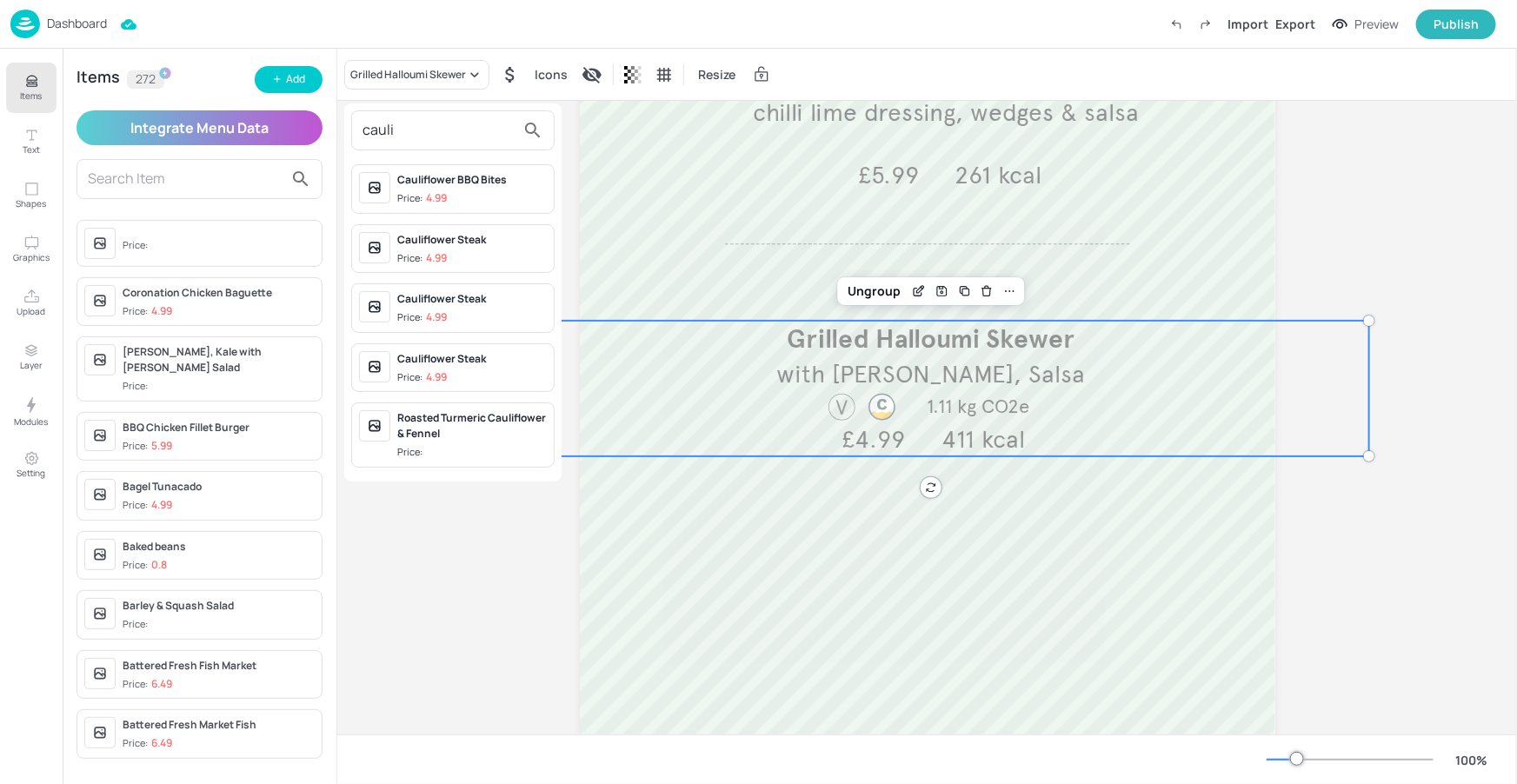
type input "cauli"
click at [480, 186] on div "Cauliflower BBQ Bites" at bounding box center [471, 180] width 149 height 15
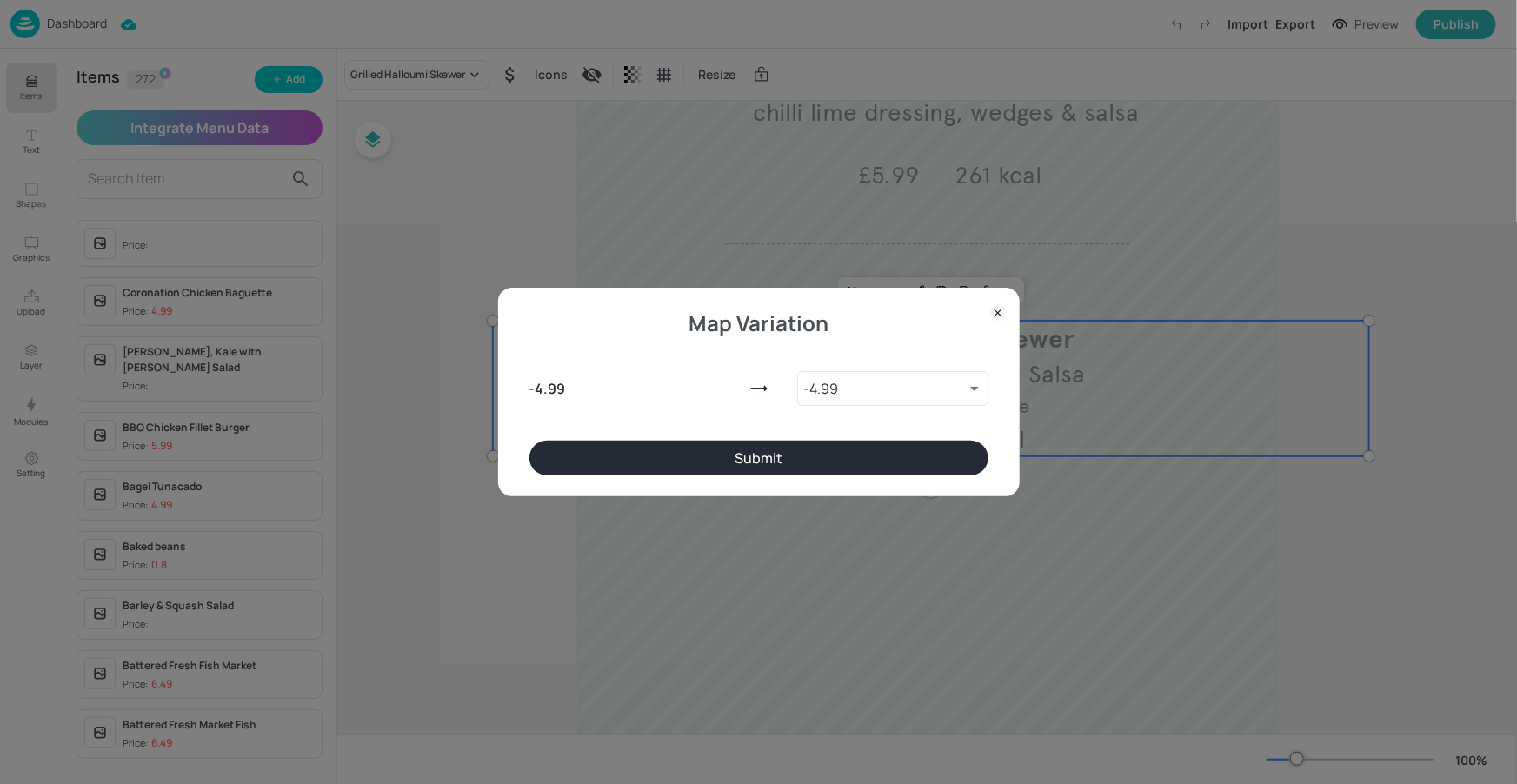
click at [821, 461] on button "Submit" at bounding box center [758, 458] width 459 height 35
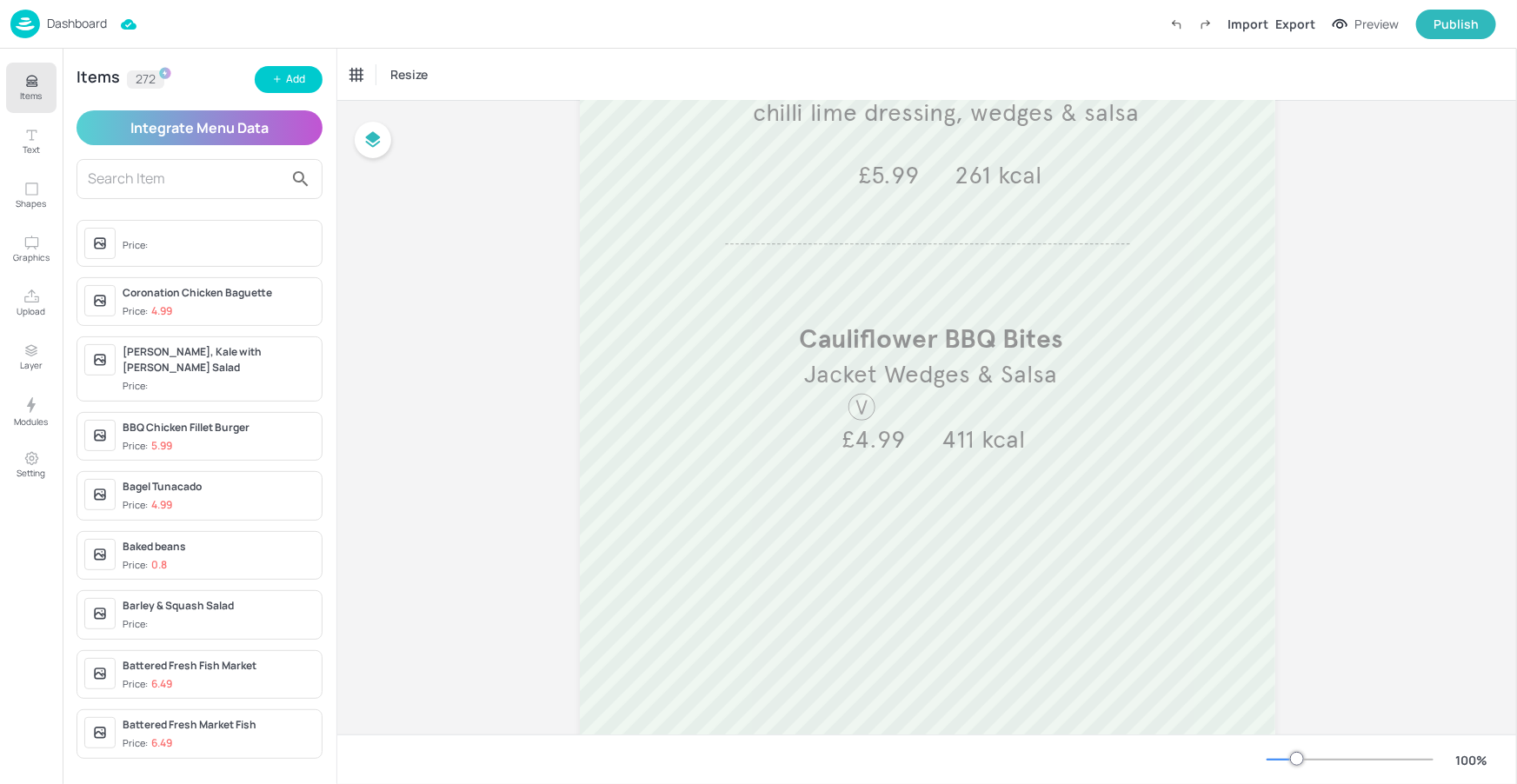
click at [30, 70] on button "Items" at bounding box center [30, 88] width 50 height 50
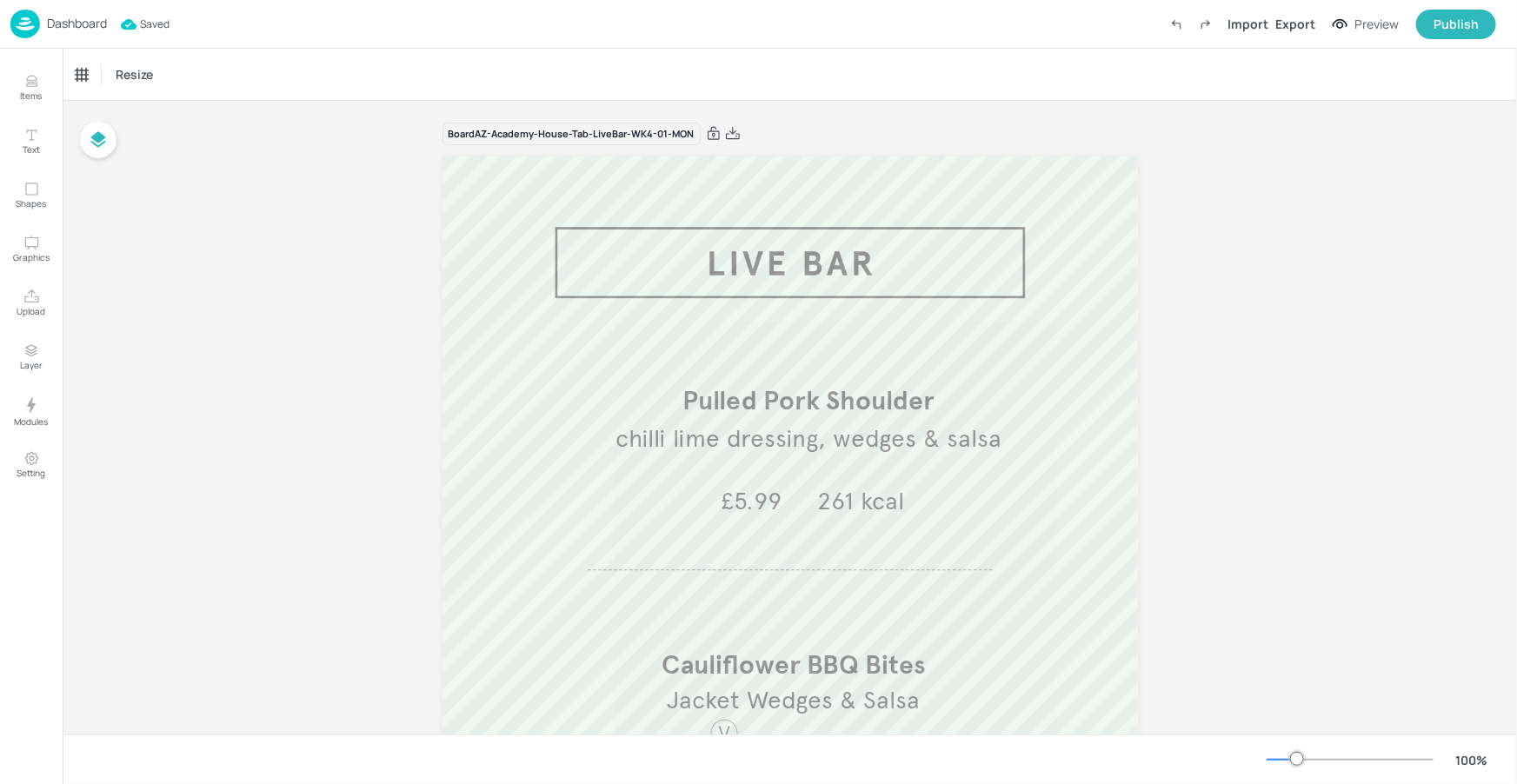
click at [86, 19] on p "Dashboard" at bounding box center [76, 23] width 60 height 12
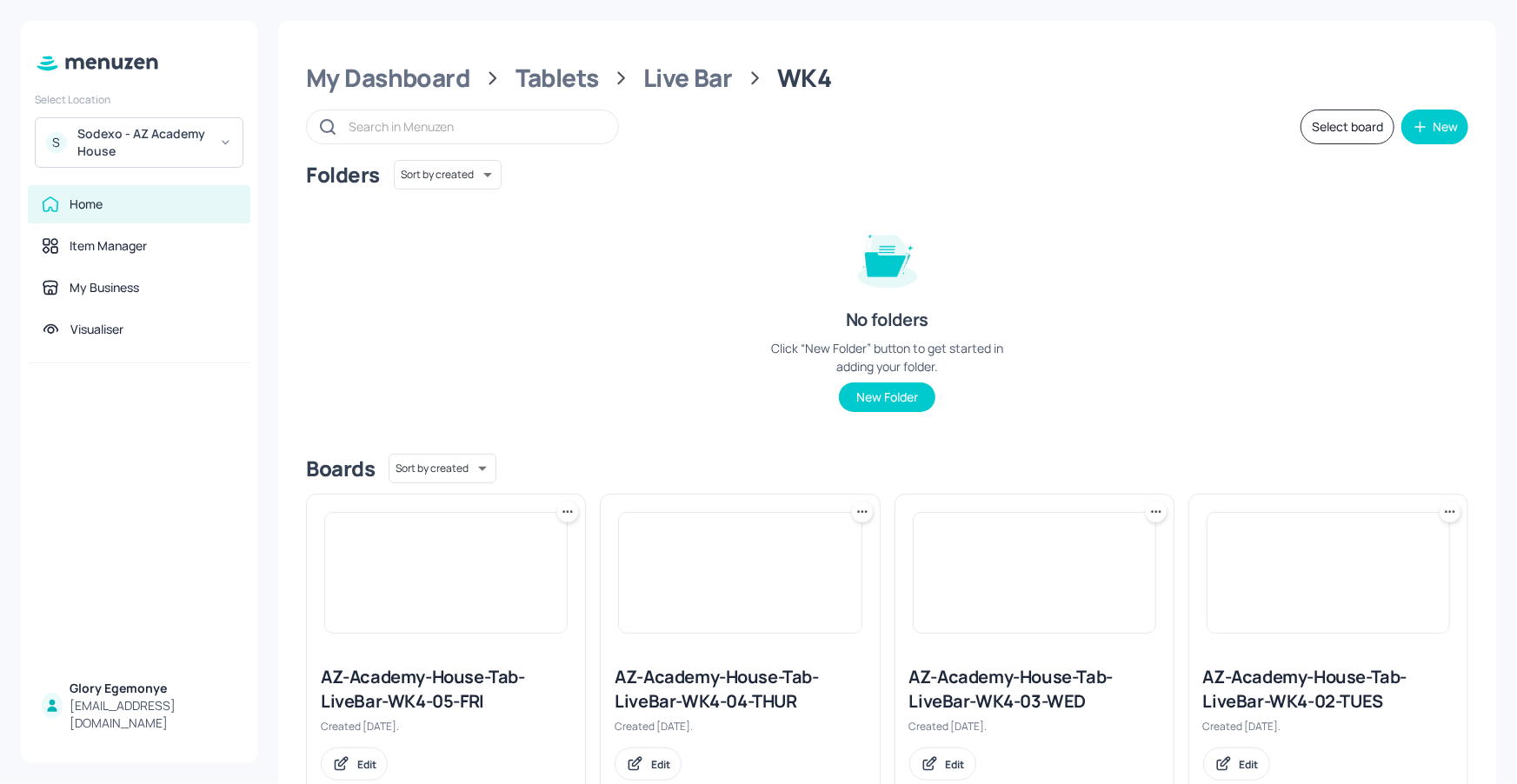
scroll to position [367, 0]
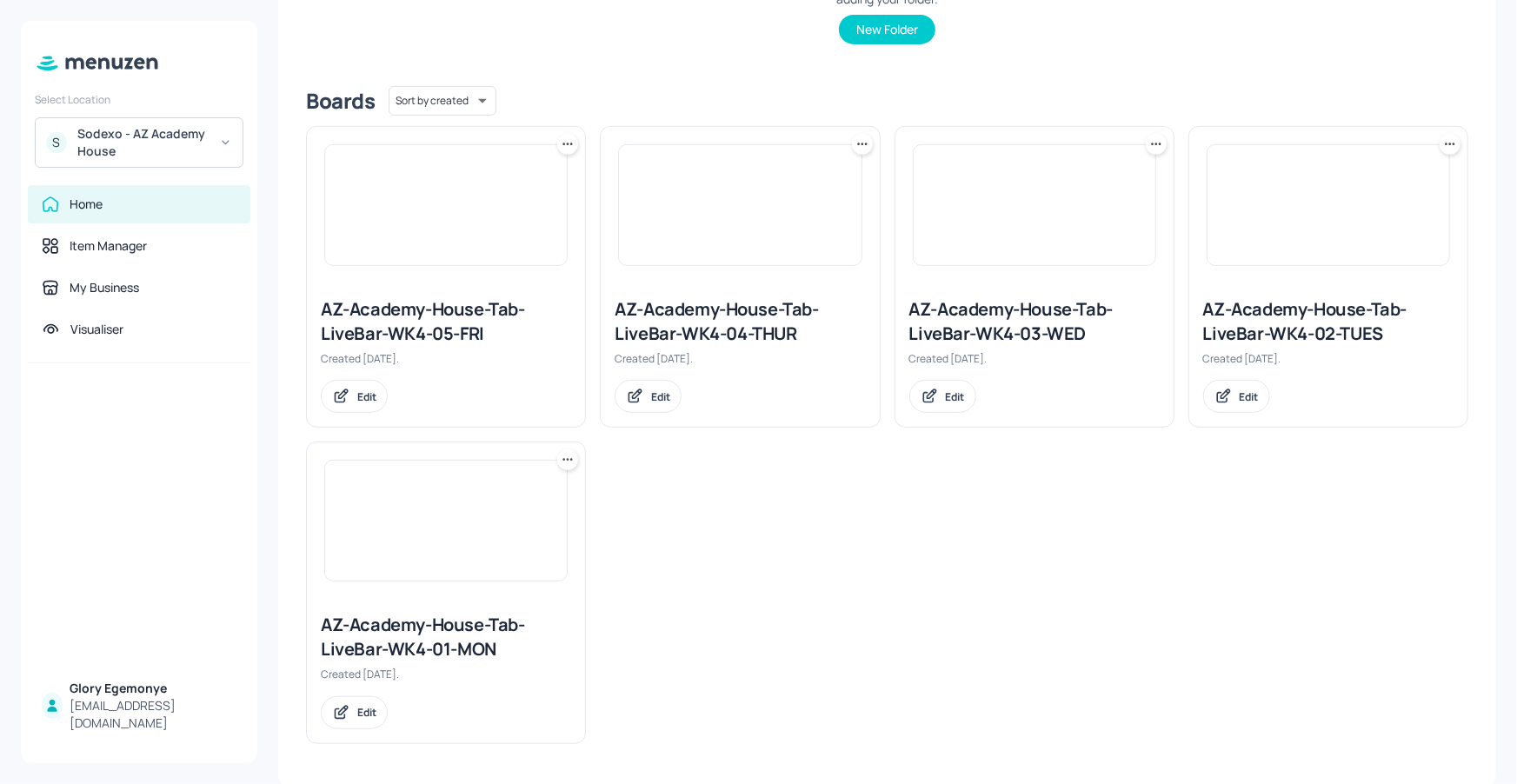
click at [1251, 314] on div "AZ-Academy-House-Tab-LiveBar-WK4-02-TUES" at bounding box center [1328, 321] width 250 height 49
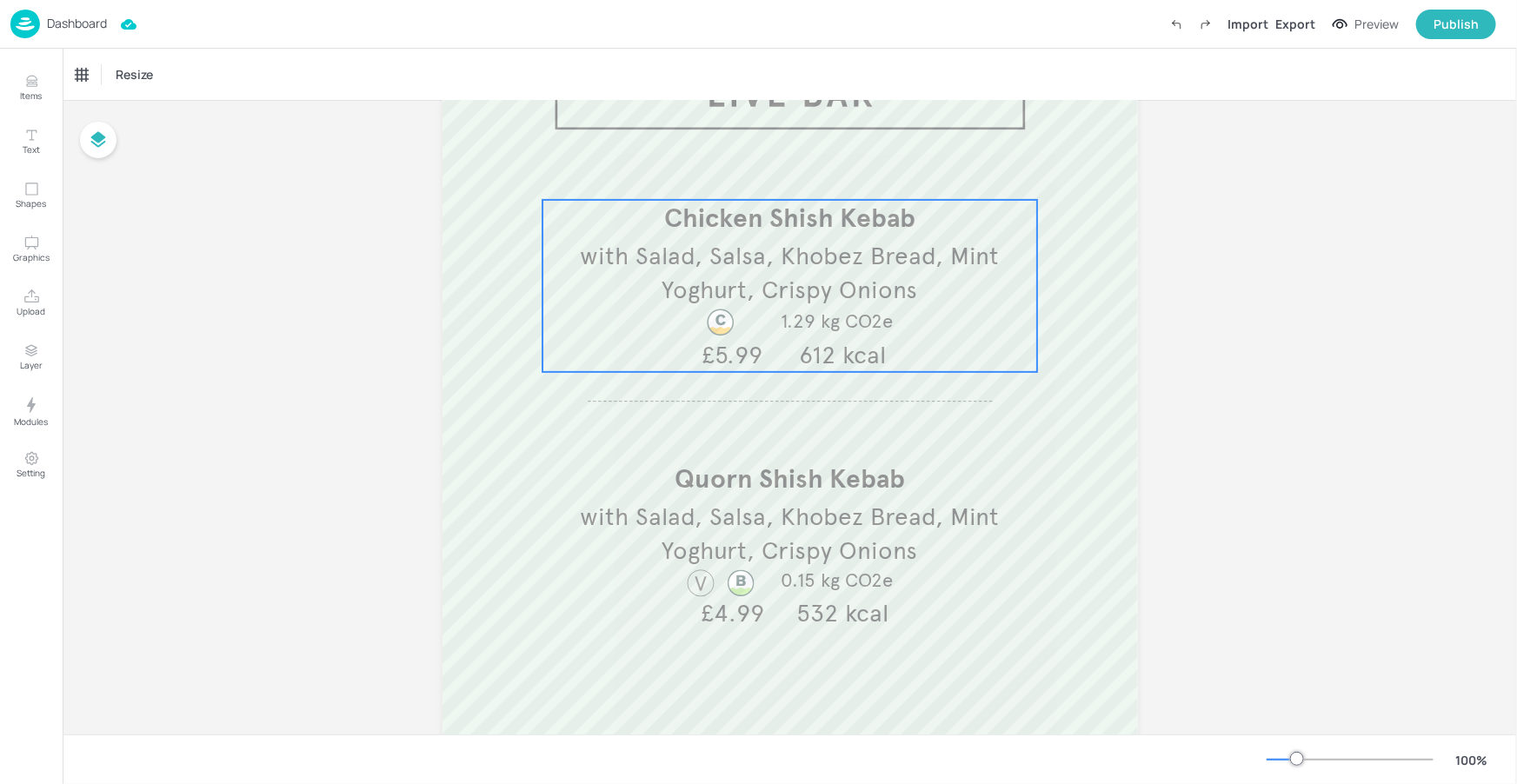
scroll to position [300, 0]
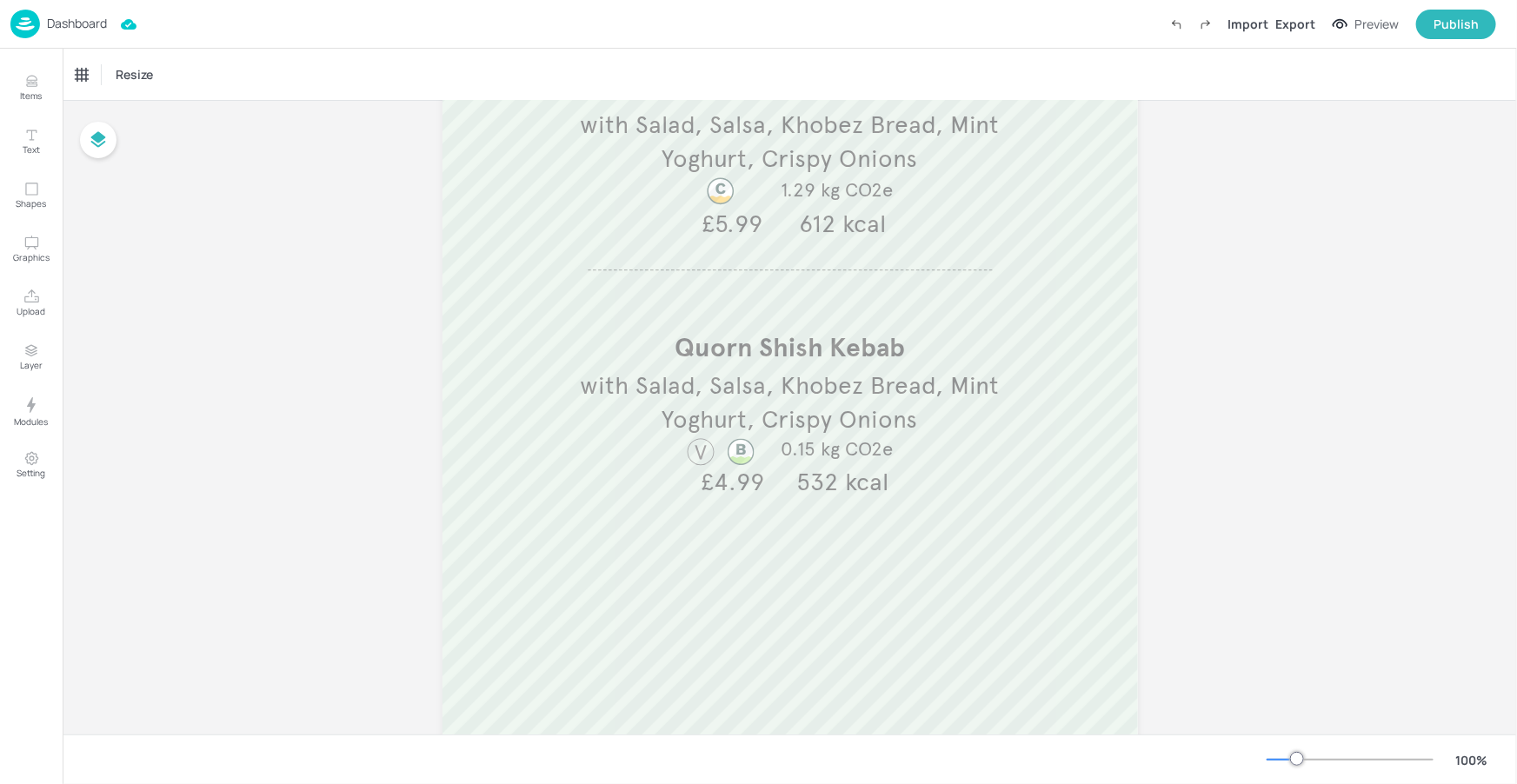
click at [91, 29] on p "Dashboard" at bounding box center [76, 23] width 60 height 12
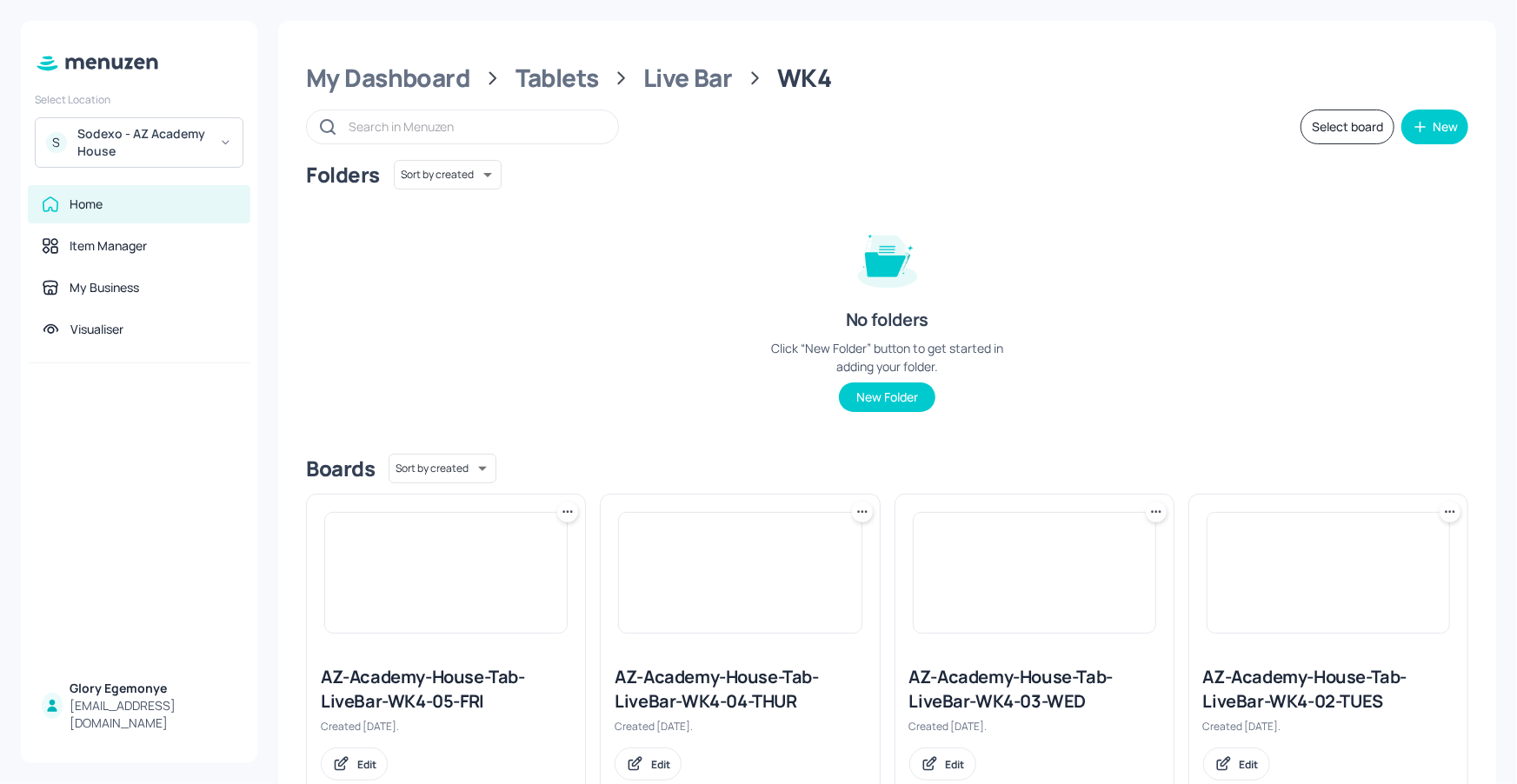
click at [986, 688] on div "AZ-Academy-House-Tab-LiveBar-WK4-03-WED" at bounding box center [1034, 689] width 250 height 49
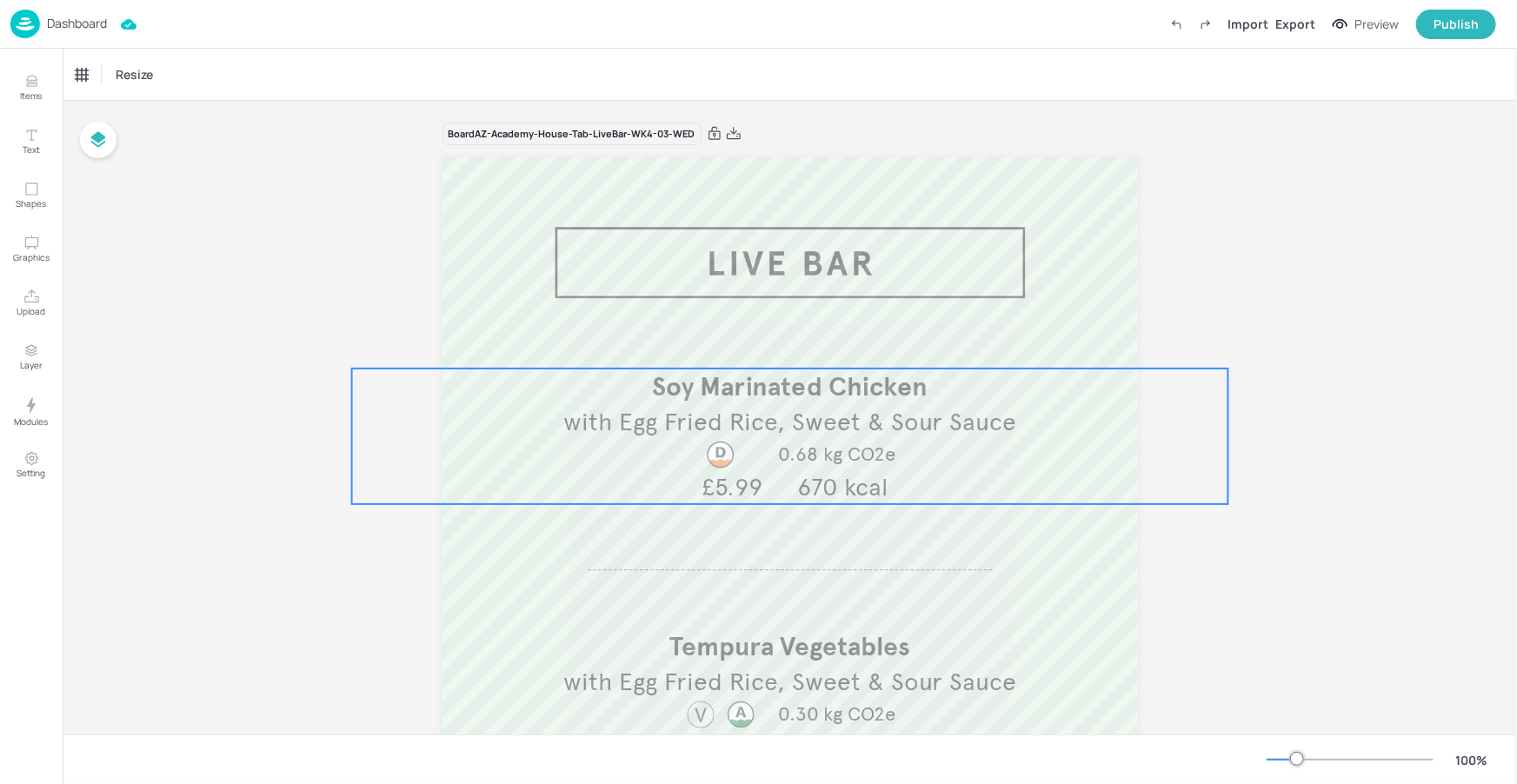
scroll to position [130, 0]
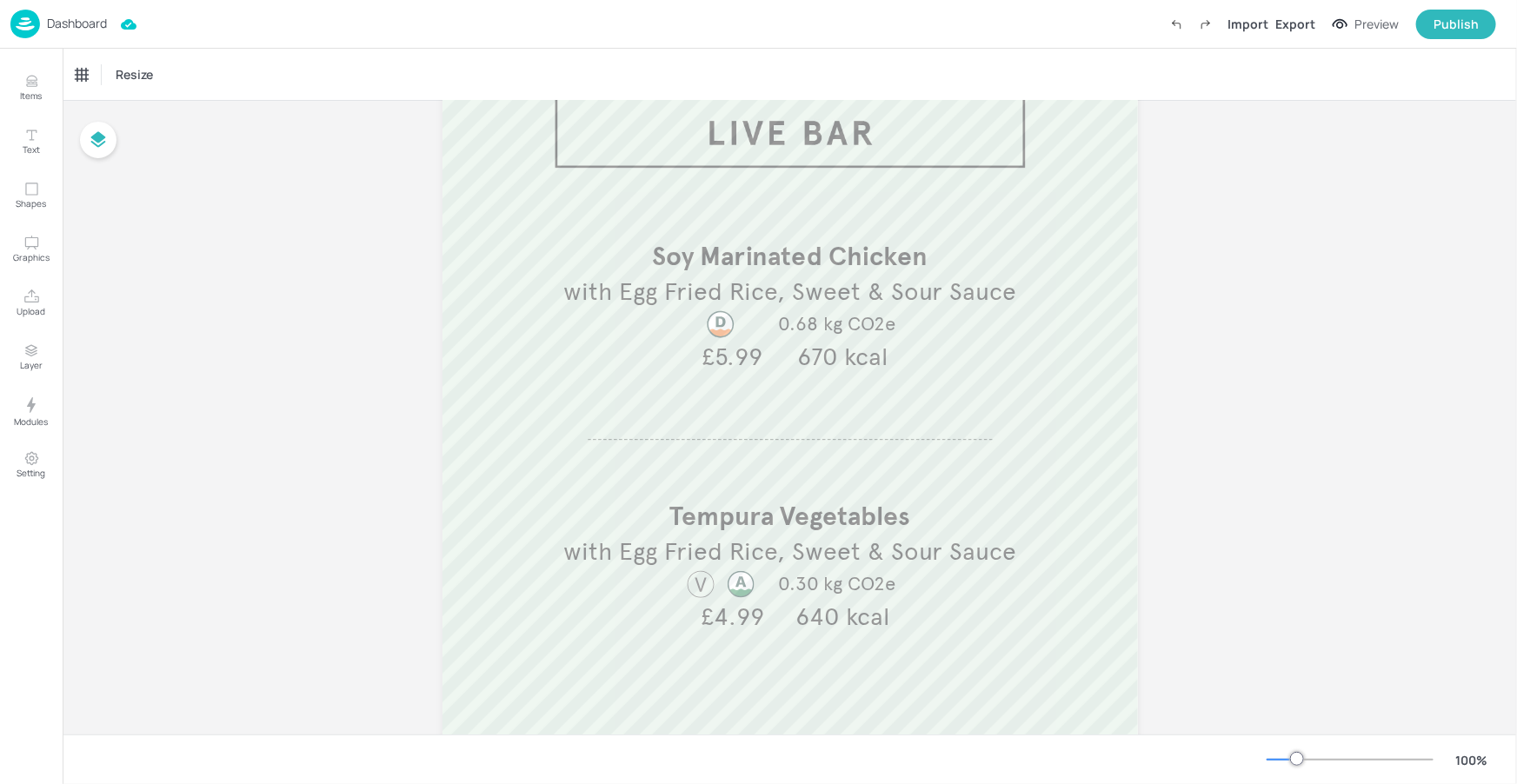
click at [85, 9] on div "Dashboard Import Export Preview Publish" at bounding box center [753, 24] width 1486 height 48
click at [89, 25] on p "Dashboard" at bounding box center [76, 23] width 60 height 12
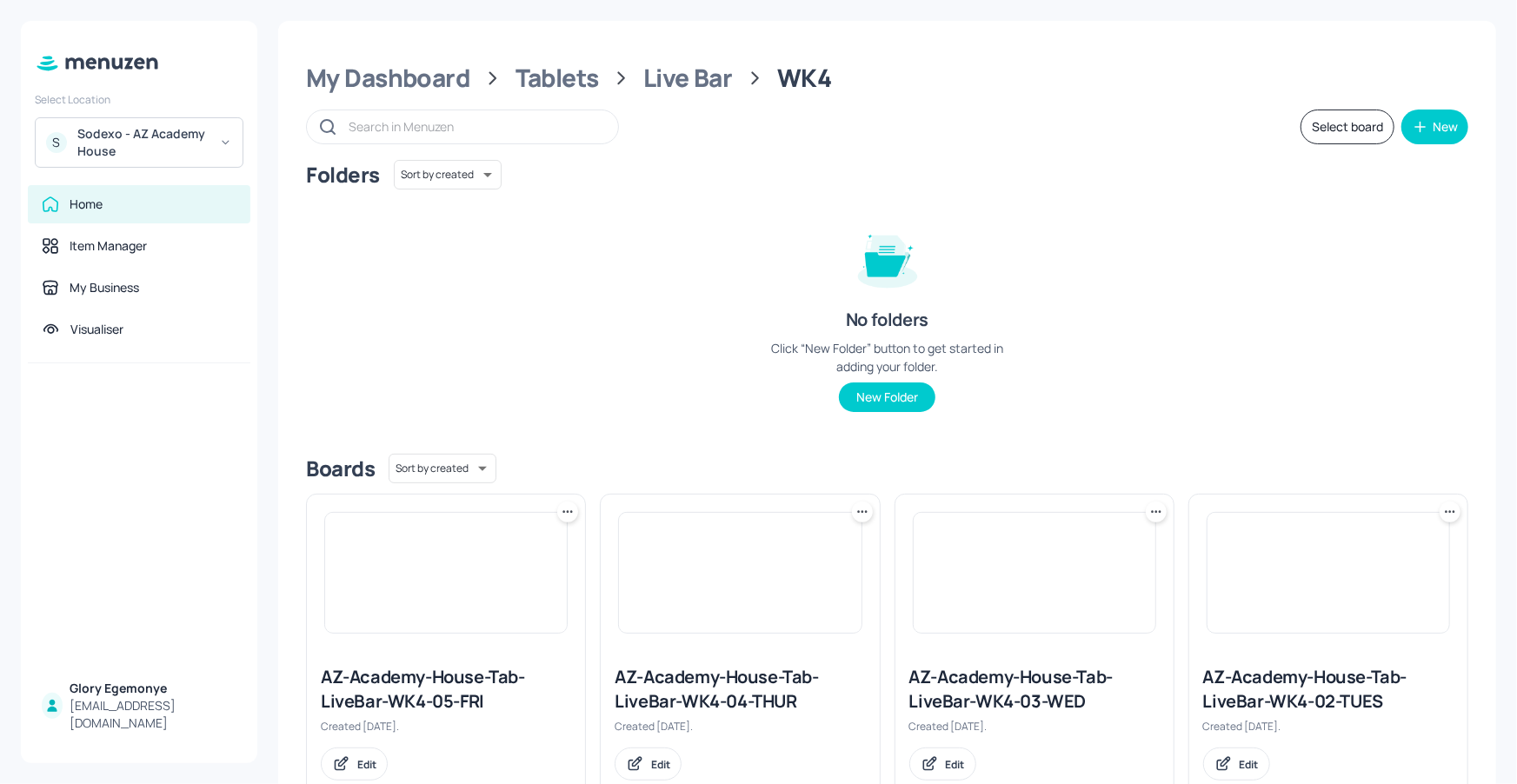
click at [706, 691] on div "AZ-Academy-House-Tab-LiveBar-WK4-04-THUR" at bounding box center [739, 689] width 250 height 49
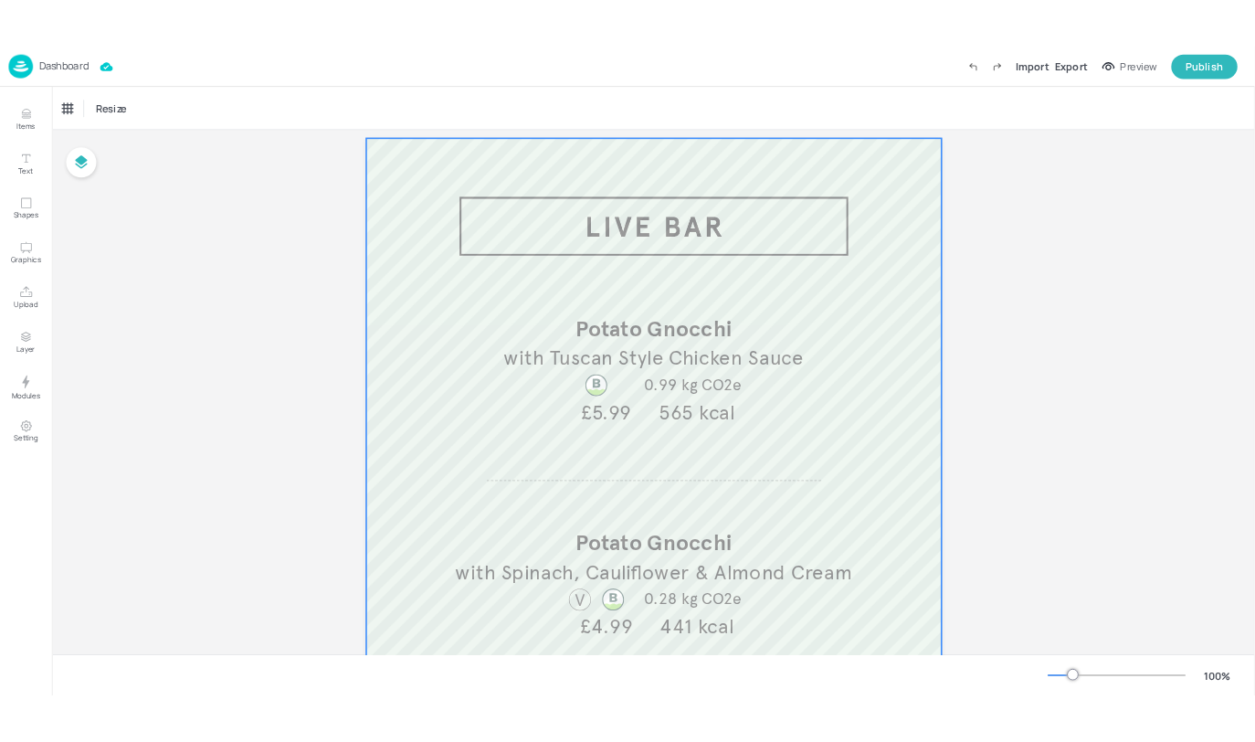
scroll to position [91, 0]
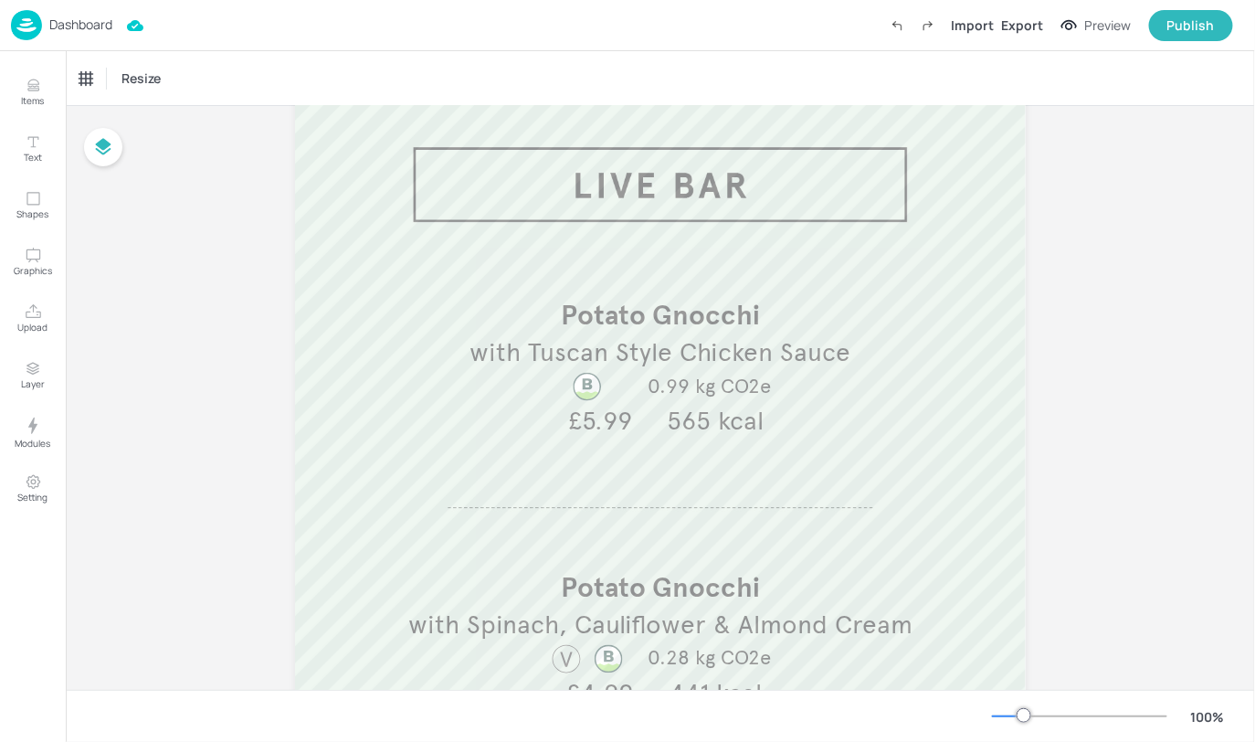
drag, startPoint x: 106, startPoint y: 37, endPoint x: 1255, endPoint y: 17, distance: 1149.3
click at [1255, 17] on div "Dashboard Import Export Preview Publish" at bounding box center [627, 25] width 1255 height 51
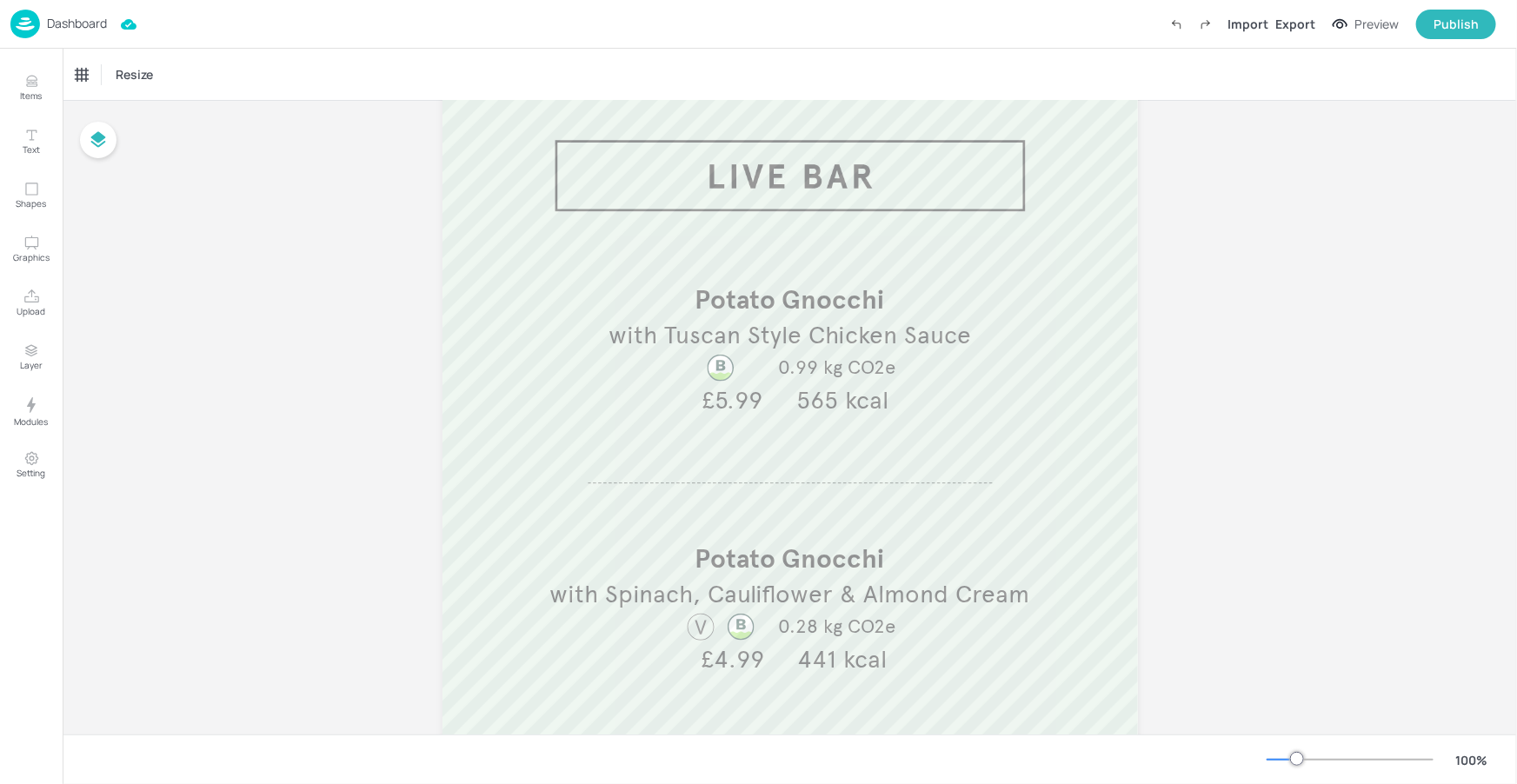
click at [216, 46] on div "Dashboard Import Export Preview Publish" at bounding box center [753, 24] width 1486 height 48
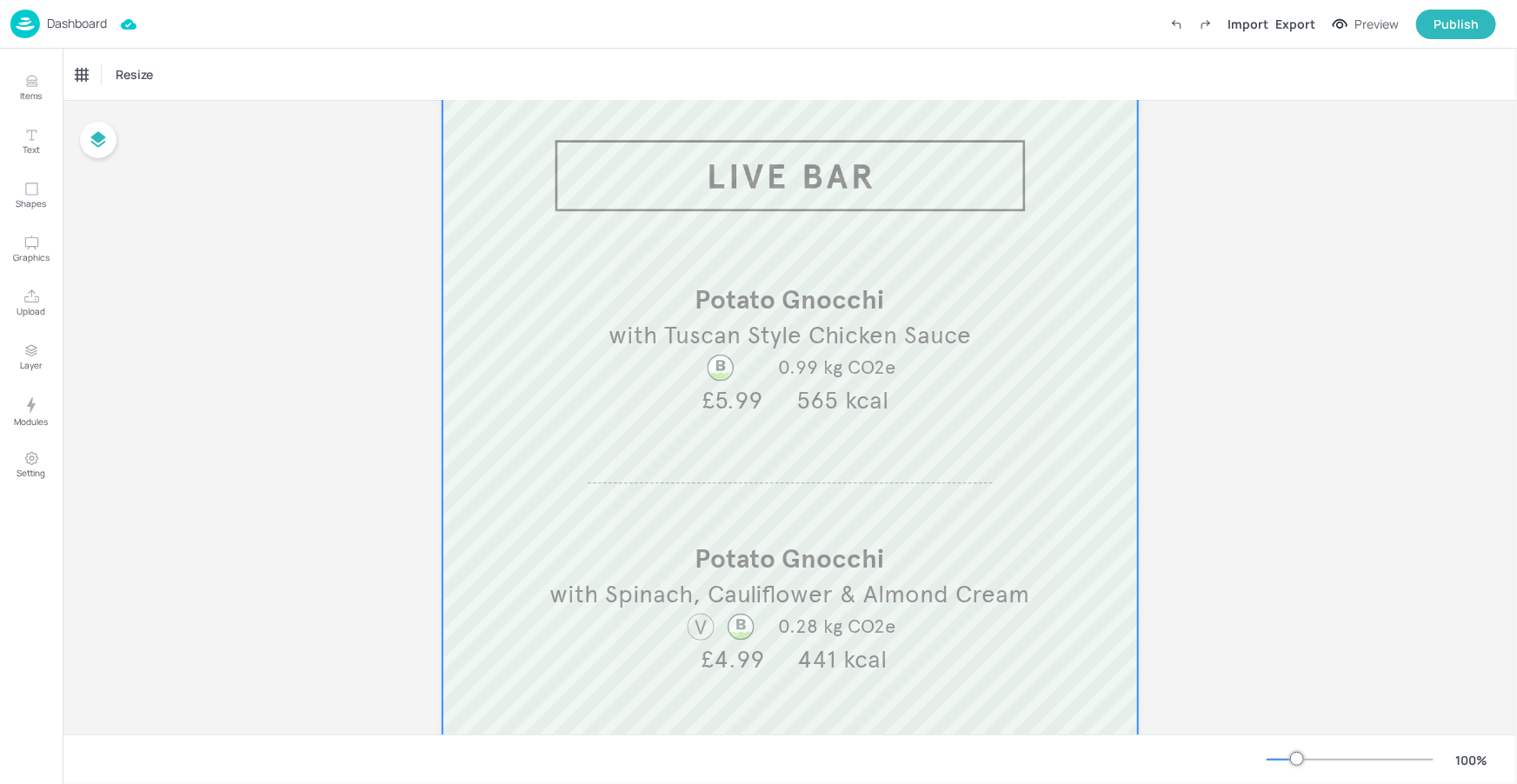
click at [443, 166] on div at bounding box center [790, 625] width 696 height 1112
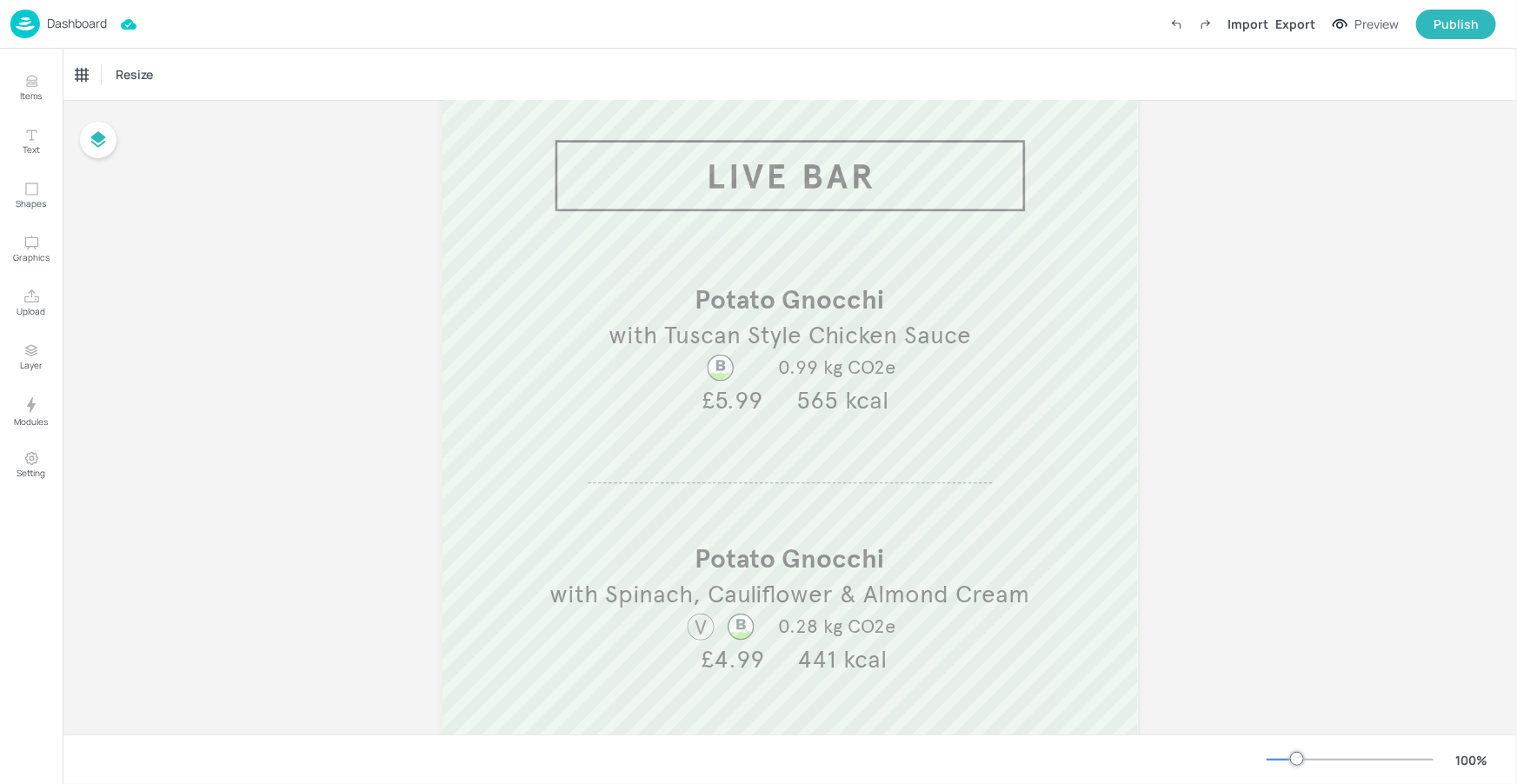
click at [94, 32] on div "Dashboard" at bounding box center [58, 24] width 96 height 29
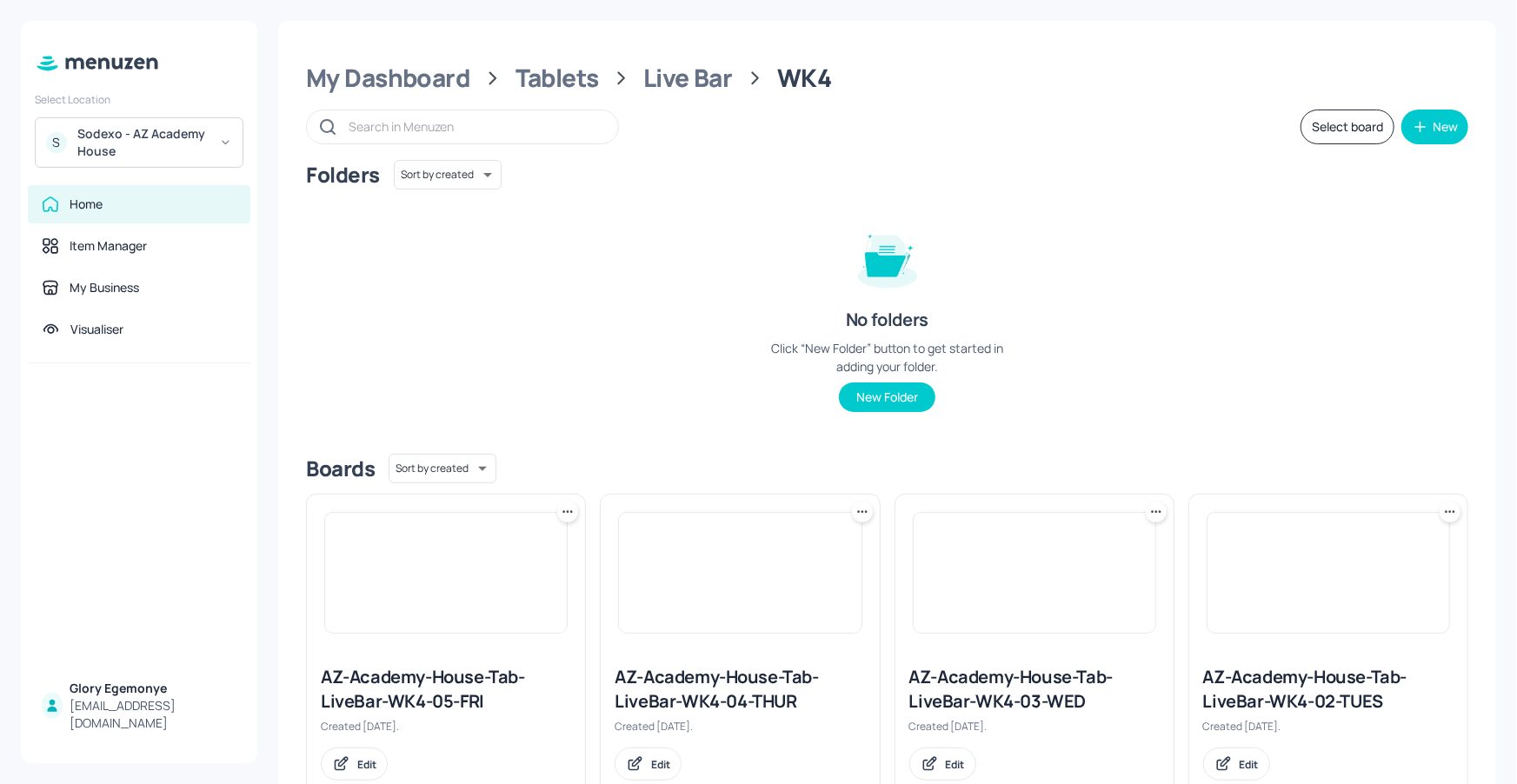
click at [220, 29] on div "Select Location S Sodexo - AZ Academy House Home Item Manager My Business Visua…" at bounding box center [139, 392] width 236 height 742
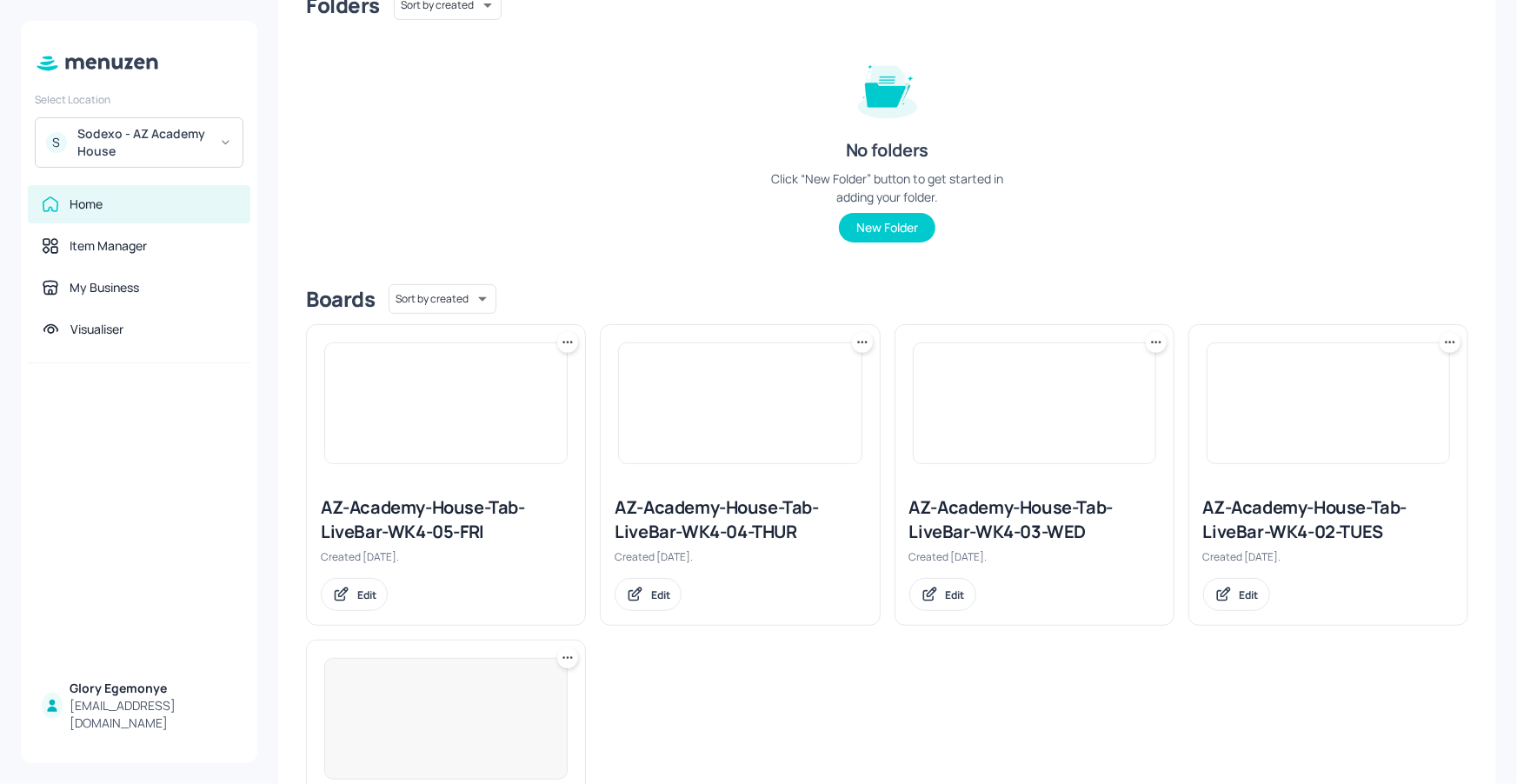
scroll to position [300, 0]
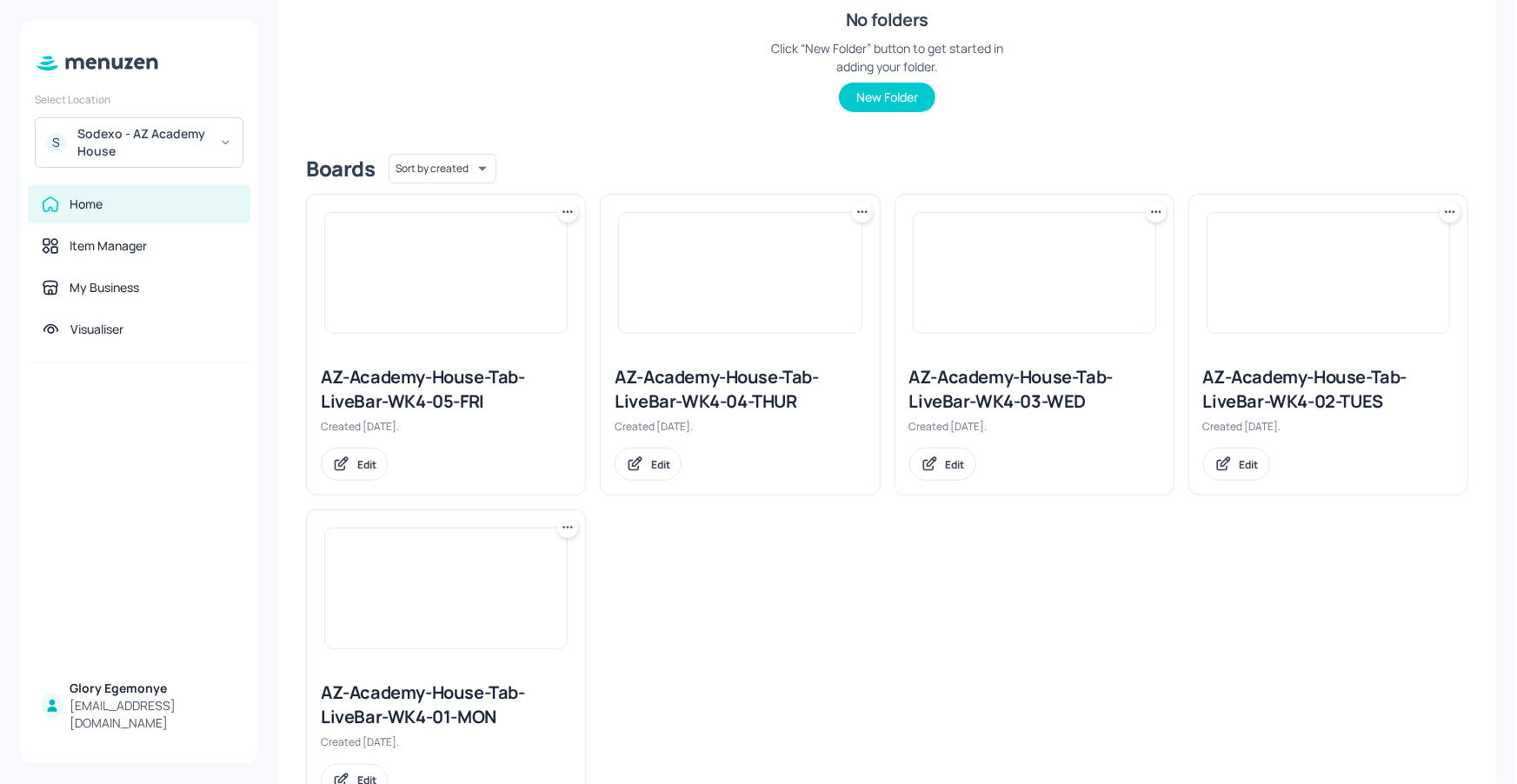
click at [421, 398] on div "AZ-Academy-House-Tab-LiveBar-WK4-05-FRI" at bounding box center [445, 389] width 250 height 49
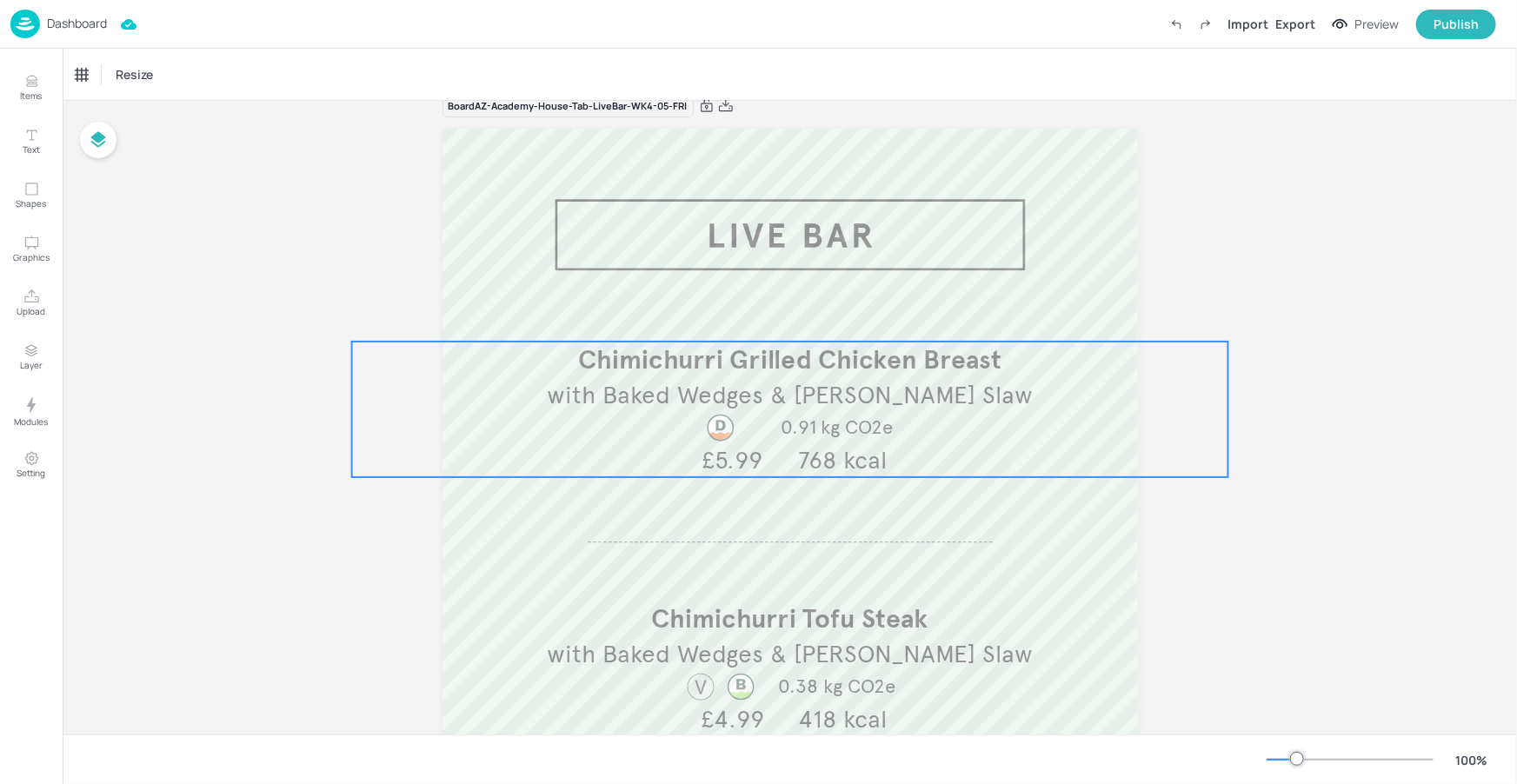
scroll to position [29, 0]
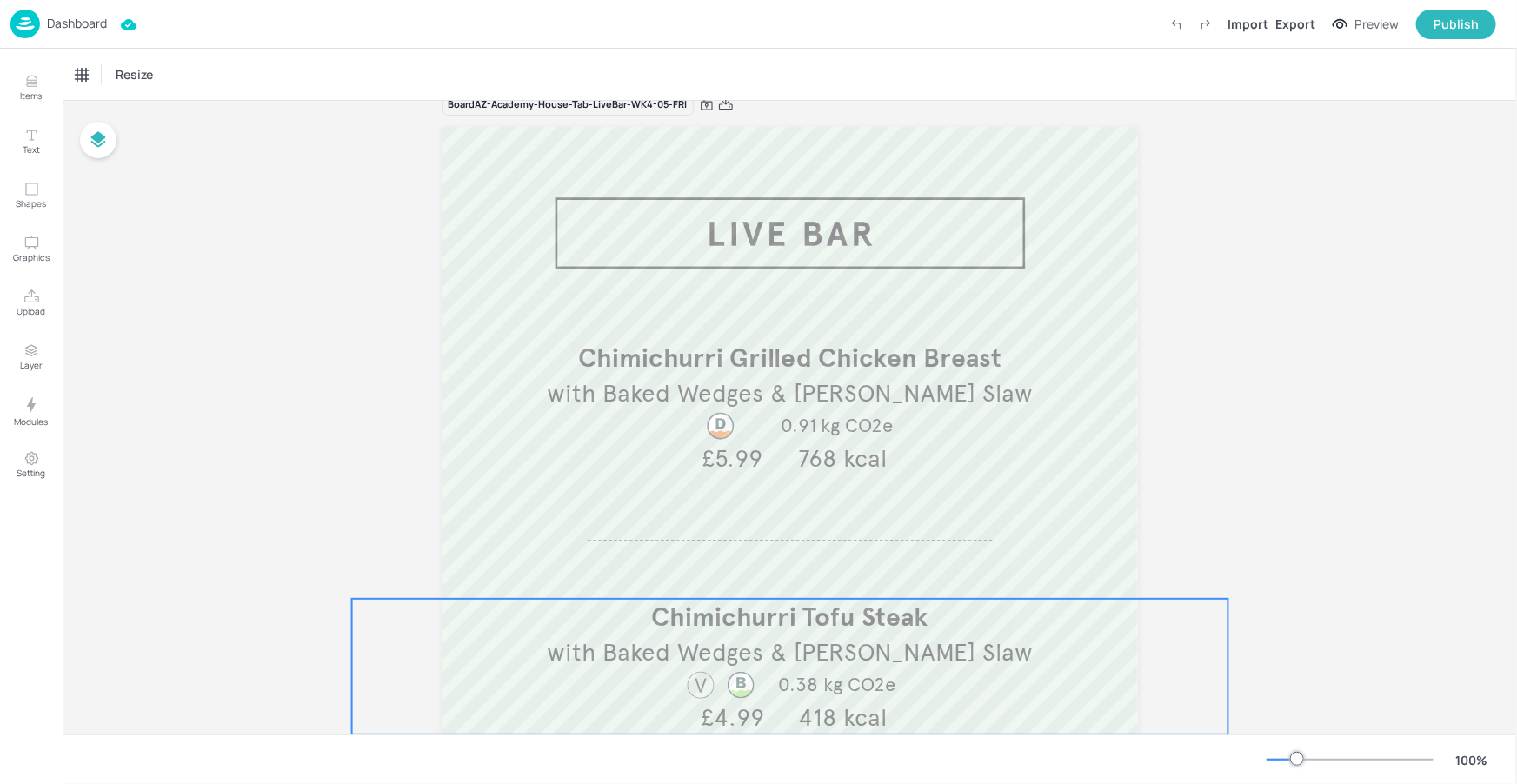
click at [726, 665] on span "with Baked Wedges & [PERSON_NAME] Slaw" at bounding box center [790, 653] width 486 height 30
click at [167, 91] on div "Chimichurri Tofu Steak Icons Resize" at bounding box center [790, 74] width 1454 height 51
click at [175, 77] on div "Chimichurri Tofu Steak" at bounding box center [130, 74] width 111 height 15
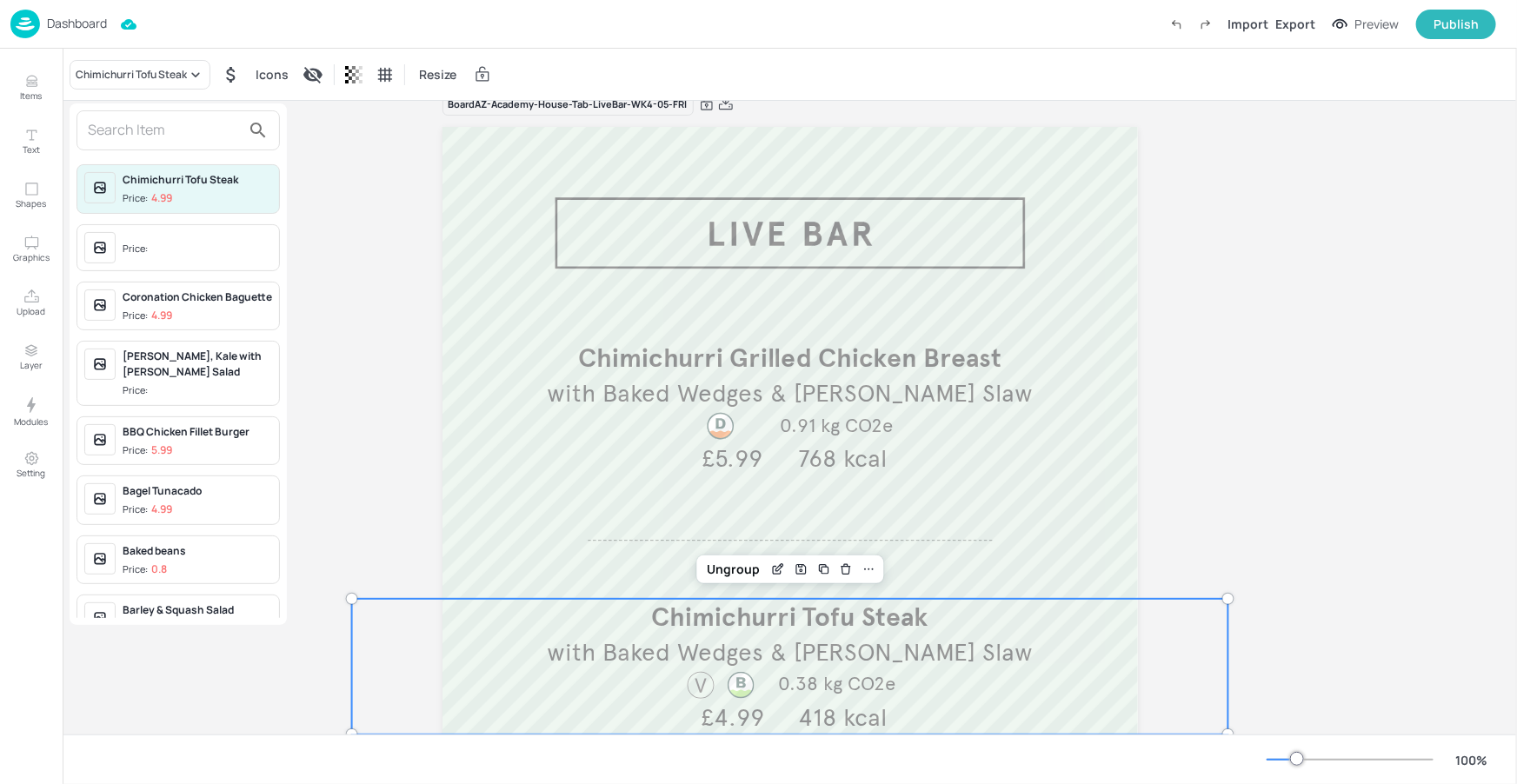
click at [148, 140] on input "text" at bounding box center [164, 129] width 153 height 28
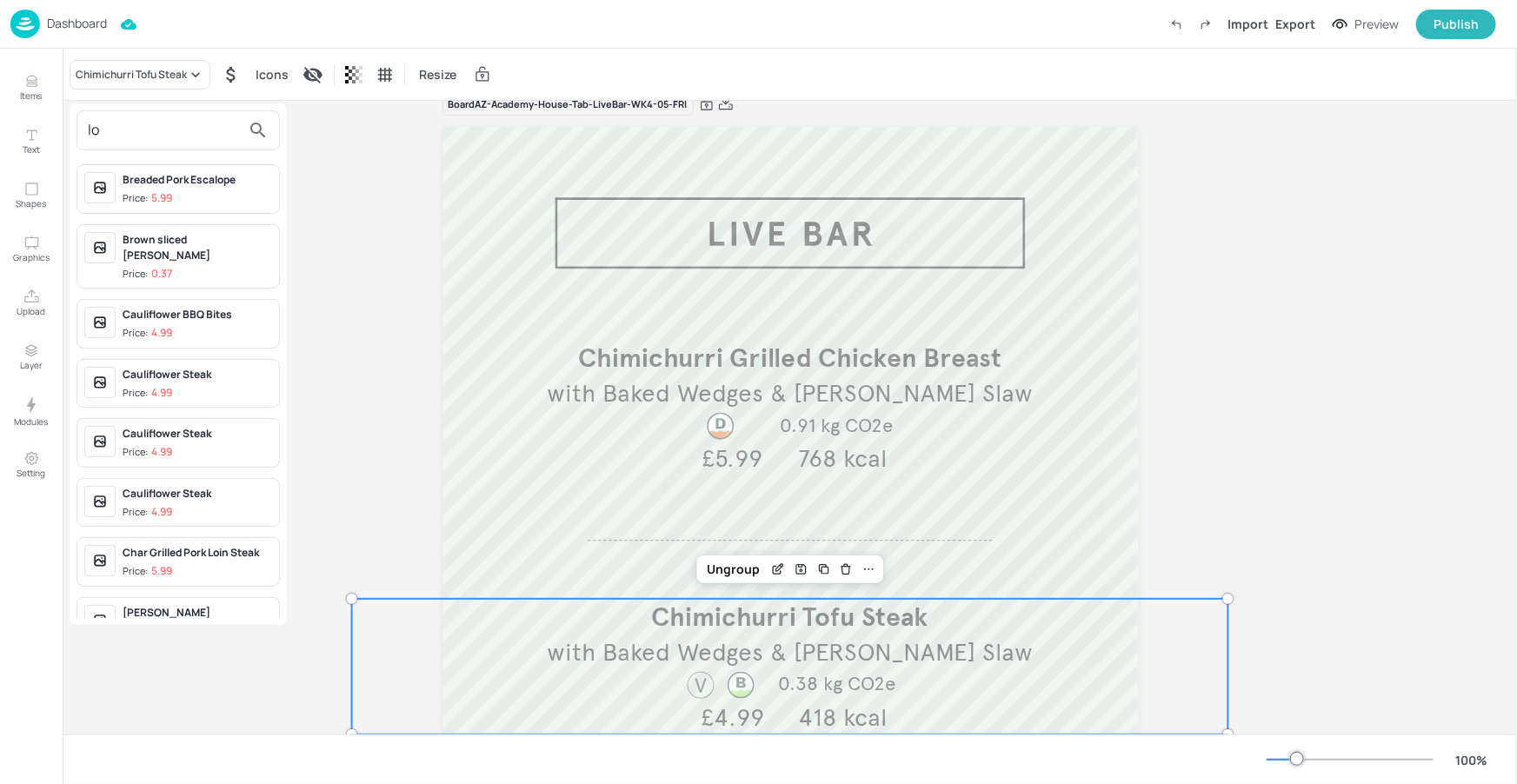
type input "l"
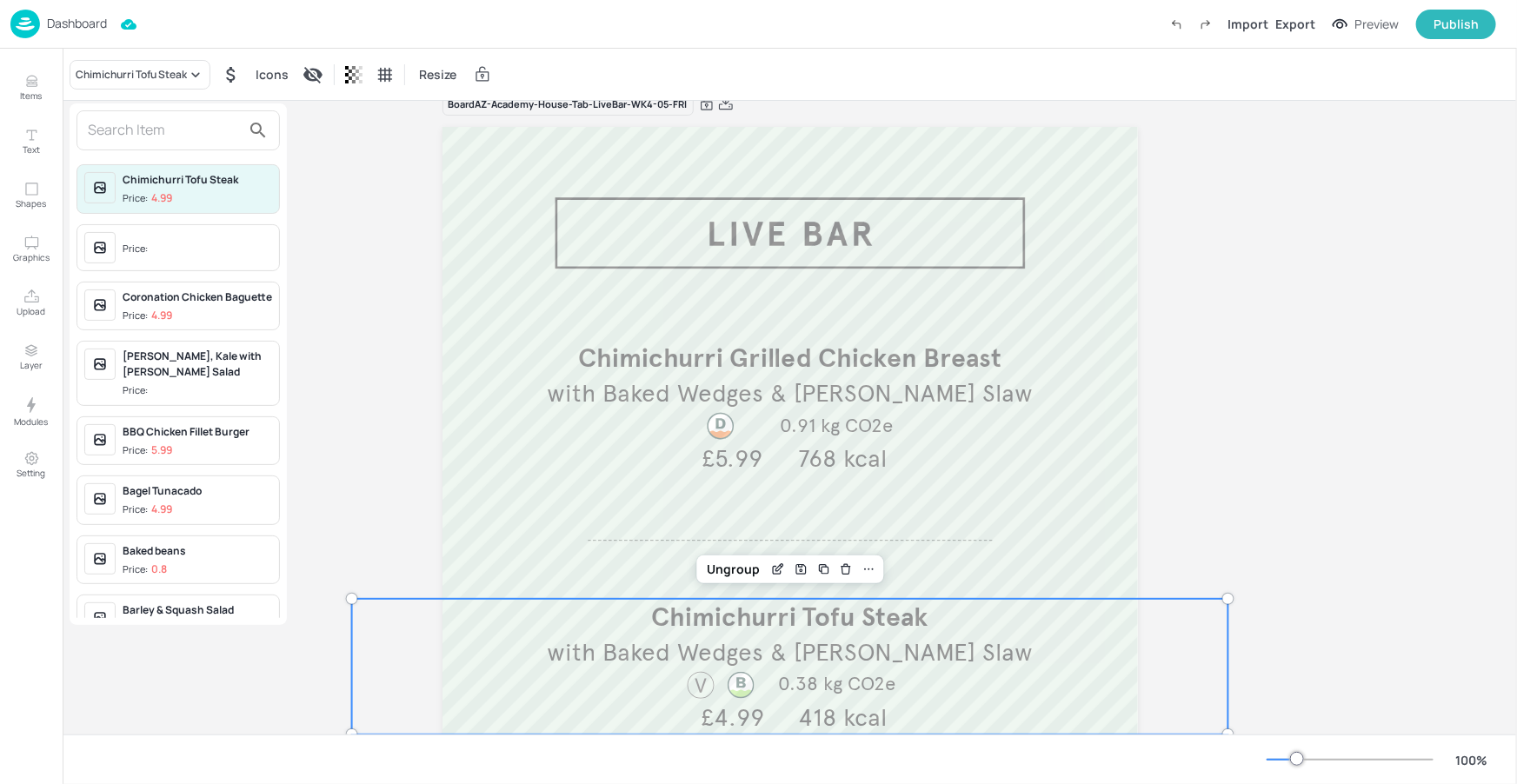
click at [28, 86] on div at bounding box center [758, 392] width 1517 height 784
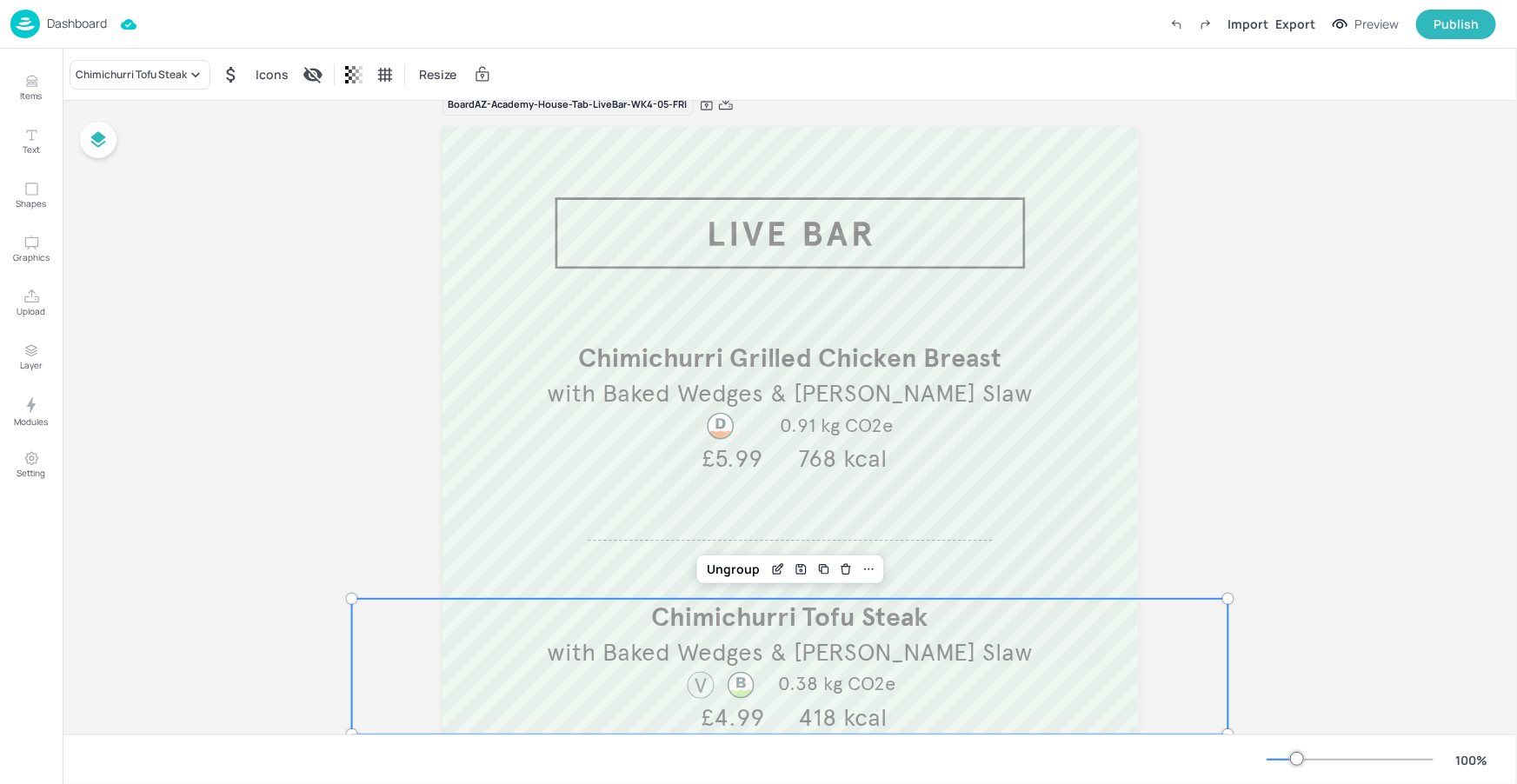
click at [30, 85] on div "Chimichurri Tofu Steak Price: 4.99 Price: Coronation Chicken Baguette Price: 4.…" at bounding box center [758, 395] width 1517 height 777
click at [32, 85] on icon "Items" at bounding box center [30, 86] width 10 height 2
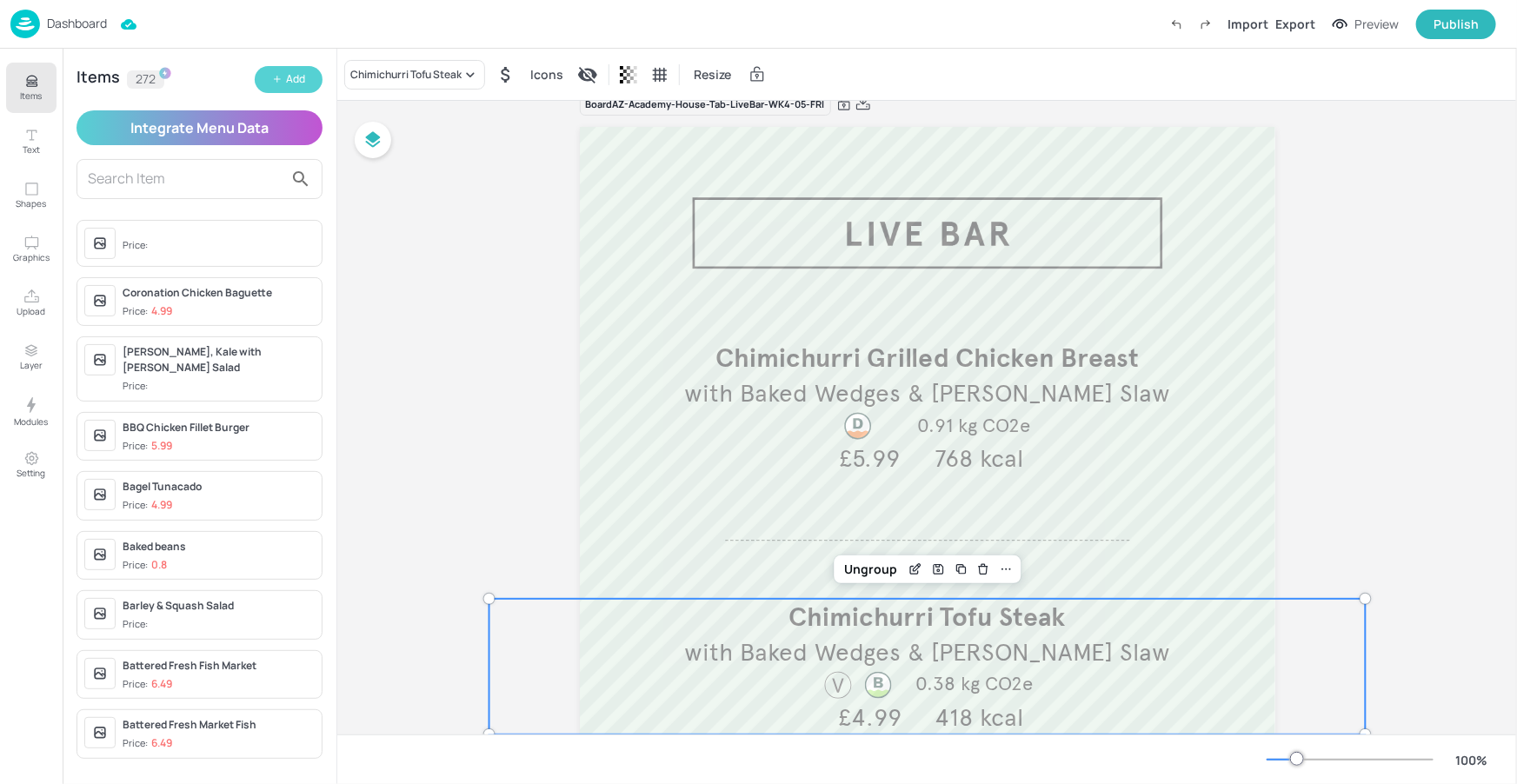
click at [287, 87] on div "Add" at bounding box center [296, 79] width 19 height 16
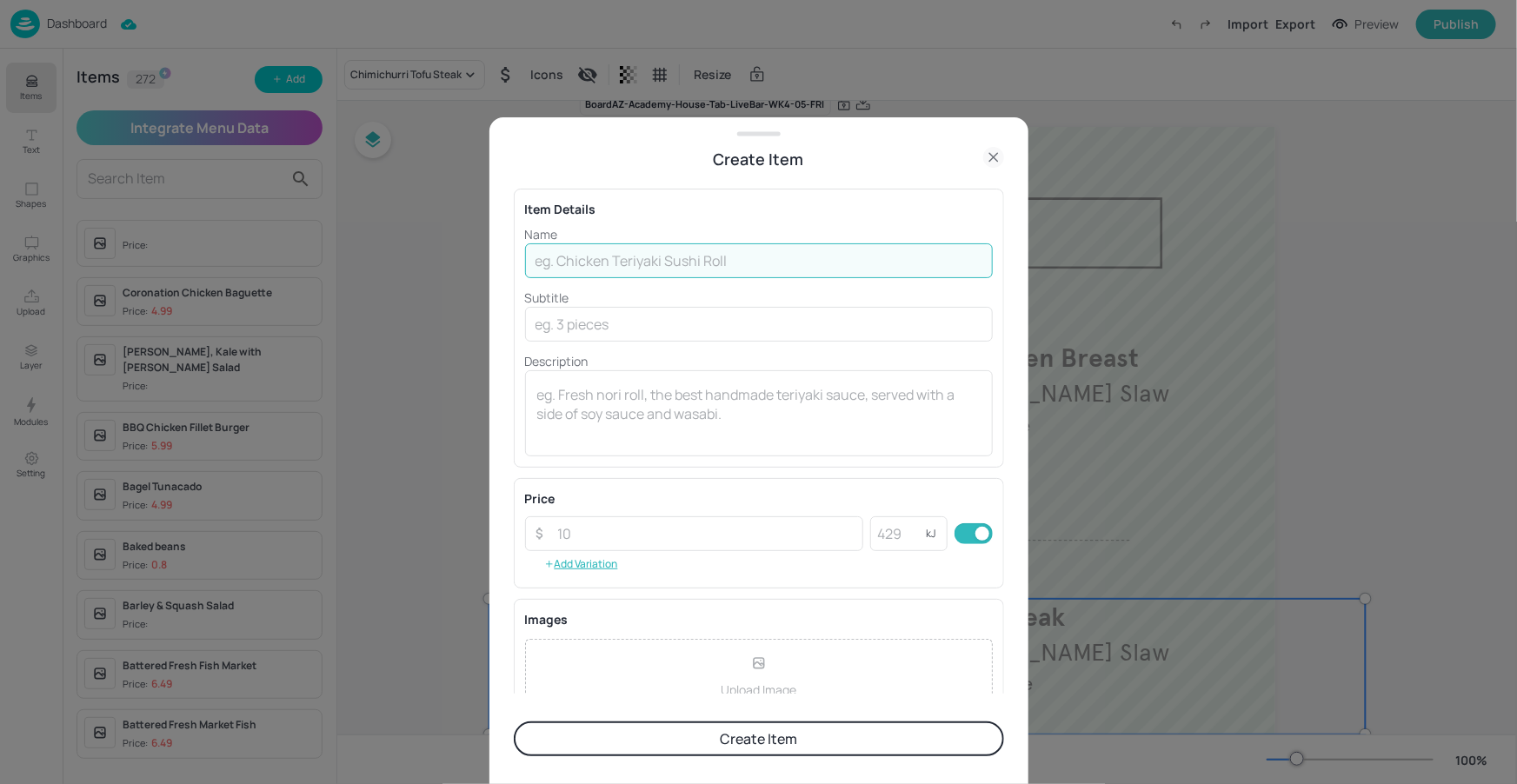
click at [633, 259] on input "text" at bounding box center [758, 261] width 467 height 35
paste input "[US_STATE] Quorn Wings"
type input "[US_STATE] Quorn Wings"
click at [637, 337] on input "text" at bounding box center [758, 323] width 467 height 35
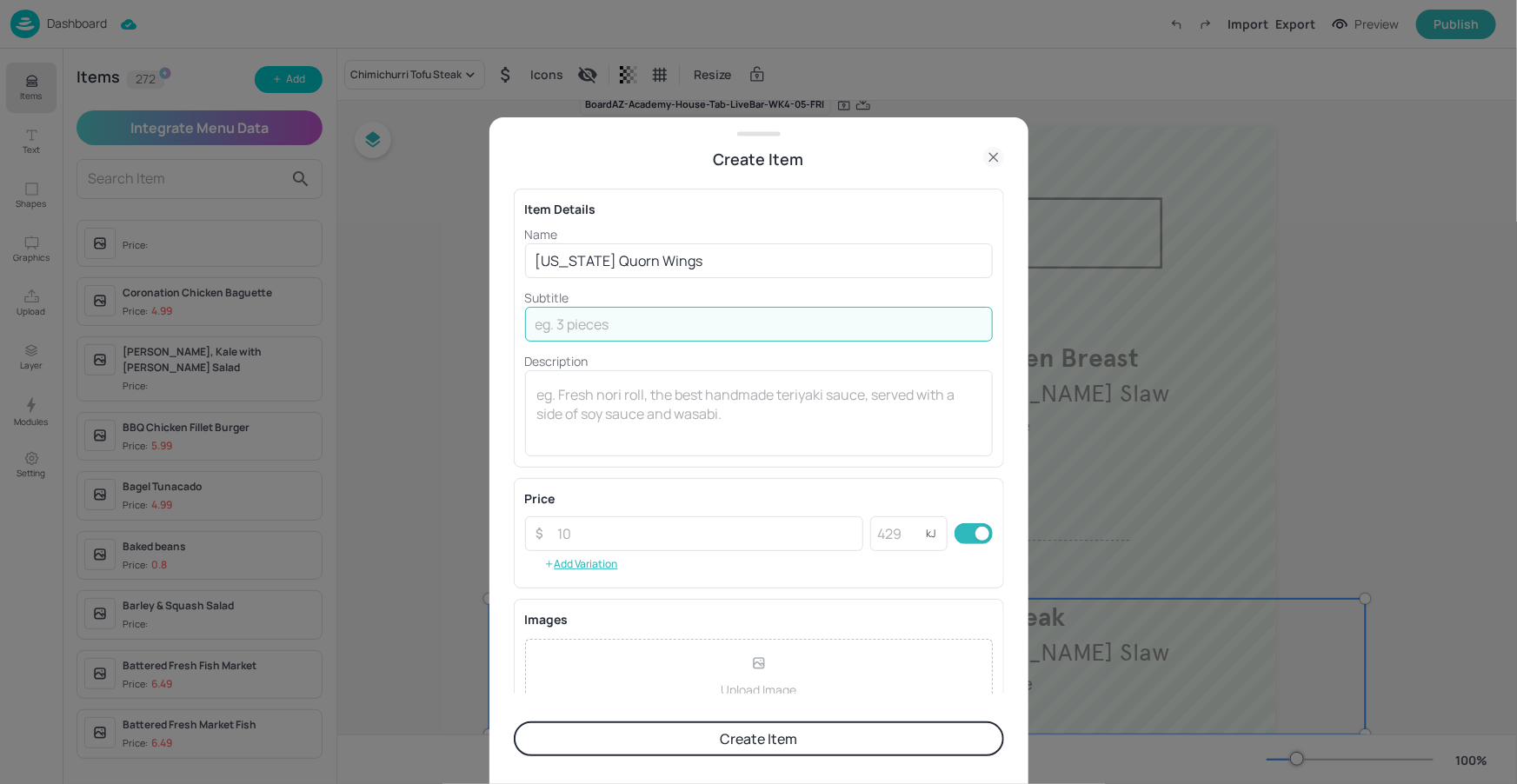
paste input "Baked Wedges, vegan Zaalouk slaw"
click at [542, 321] on input "Baked Wedges, vegan Zaalouk slaw" at bounding box center [758, 323] width 467 height 35
click at [585, 323] on input "baked Wedges, vegan Zaalouk slaw" at bounding box center [758, 323] width 467 height 35
click at [685, 327] on input "baked wedges, vegan Zaalouk slaw" at bounding box center [758, 323] width 467 height 35
click at [759, 323] on input "baked wedges, vegan zaalouk slaw" at bounding box center [758, 323] width 467 height 35
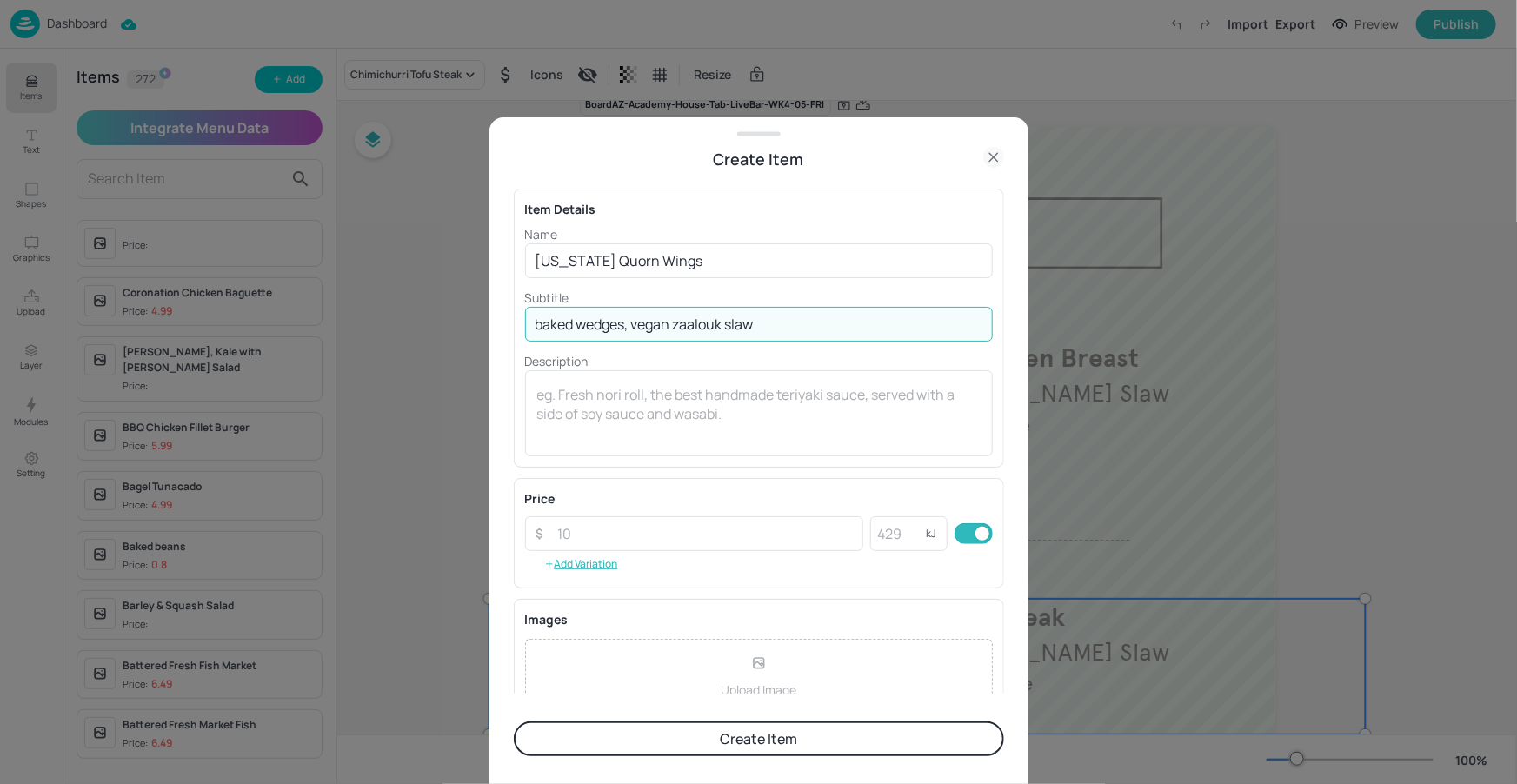
click at [634, 324] on input "baked wedges, vegan zaalouk slaw" at bounding box center [758, 323] width 467 height 35
type input "baked wedges & vegan zaalouk slaw"
click at [725, 547] on input "number" at bounding box center [705, 534] width 316 height 35
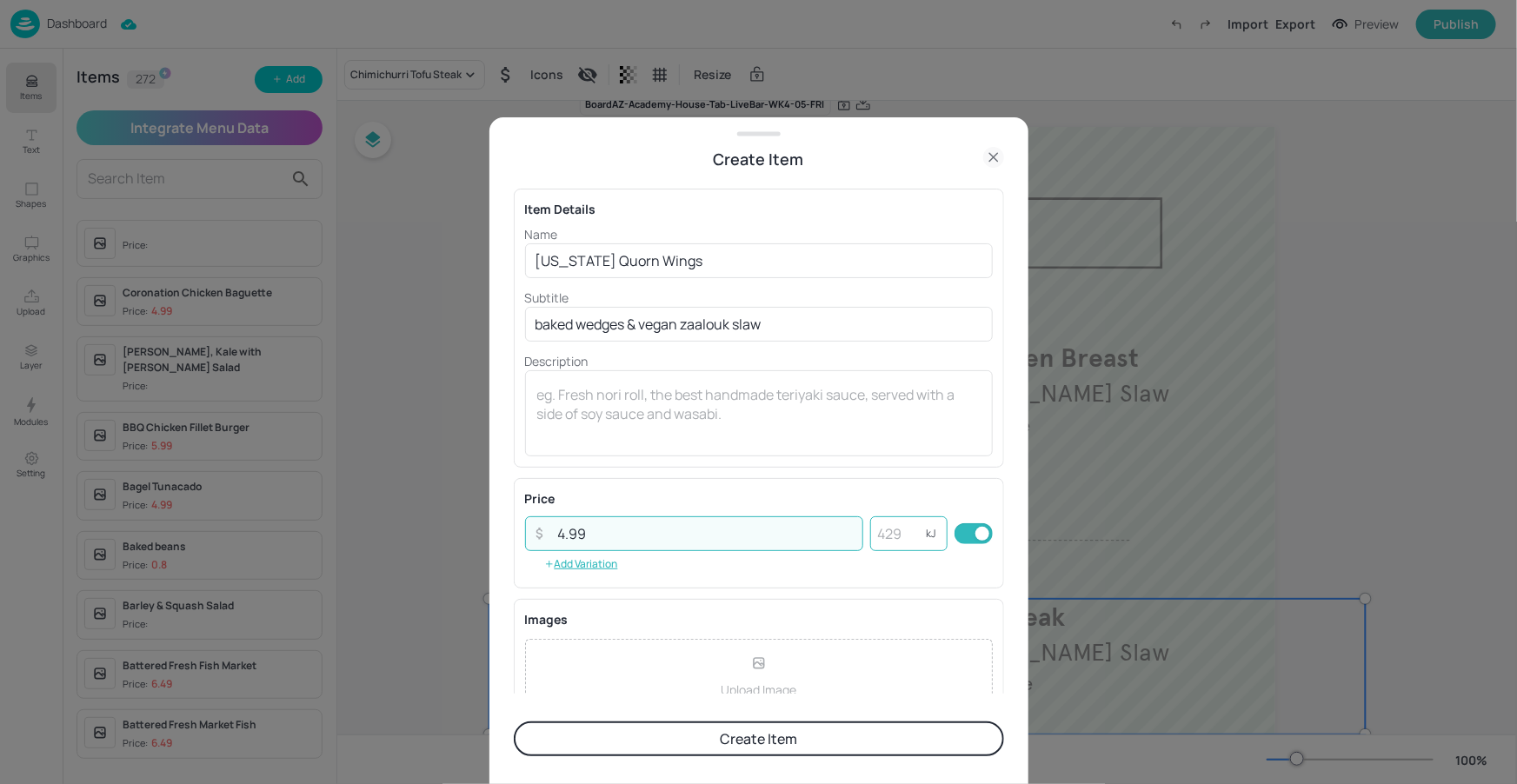
type input "4.99"
click at [895, 527] on input "number" at bounding box center [897, 534] width 55 height 35
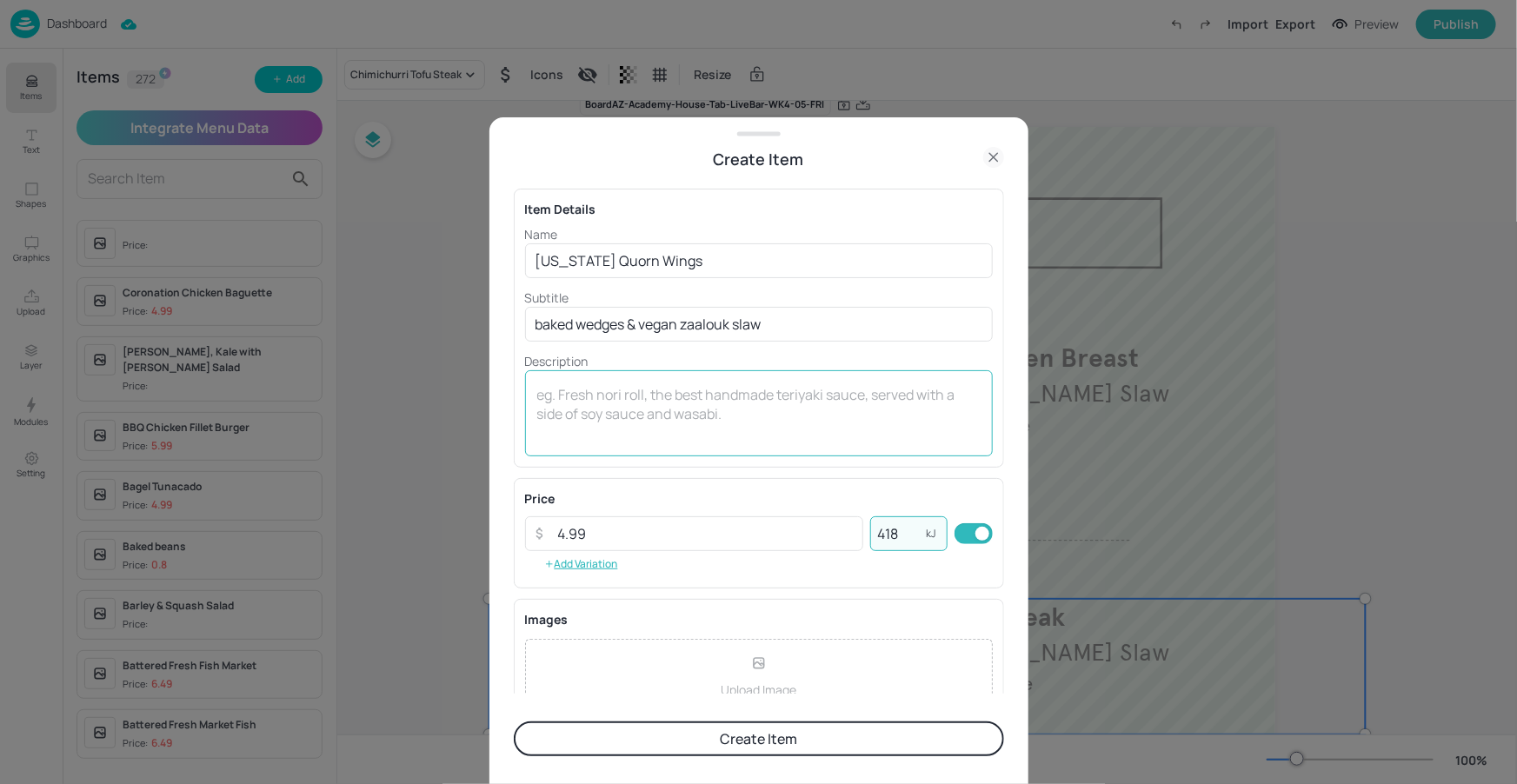
type input "418"
click at [917, 453] on div "x ​" at bounding box center [758, 413] width 467 height 86
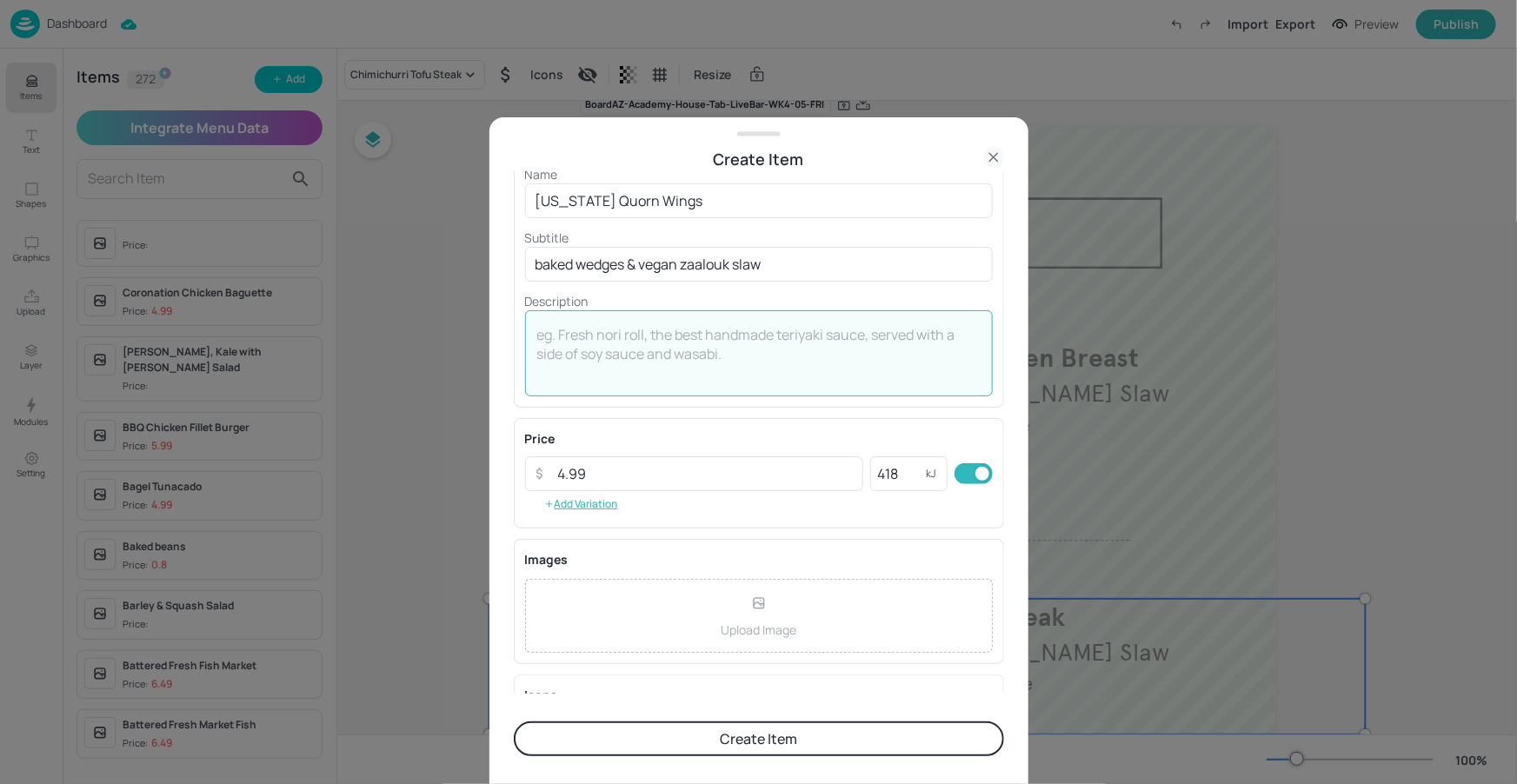
scroll to position [166, 0]
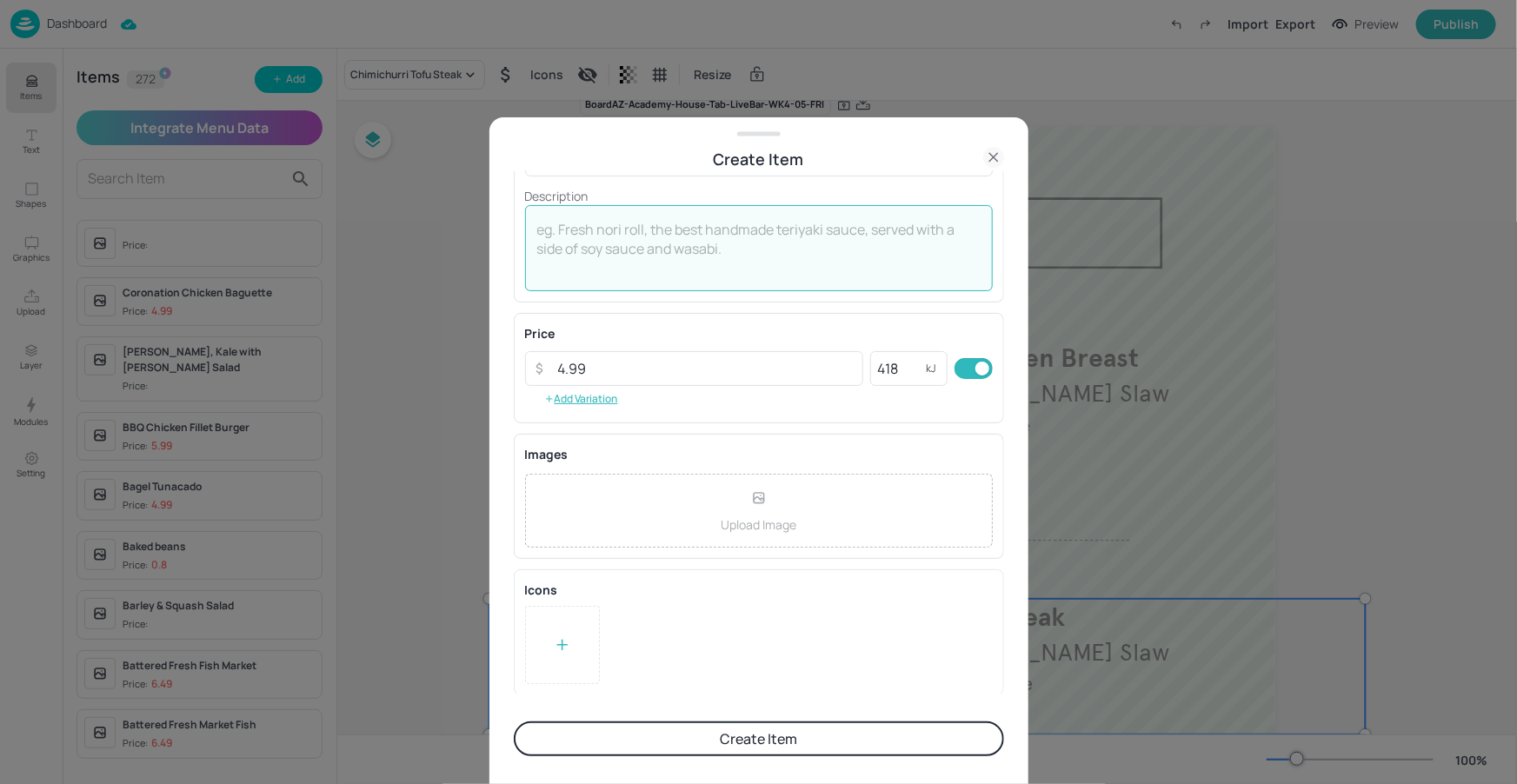
click at [548, 624] on div at bounding box center [562, 645] width 75 height 78
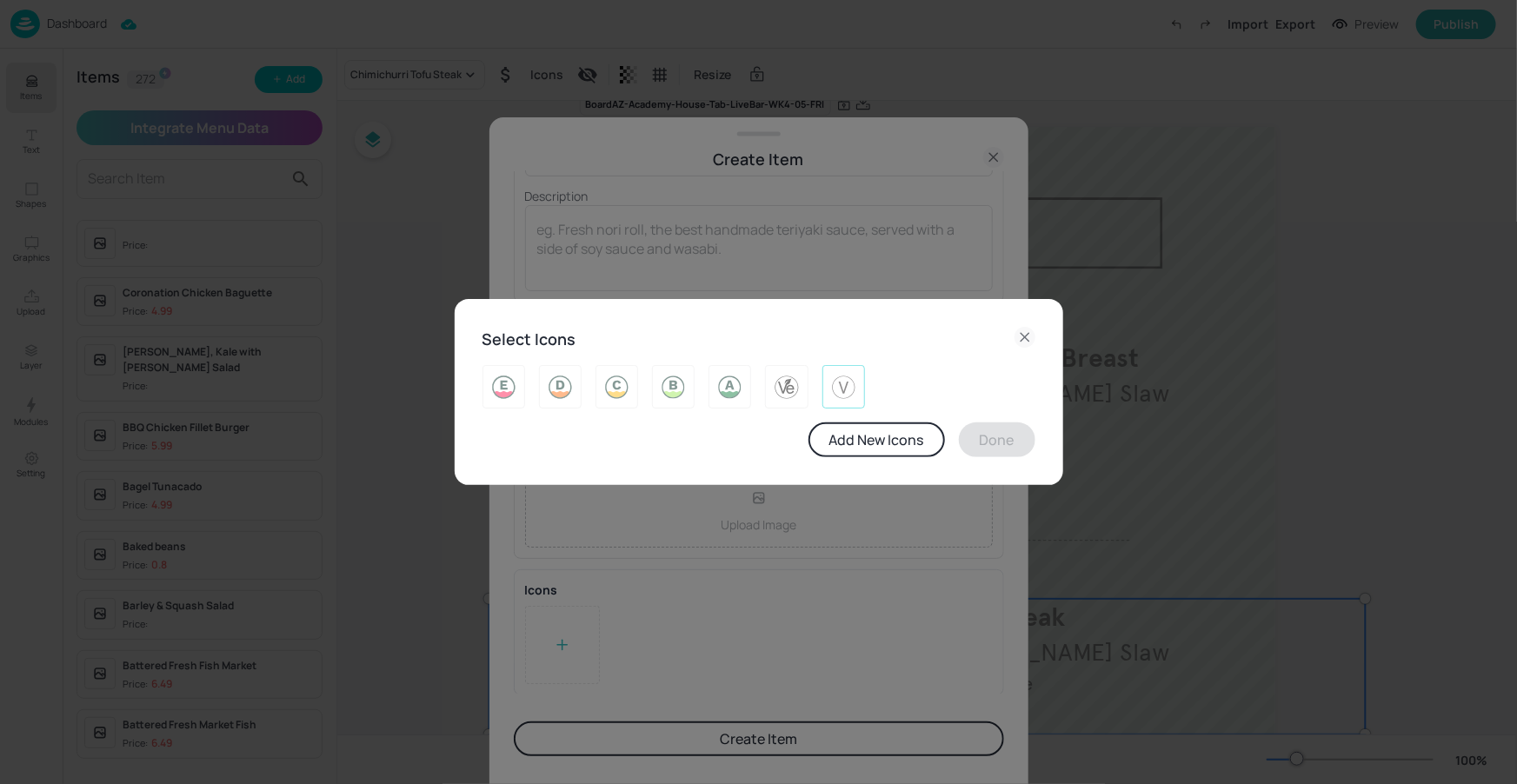
click at [840, 386] on img at bounding box center [843, 386] width 27 height 28
click at [1018, 426] on button "Done" at bounding box center [997, 440] width 76 height 35
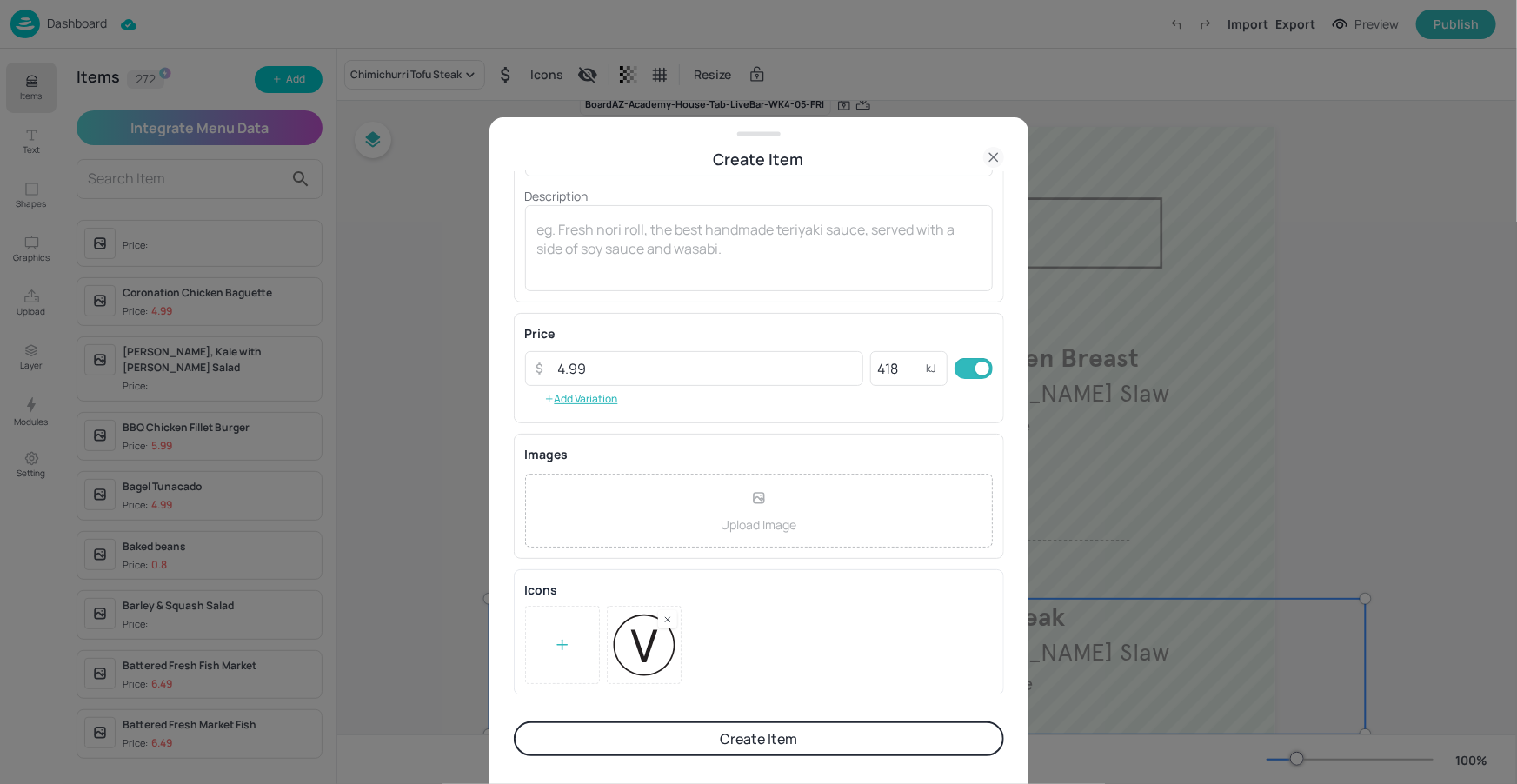
click at [772, 736] on button "Create Item" at bounding box center [758, 738] width 490 height 35
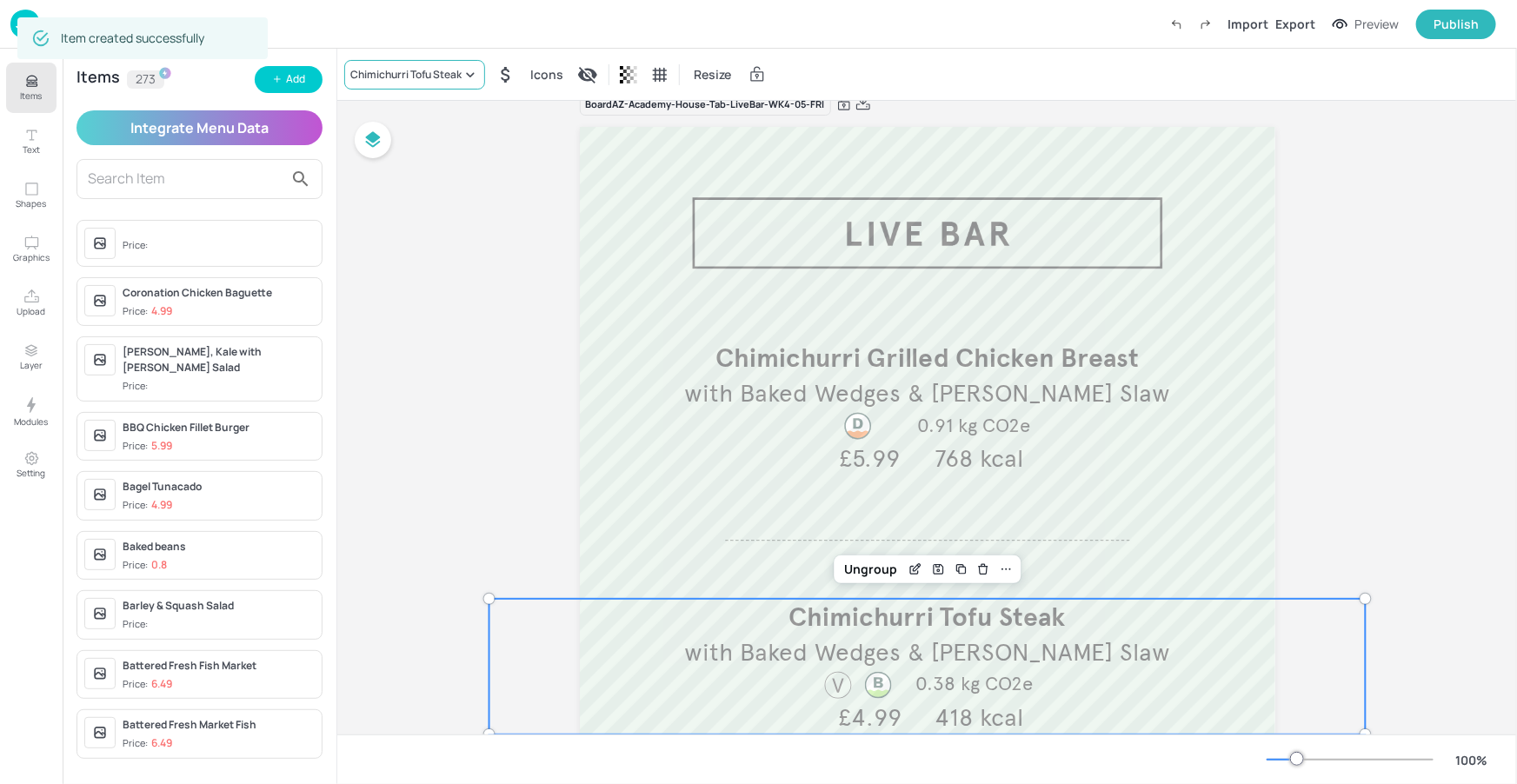
click at [451, 69] on div "Chimichurri Tofu Steak" at bounding box center [405, 74] width 111 height 15
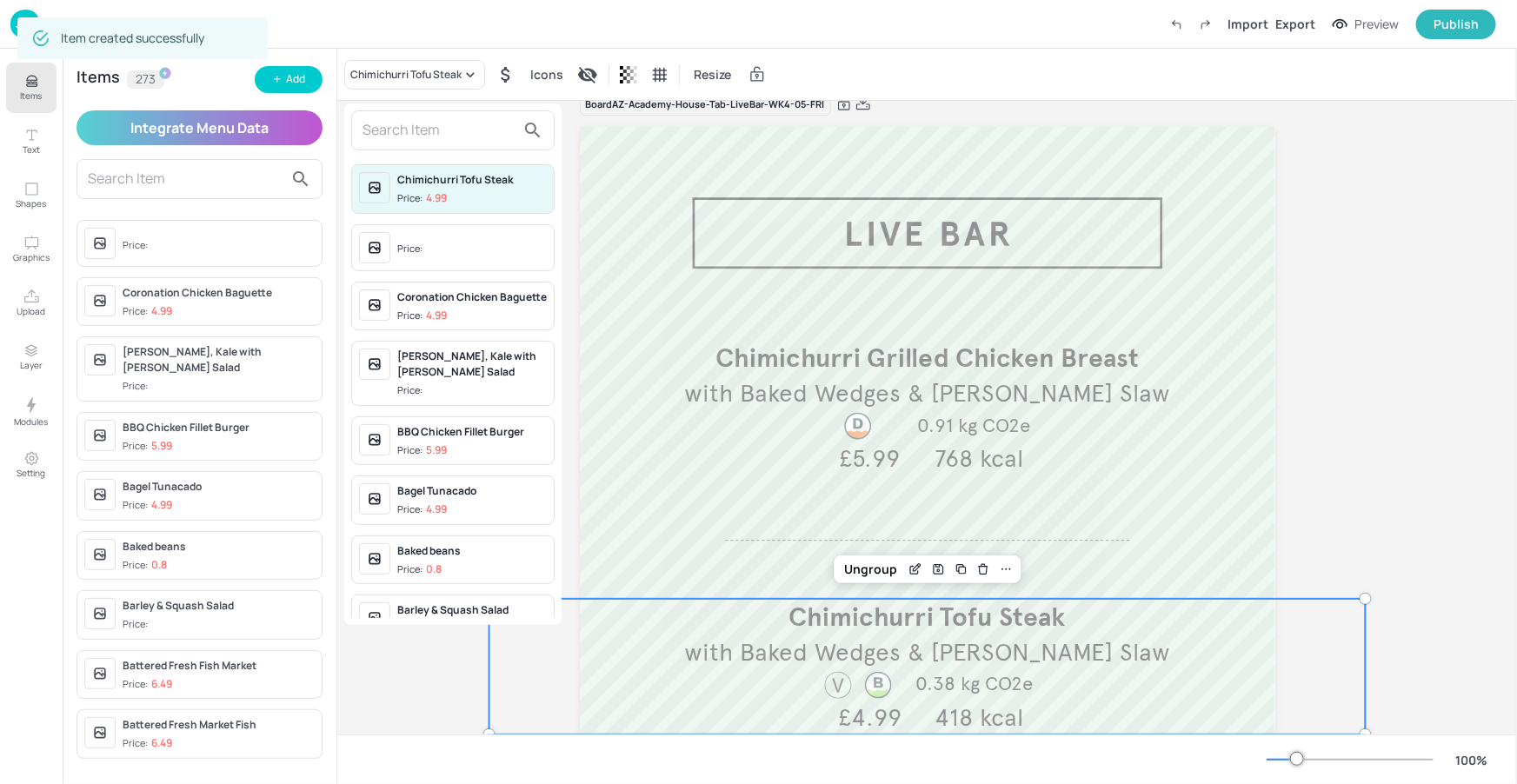
click at [454, 124] on input "text" at bounding box center [439, 129] width 153 height 28
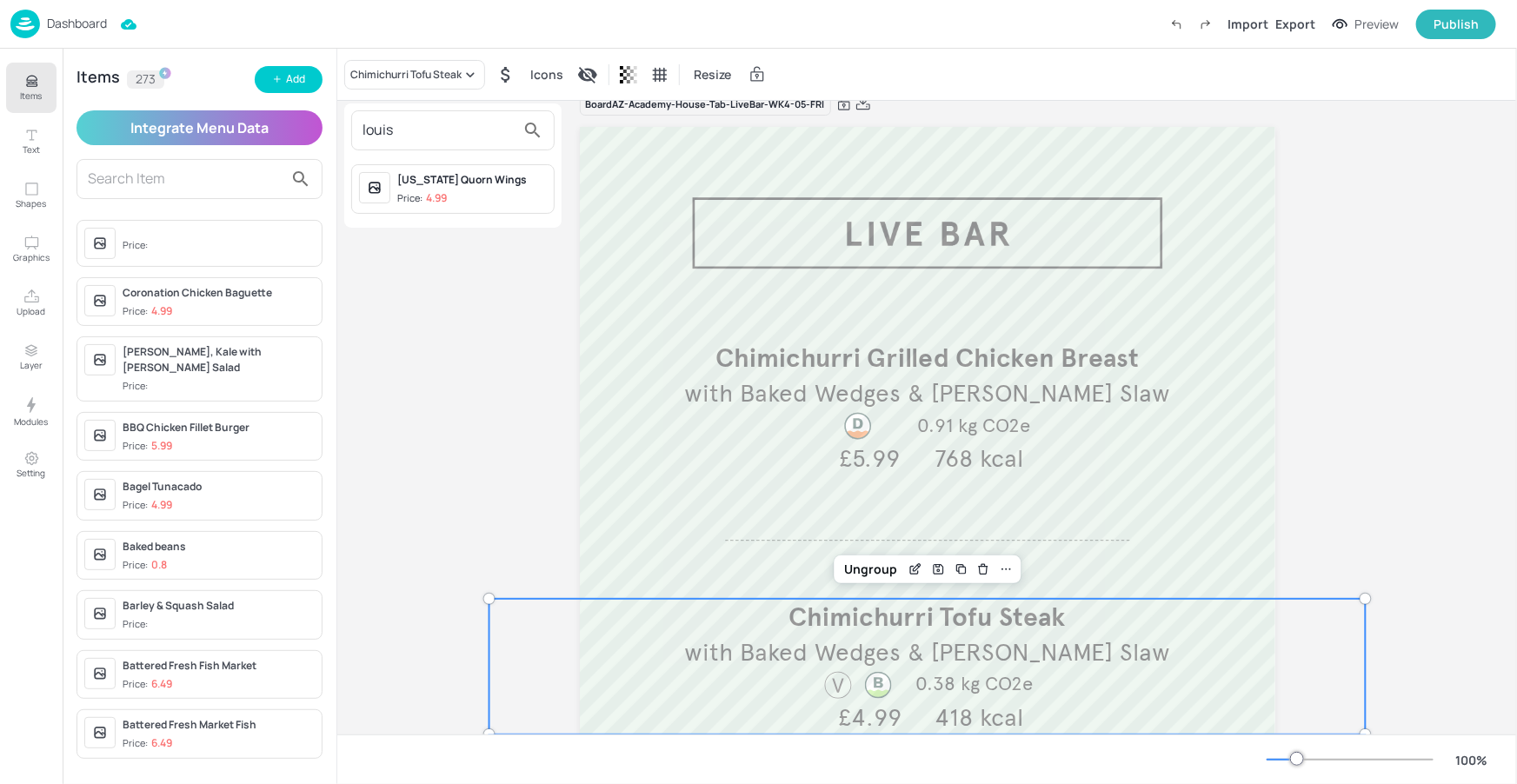
type input "louis"
click at [509, 178] on div "[US_STATE] Quorn Wings" at bounding box center [471, 180] width 149 height 15
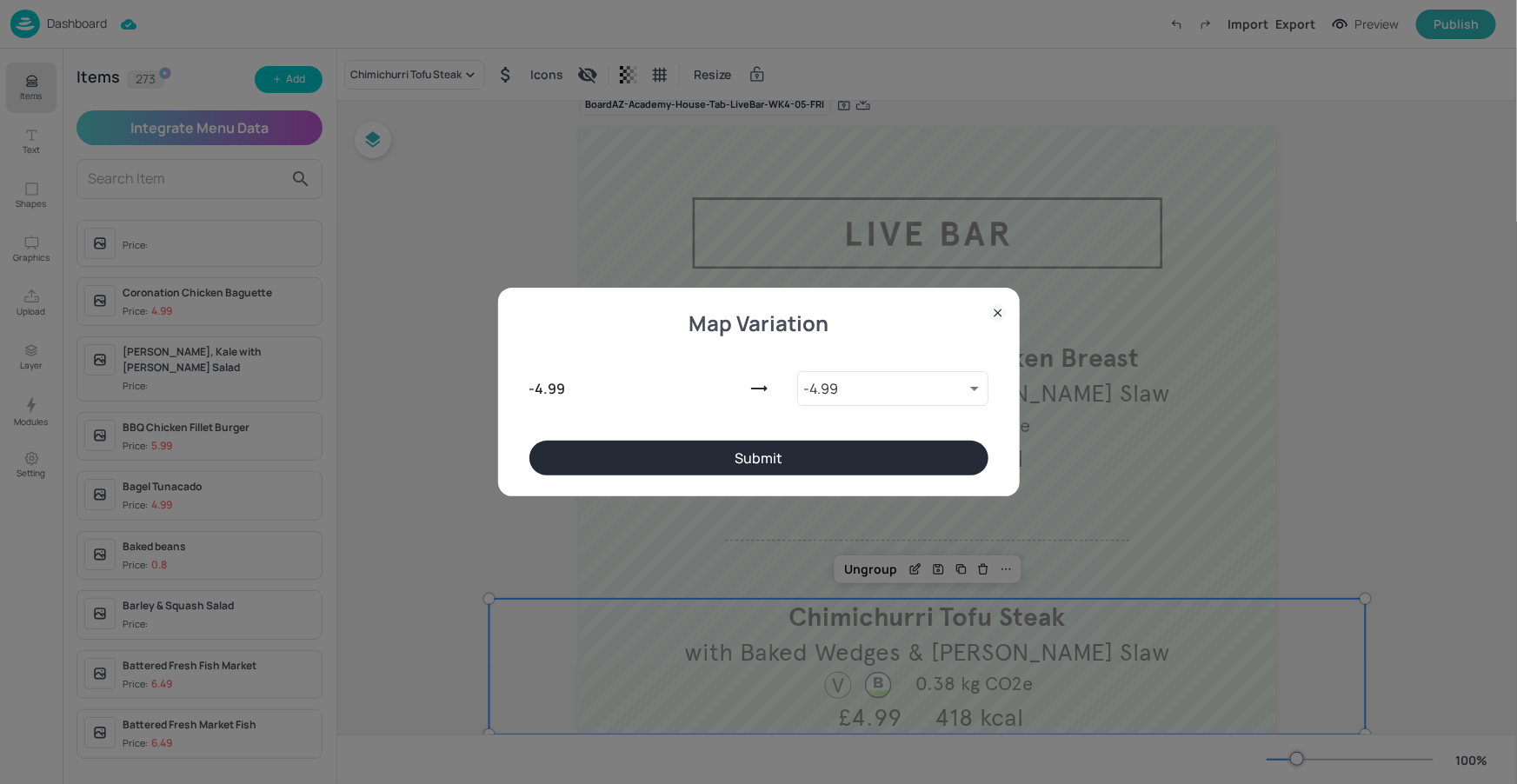
click at [686, 450] on button "Submit" at bounding box center [758, 458] width 459 height 35
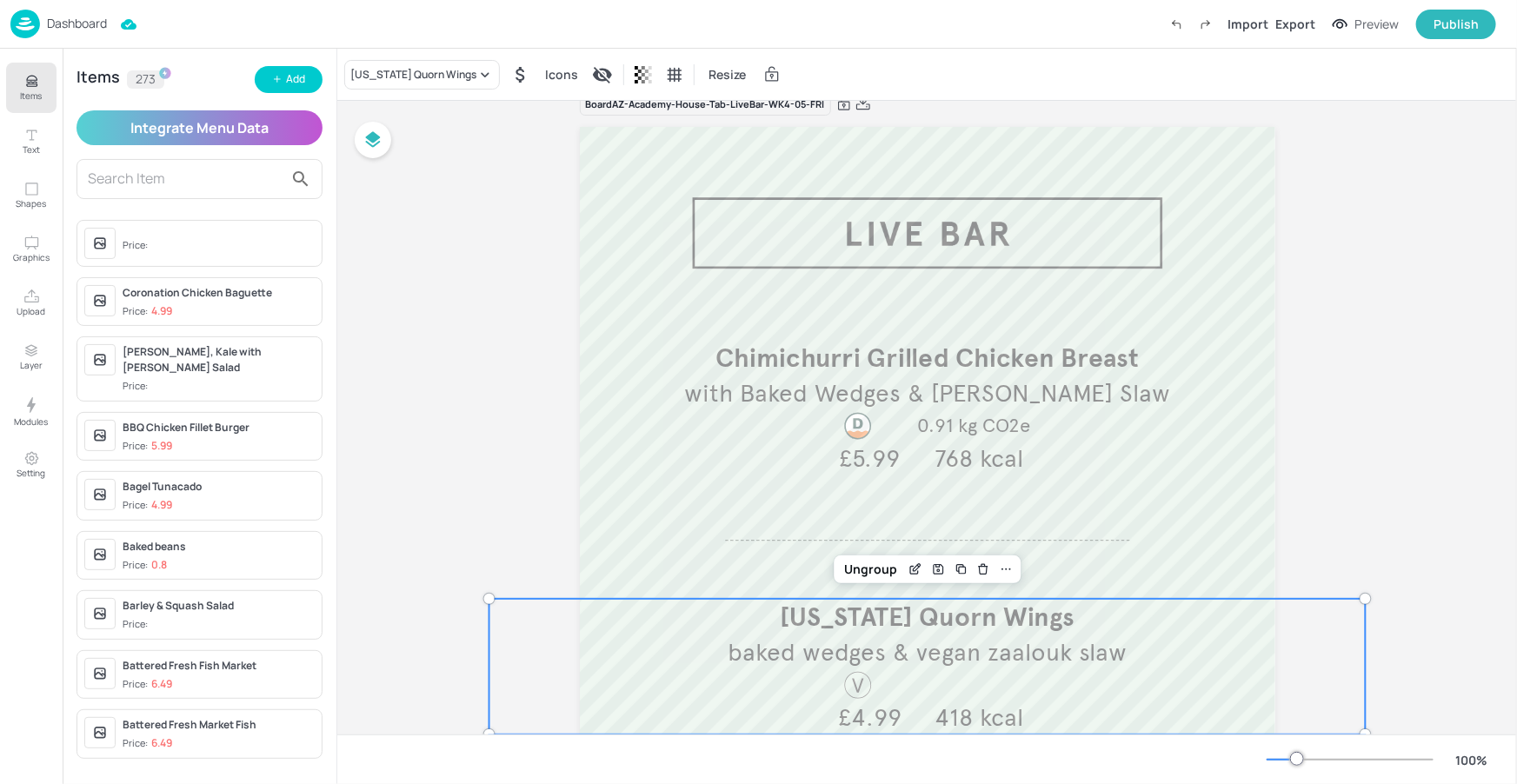
click at [35, 69] on button "Items" at bounding box center [30, 88] width 50 height 50
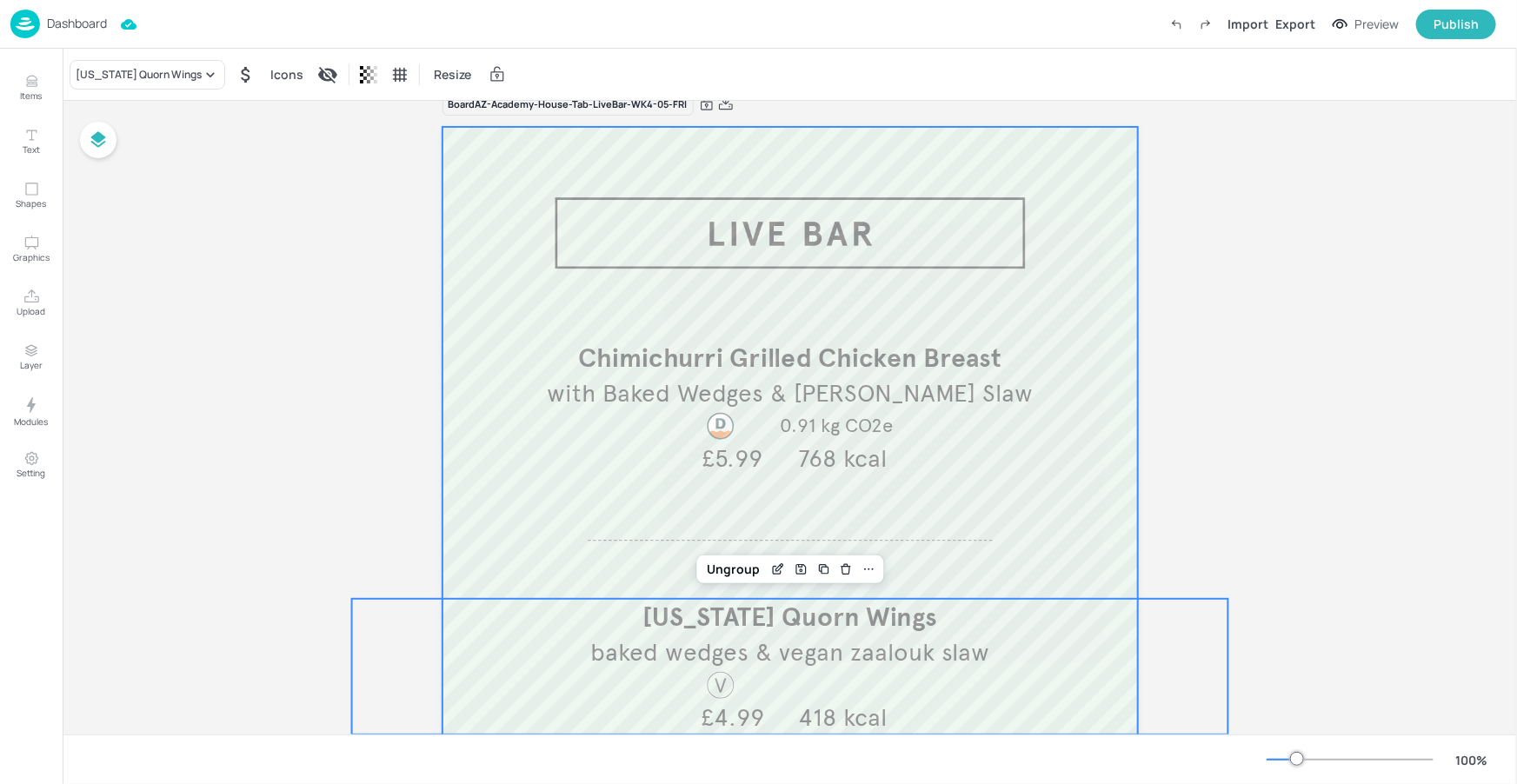
click at [818, 265] on div at bounding box center [790, 682] width 696 height 1112
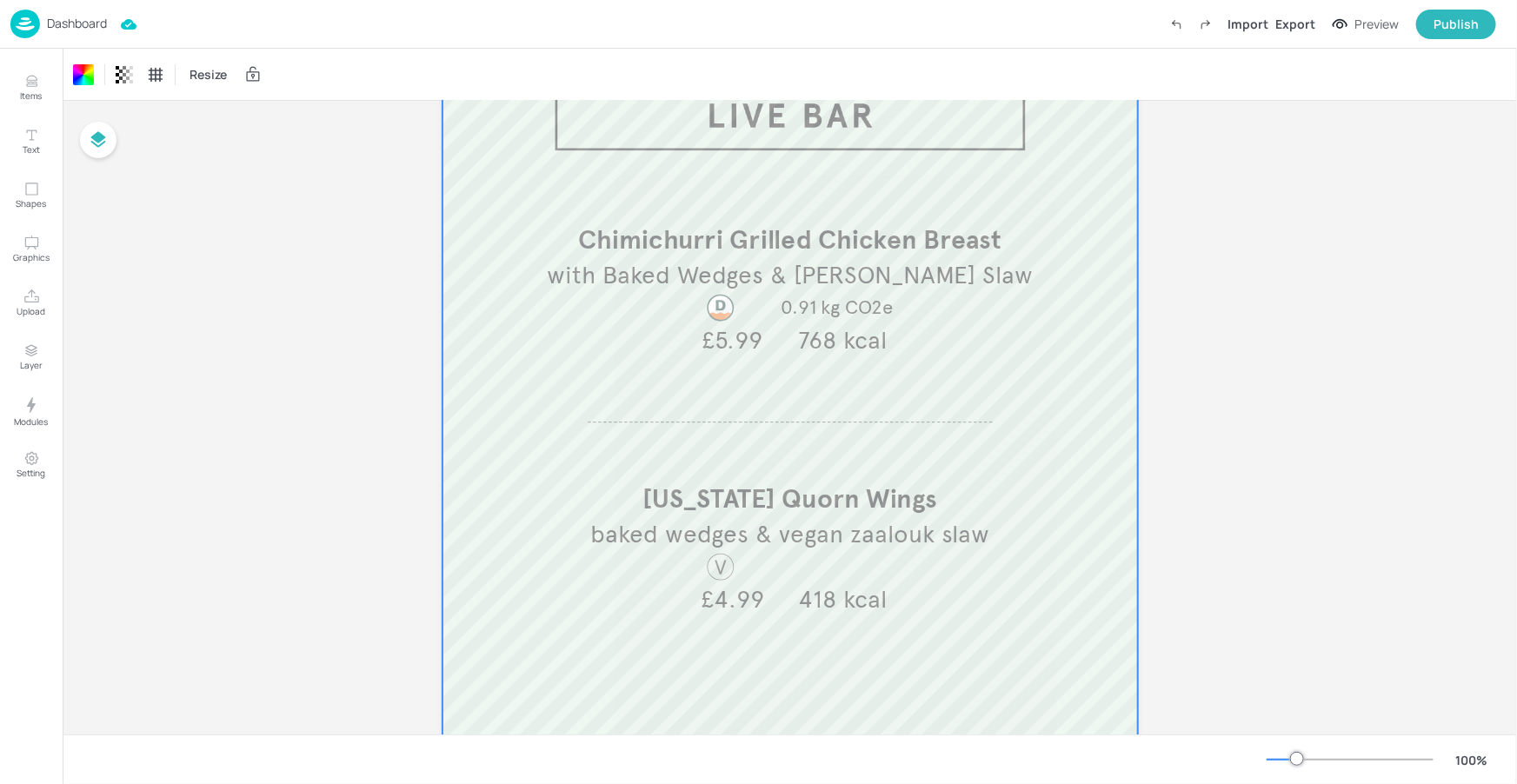
scroll to position [13, 0]
